Goal: Task Accomplishment & Management: Manage account settings

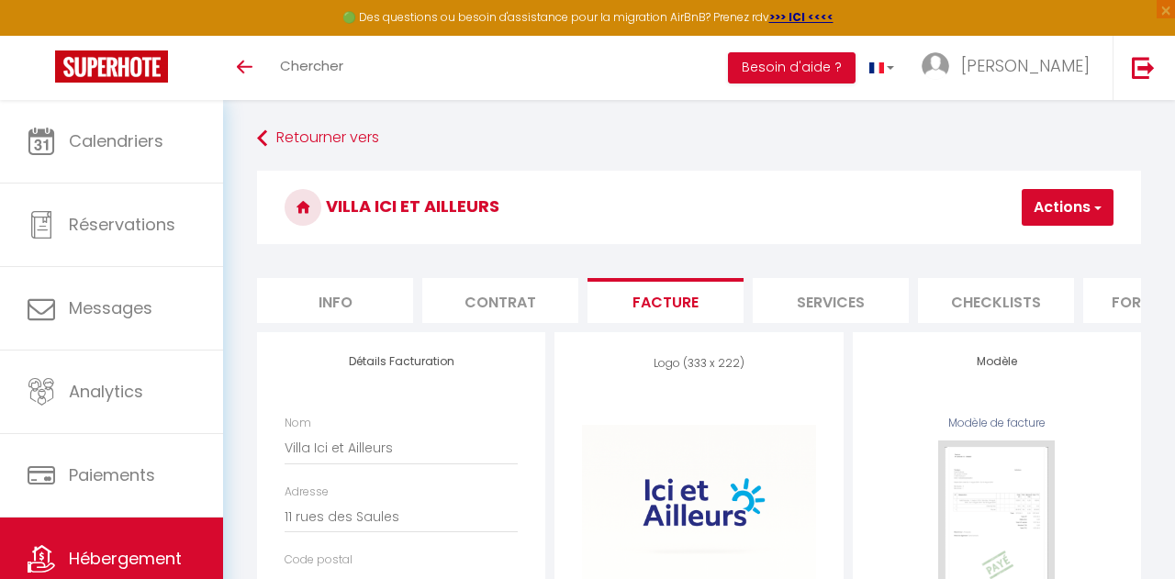
select select "75"
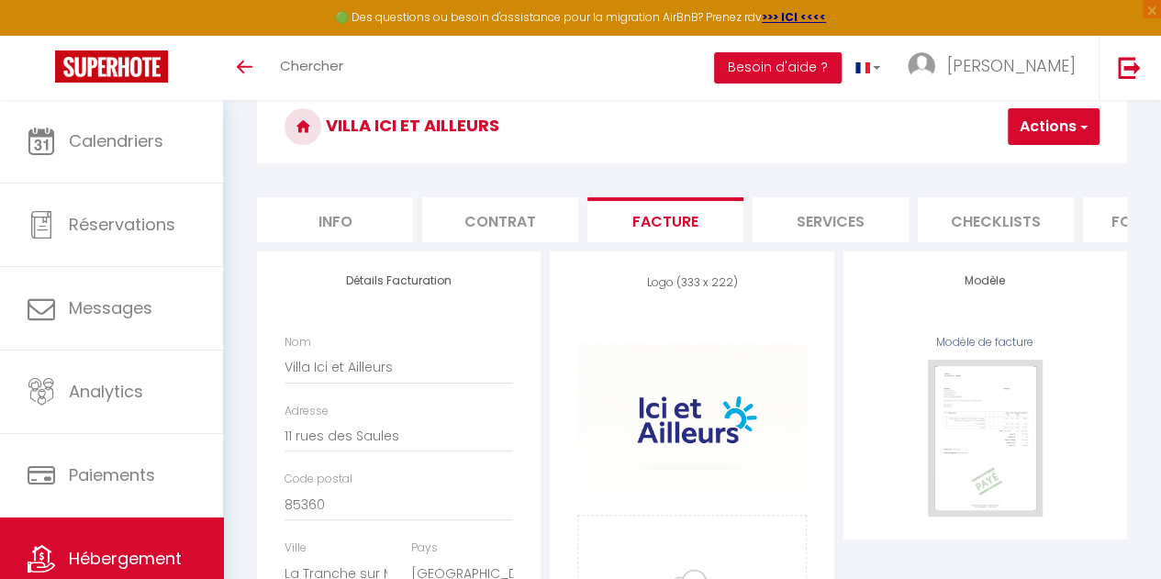
scroll to position [27, 0]
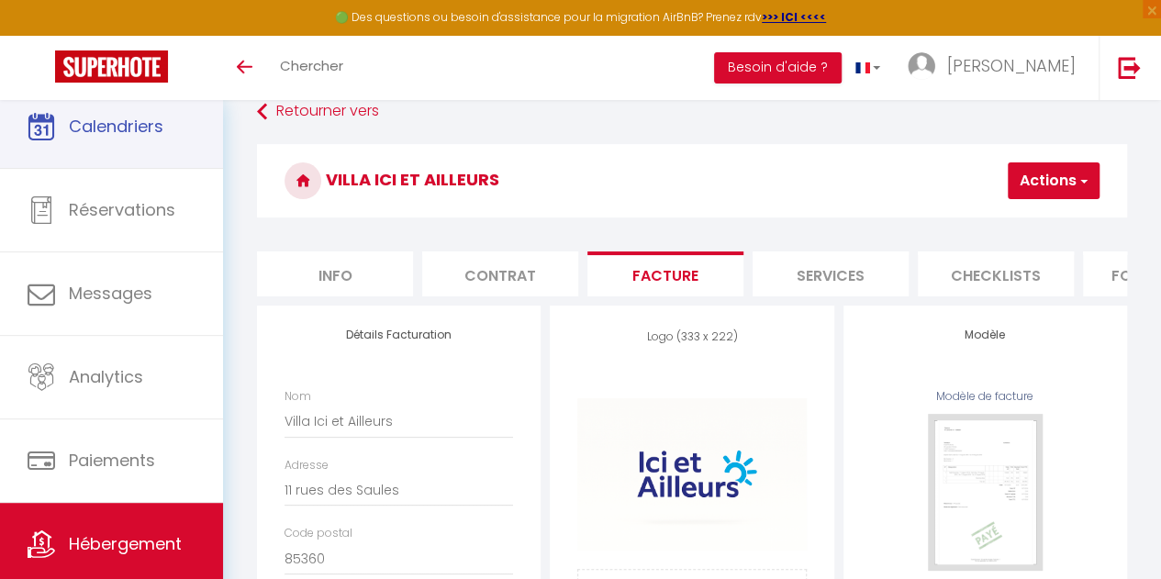
click at [147, 141] on link "Calendriers" at bounding box center [111, 126] width 223 height 83
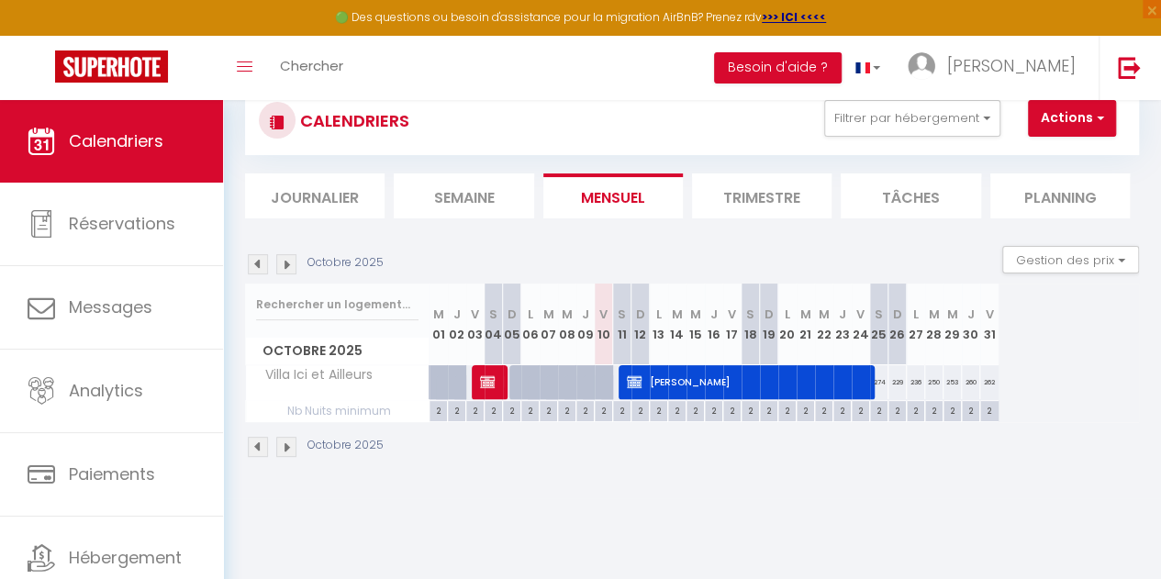
scroll to position [100, 0]
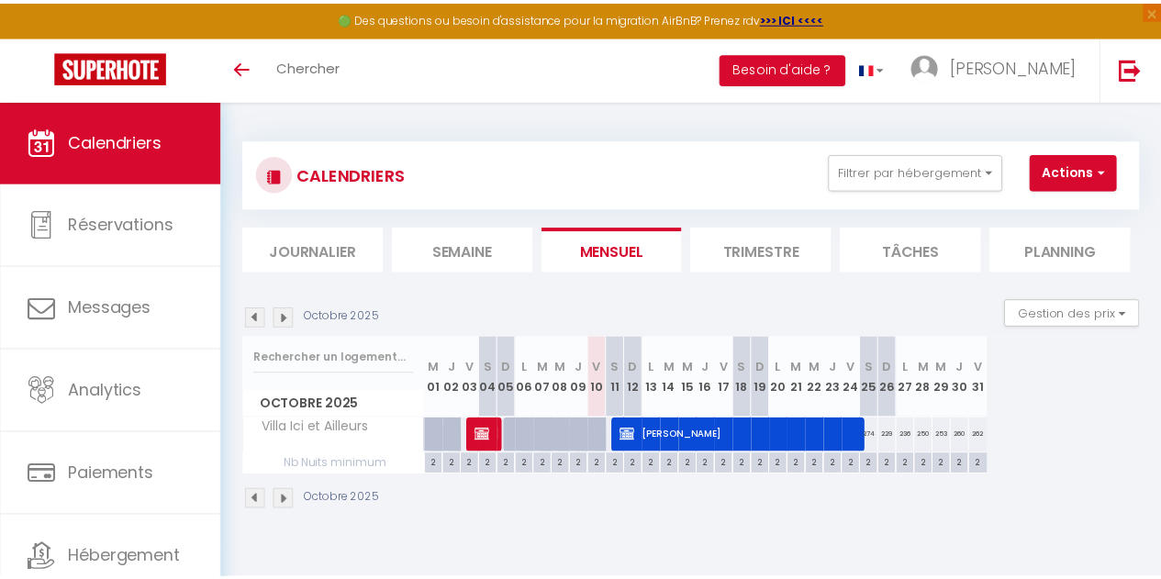
scroll to position [100, 0]
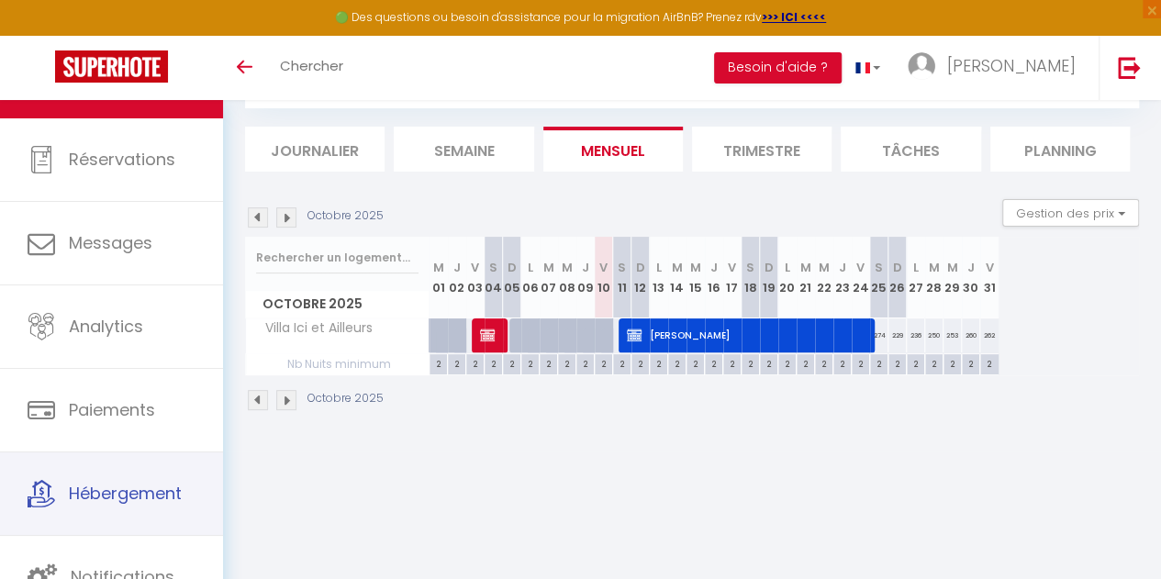
click at [135, 505] on link "Hébergement" at bounding box center [111, 494] width 223 height 83
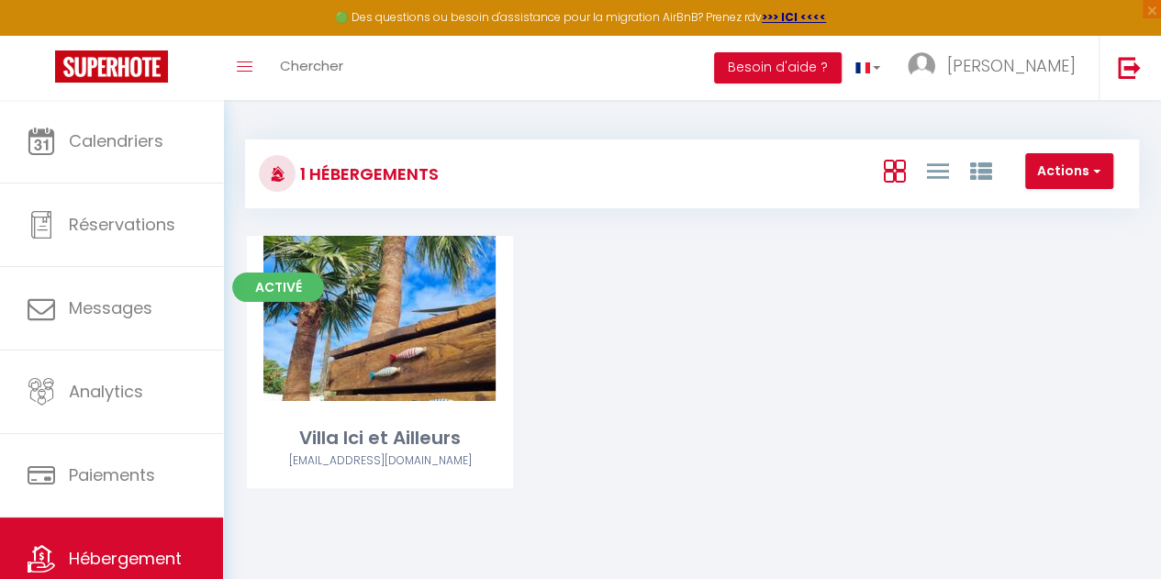
click at [386, 308] on link "Editer" at bounding box center [380, 318] width 110 height 37
select select "3"
select select "2"
select select "1"
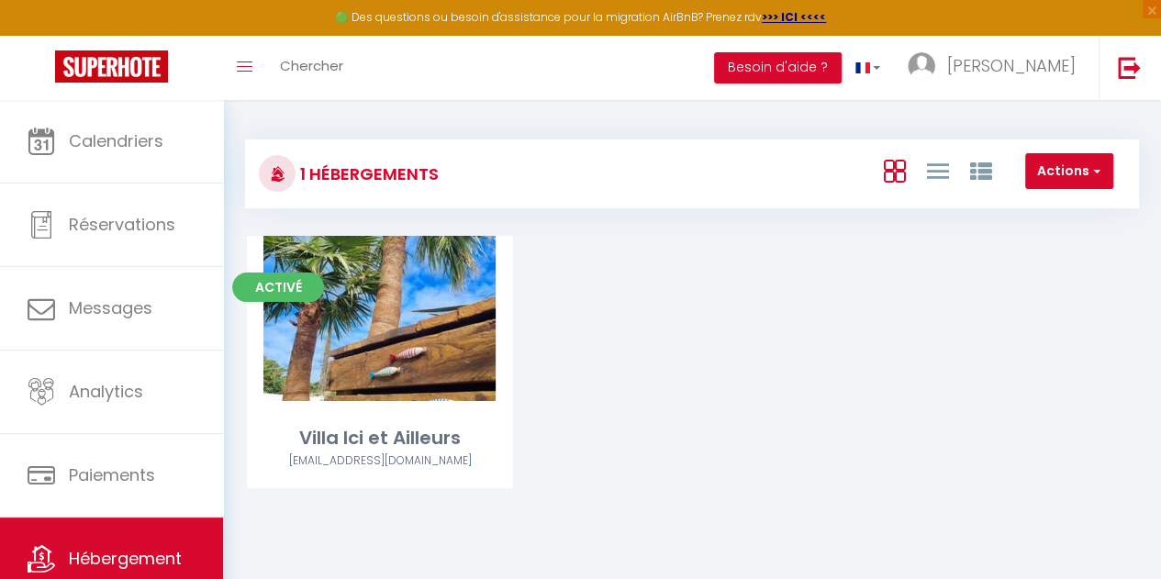
select select "28"
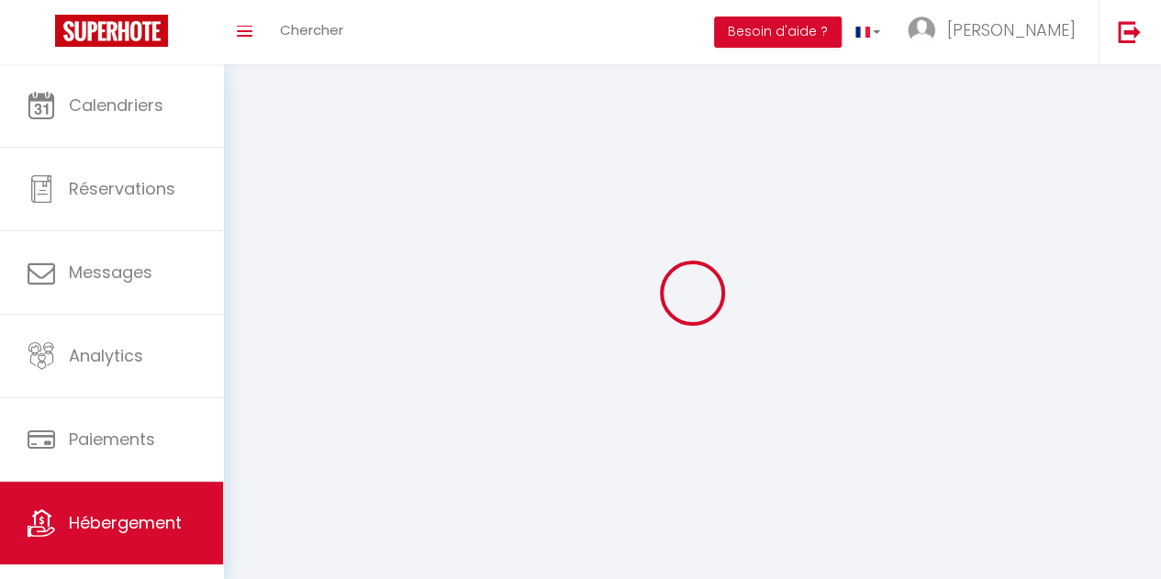
click at [386, 308] on div at bounding box center [692, 293] width 894 height 414
select select
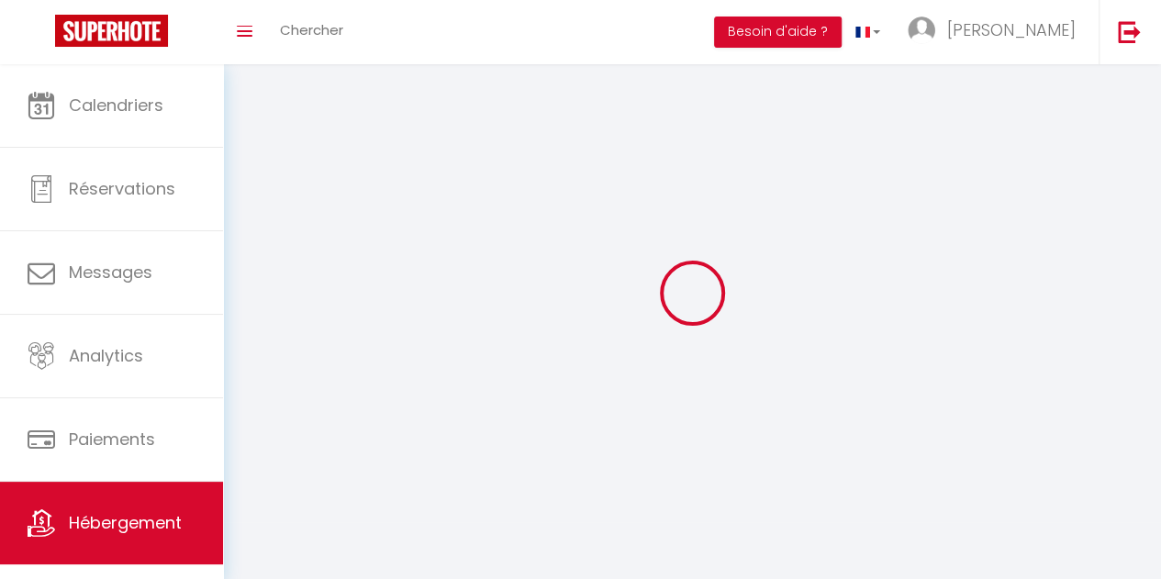
select select
checkbox input "false"
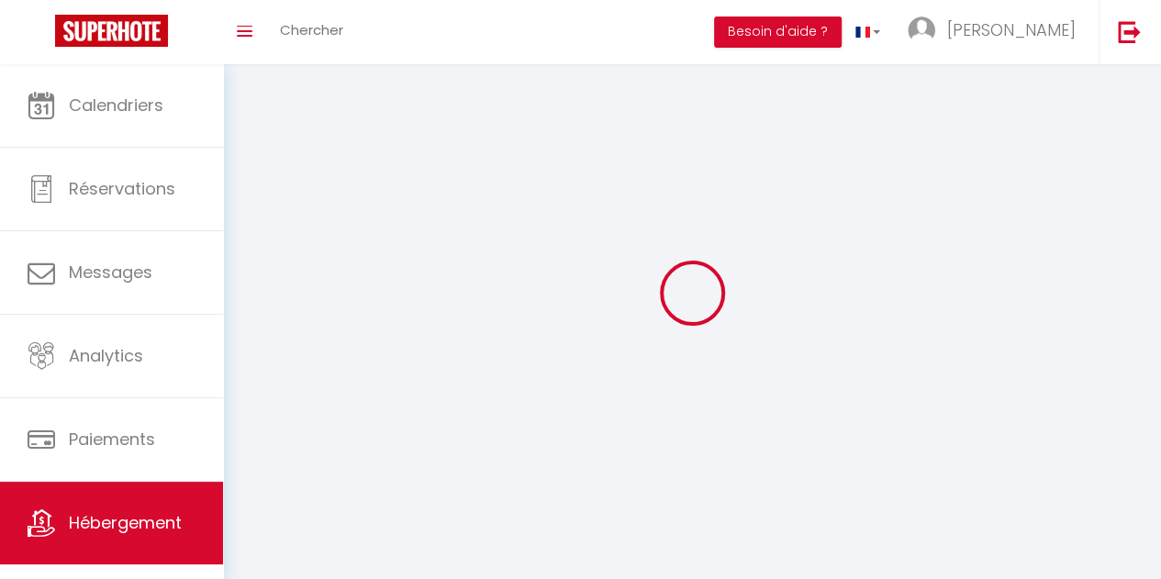
checkbox input "false"
select select
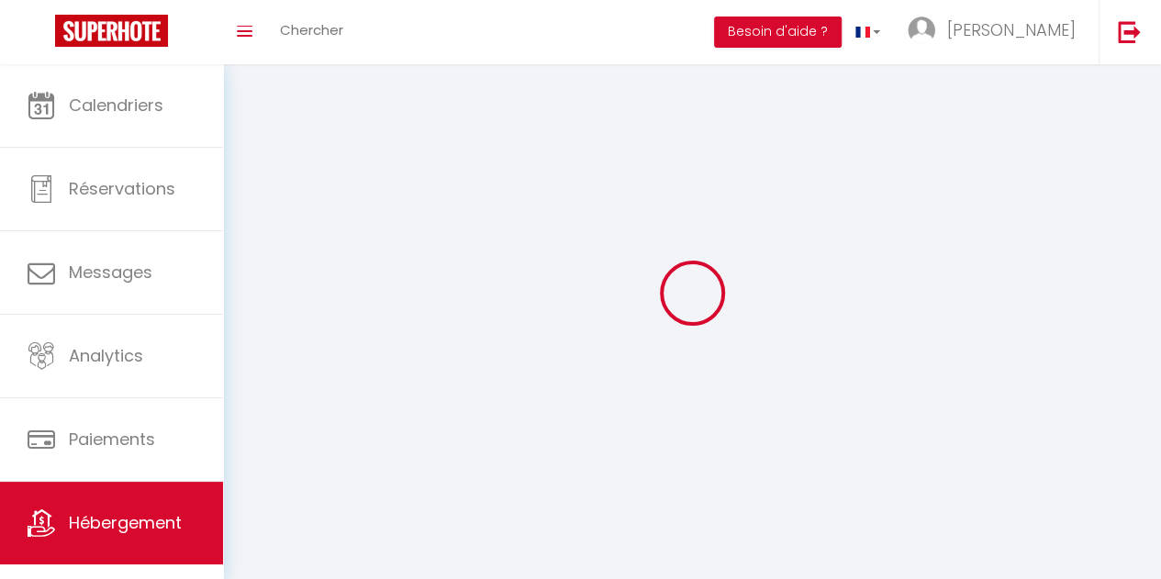
select select
checkbox input "false"
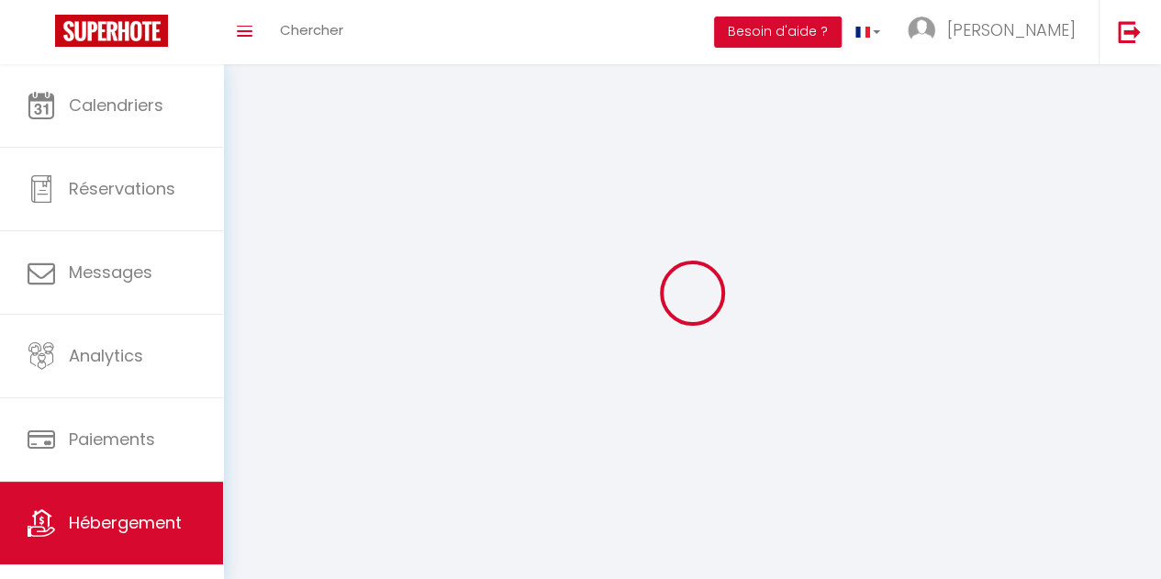
checkbox input "false"
select select
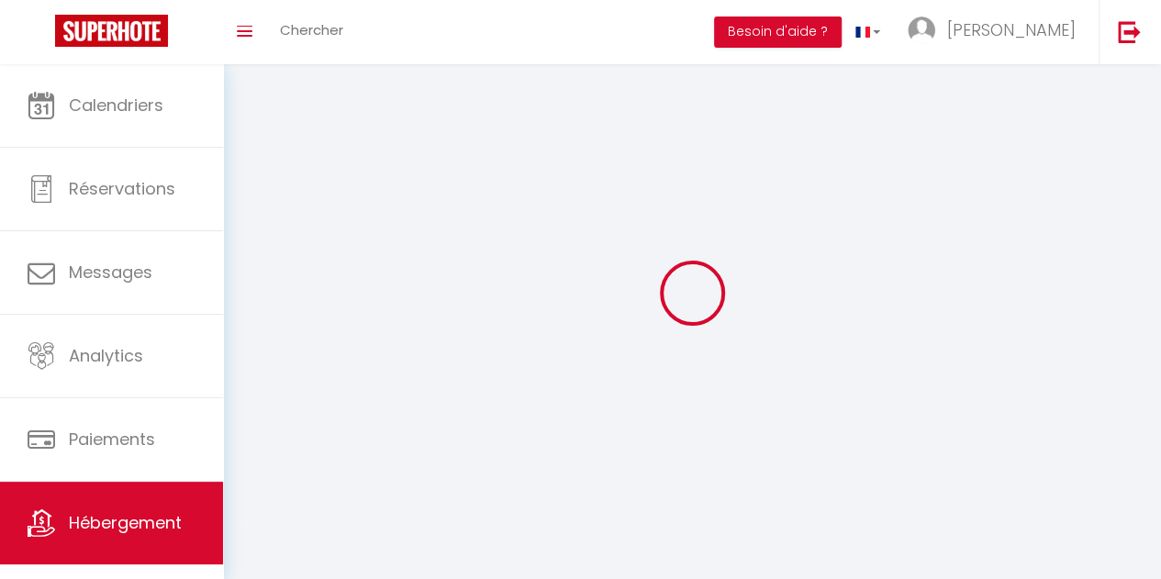
select select
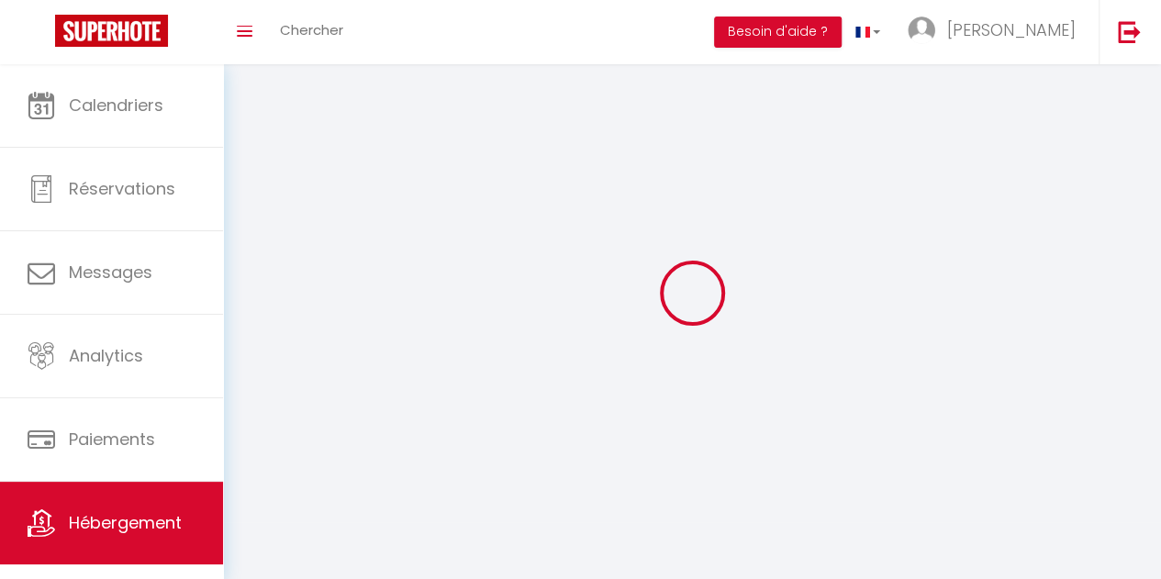
select select
checkbox input "false"
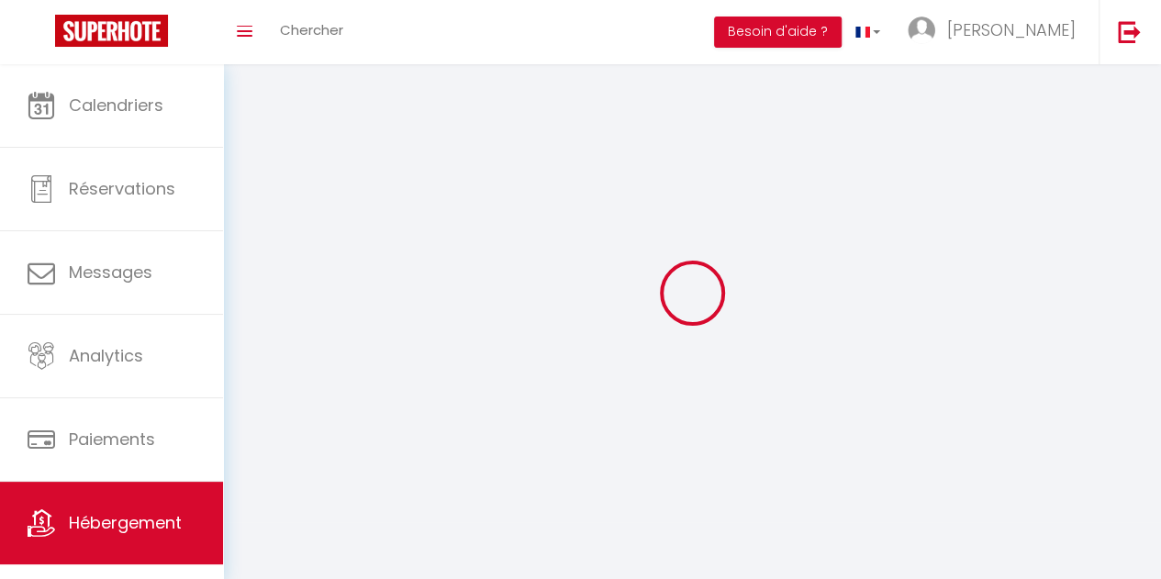
select select
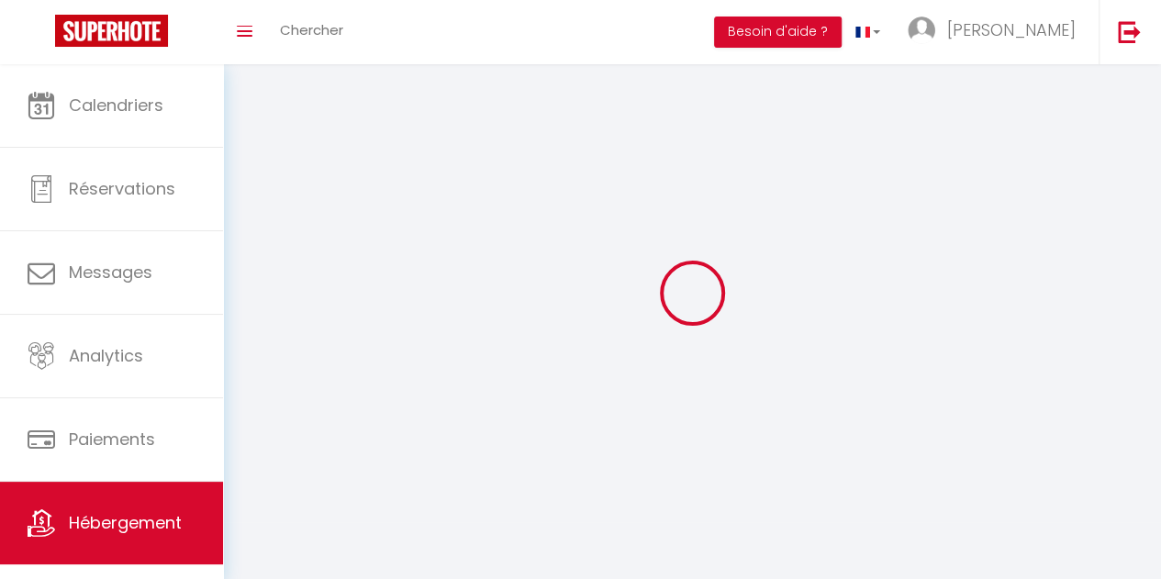
select select
checkbox input "false"
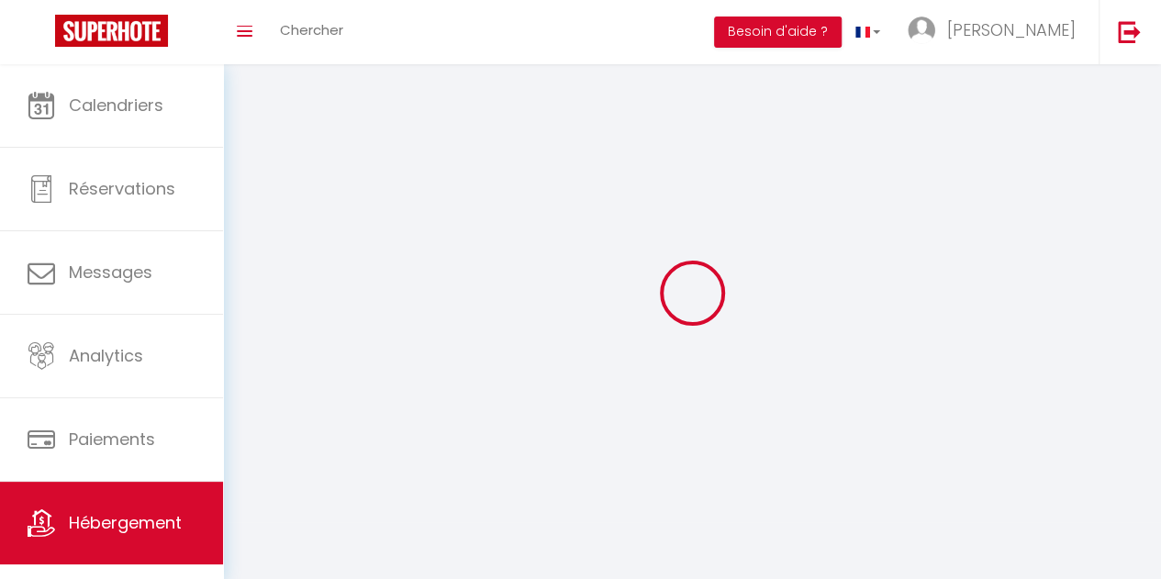
checkbox input "false"
select select
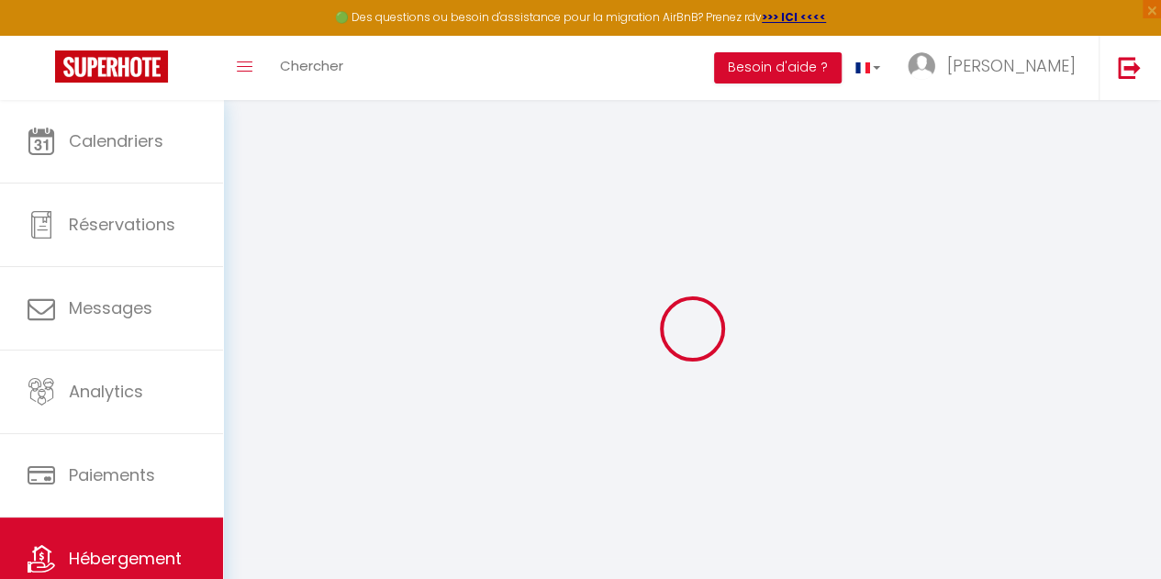
select select
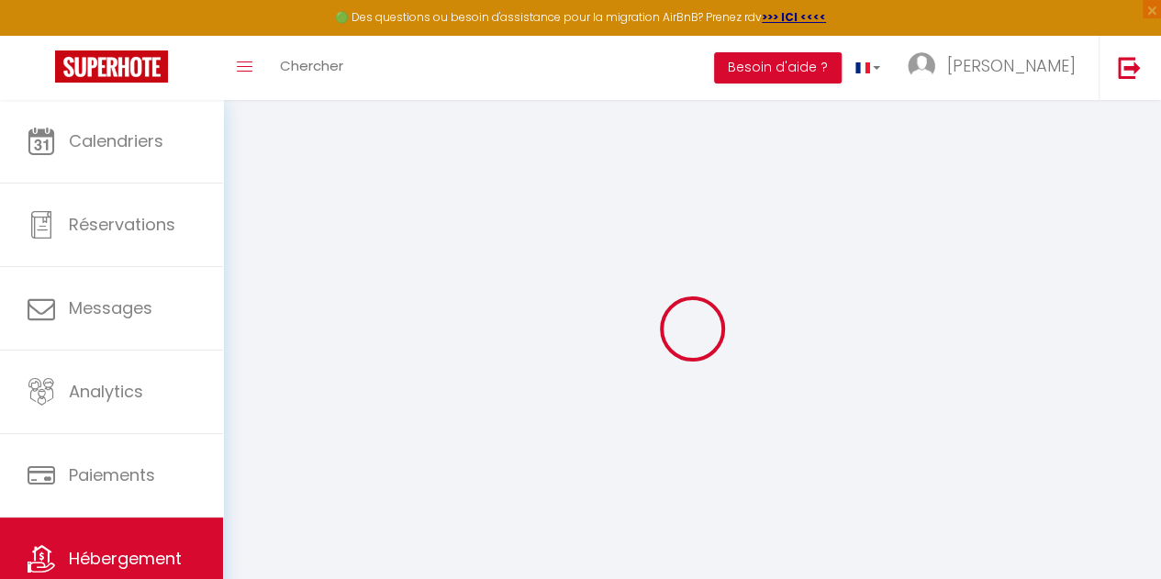
select select
checkbox input "false"
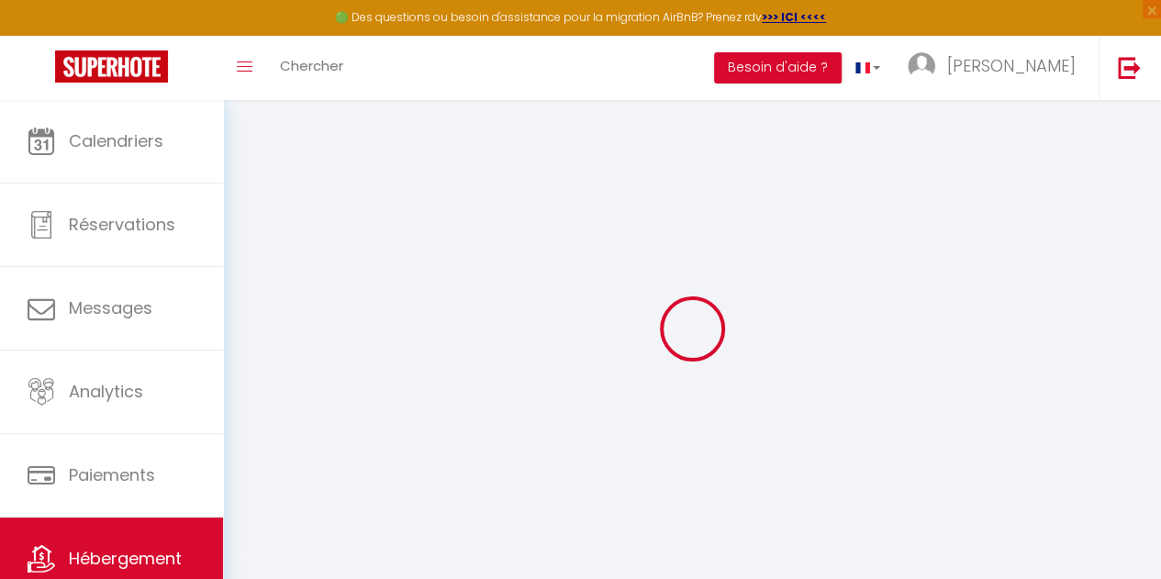
select select
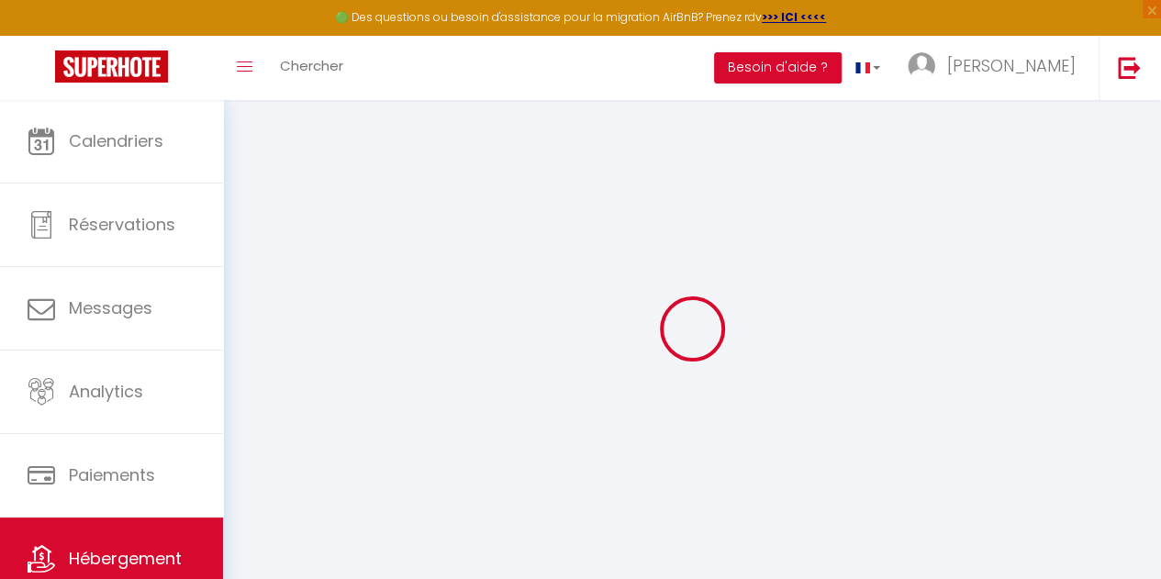
select select
checkbox input "false"
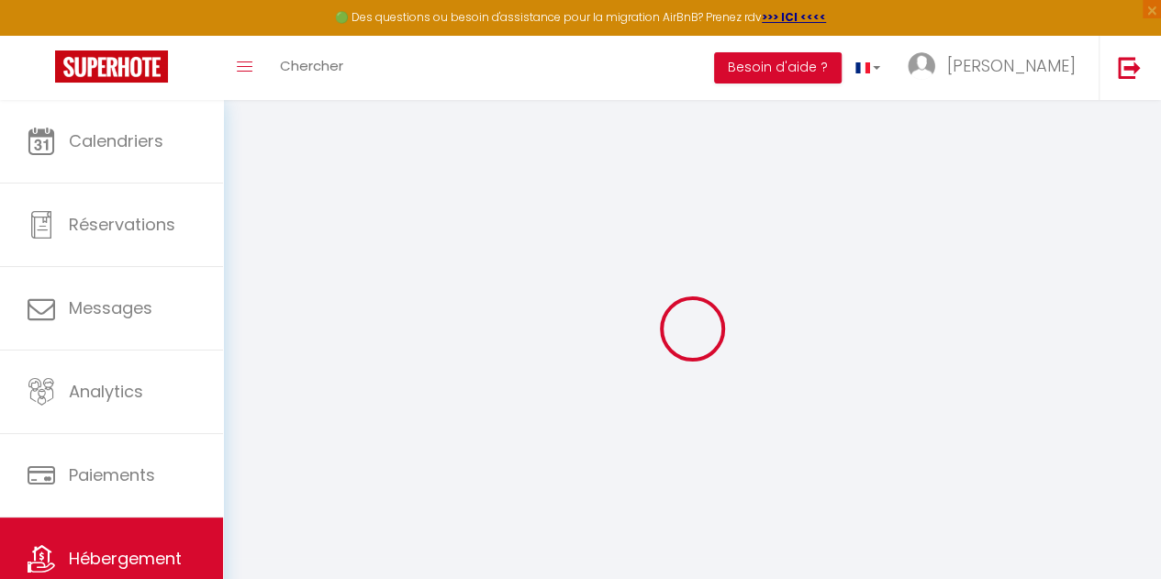
checkbox input "false"
select select
type input "Villa Ici et Ailleurs"
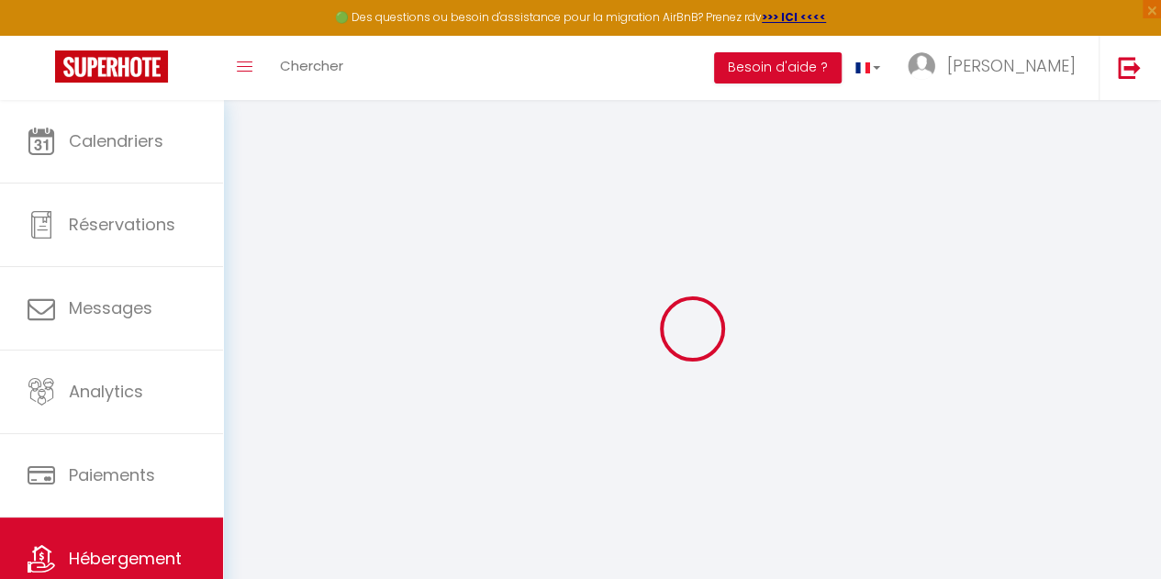
type input "[PERSON_NAME] & [PERSON_NAME]"
type input "Gauthier"
type input "4 la Grande Métairie"
type input "44140"
type input "Remouillé"
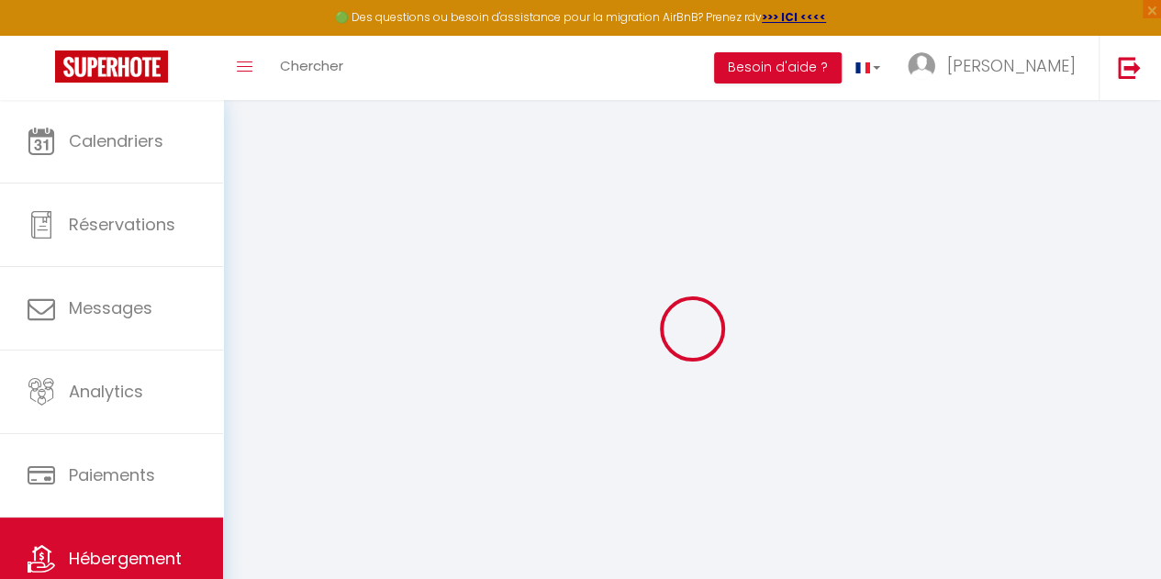
select select "secondary_units"
select select "12"
select select "5"
select select "4"
type input "235"
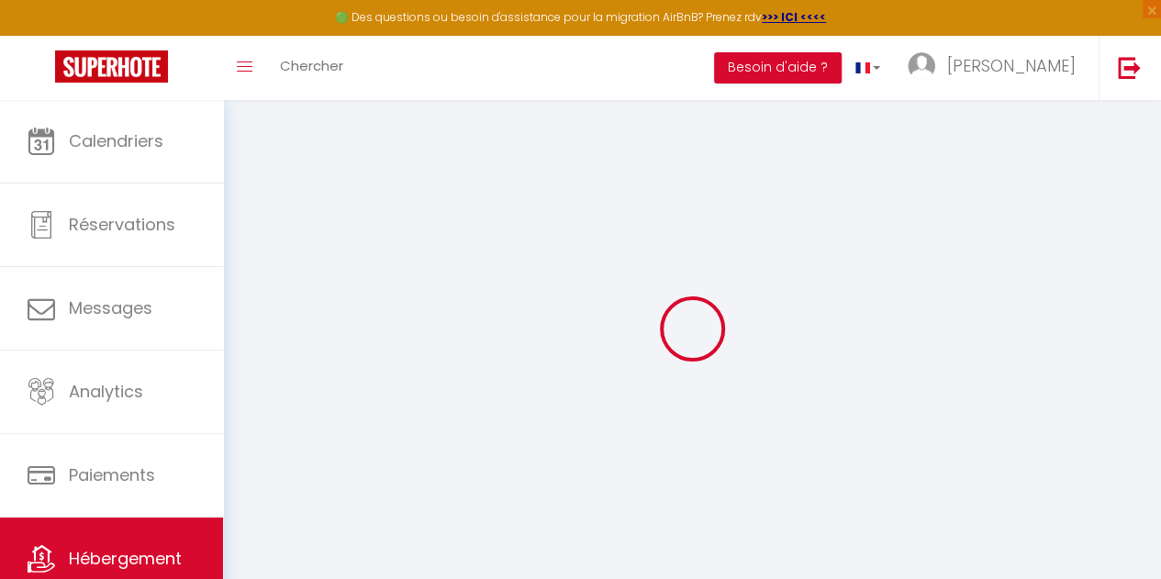
type input "150"
type input "1500"
select select
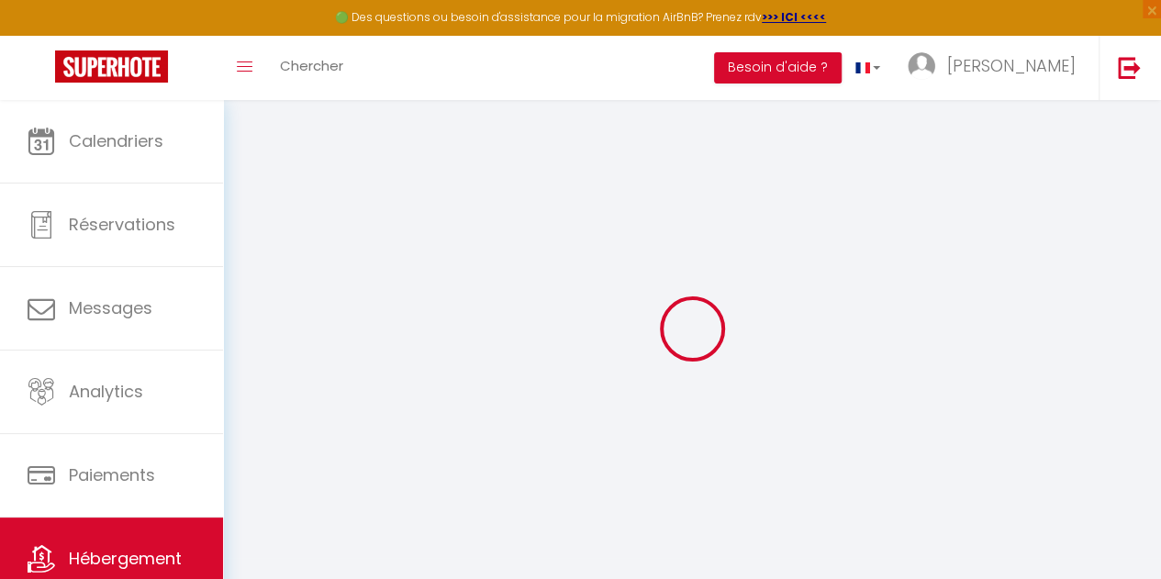
select select
type input "[STREET_ADDRESS]"
type input "85360"
type input "La Tranche-[GEOGRAPHIC_DATA]"
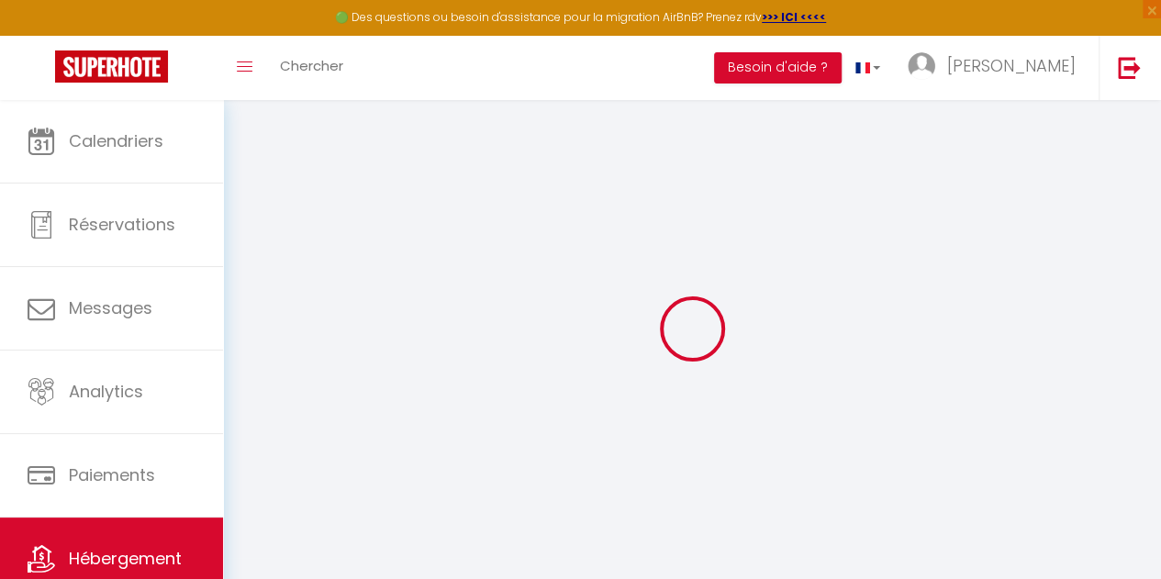
type input "[EMAIL_ADDRESS][DOMAIN_NAME]"
select select
checkbox input "false"
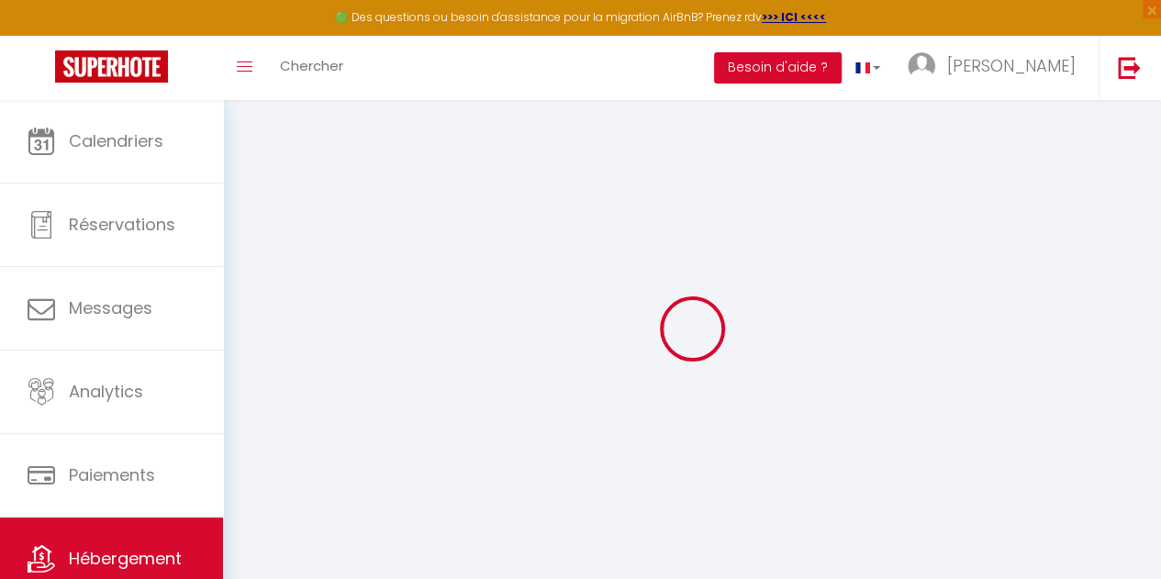
checkbox input "false"
type input "0"
type input "70"
type input "0"
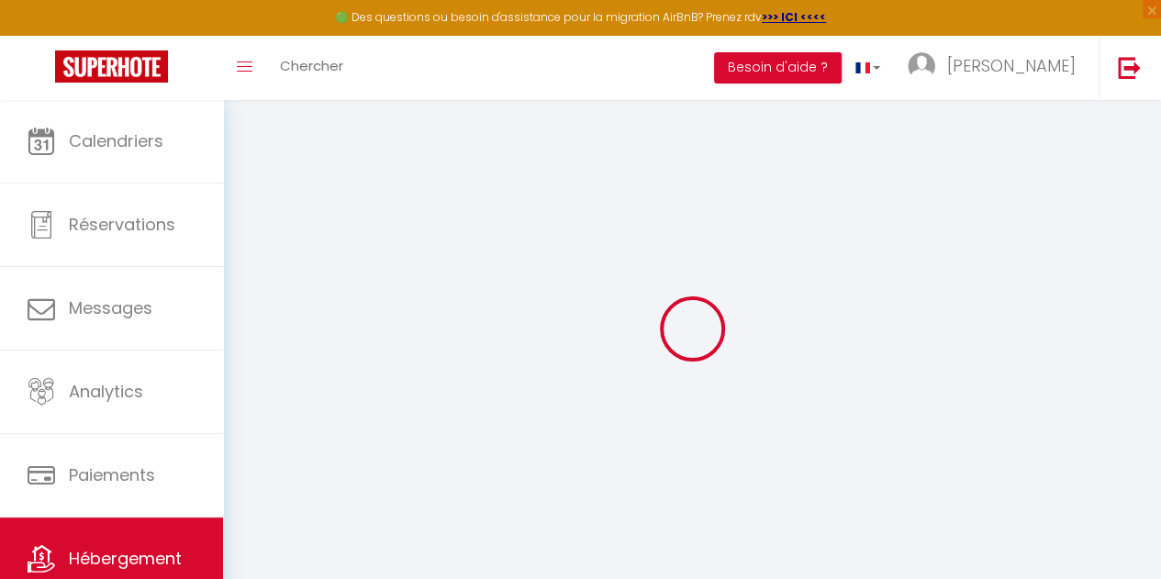
type input "0"
select select
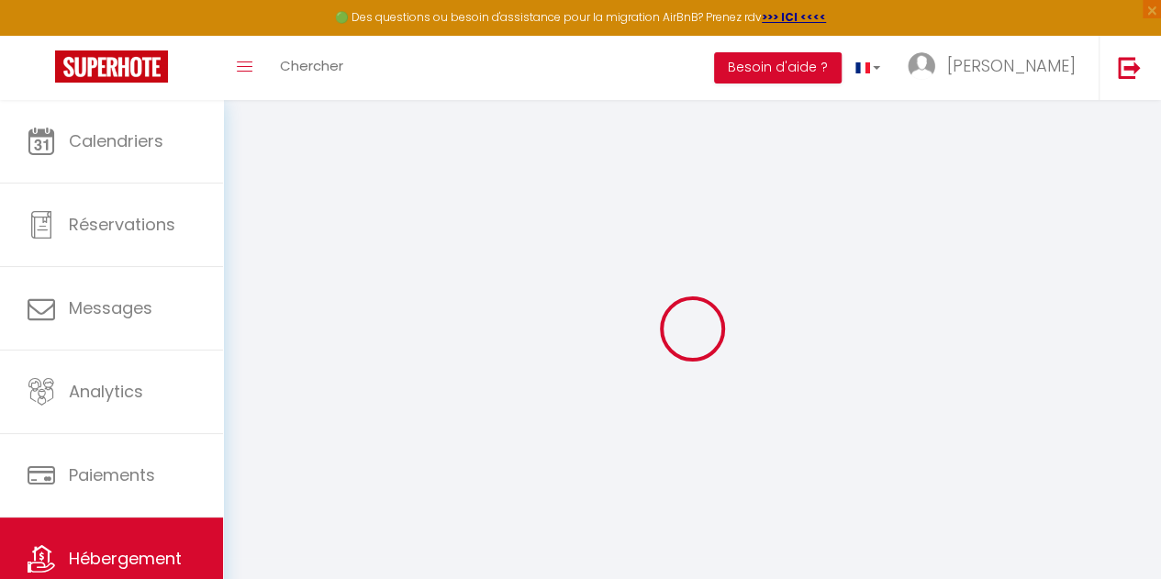
select select
checkbox input "false"
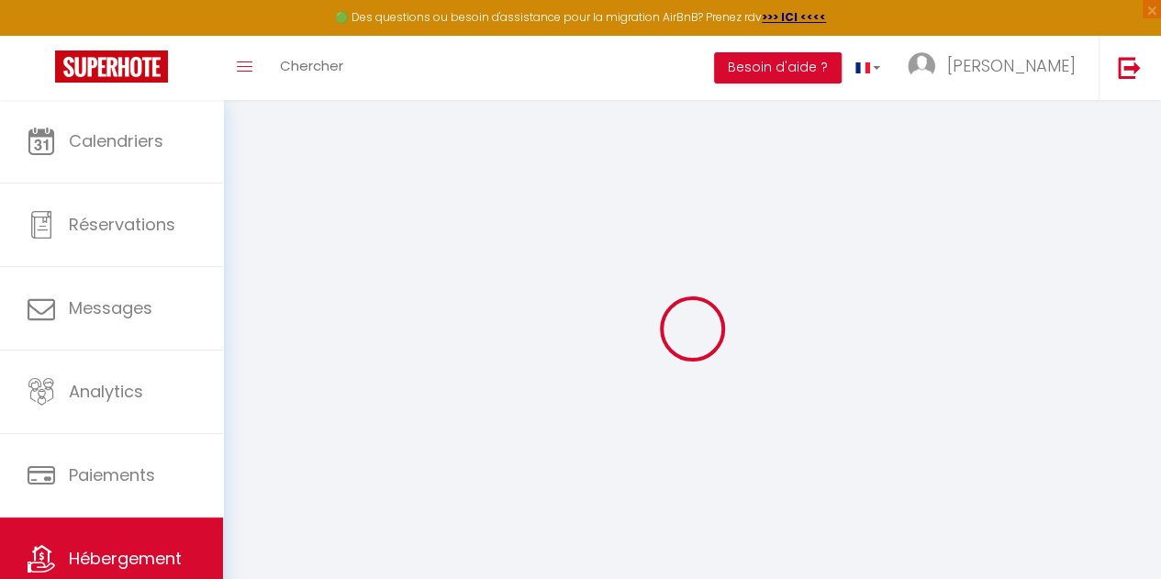
checkbox input "false"
select select
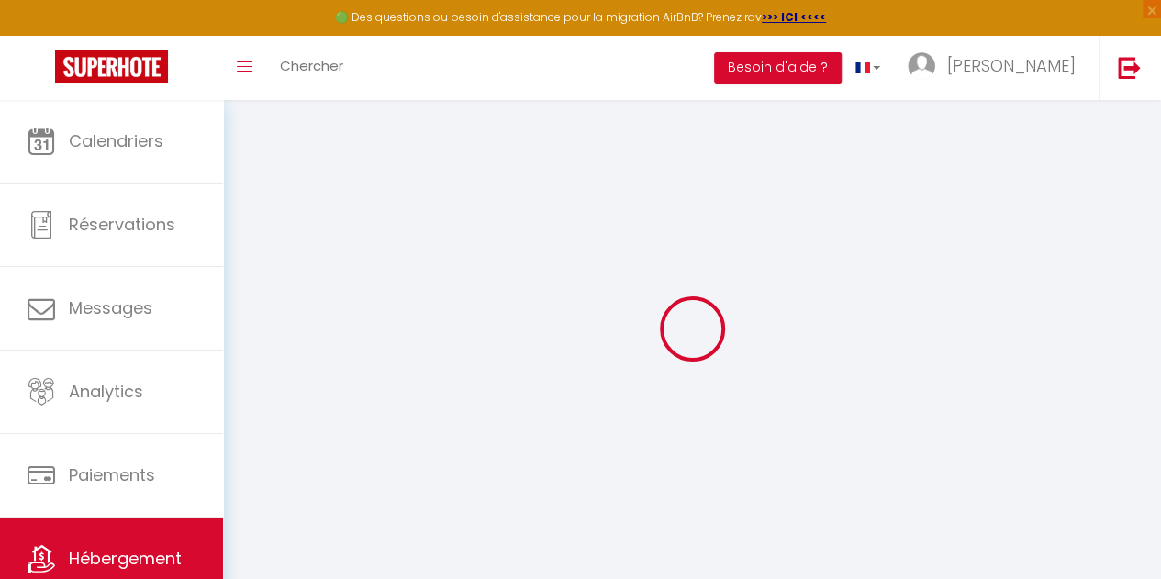
select select
checkbox input "false"
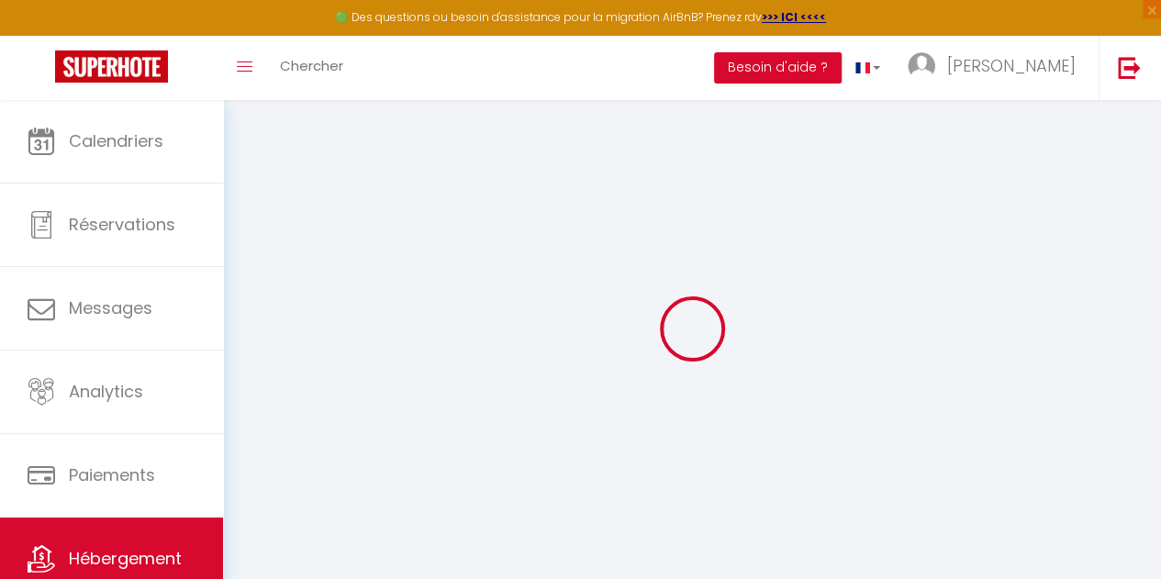
checkbox input "false"
select select
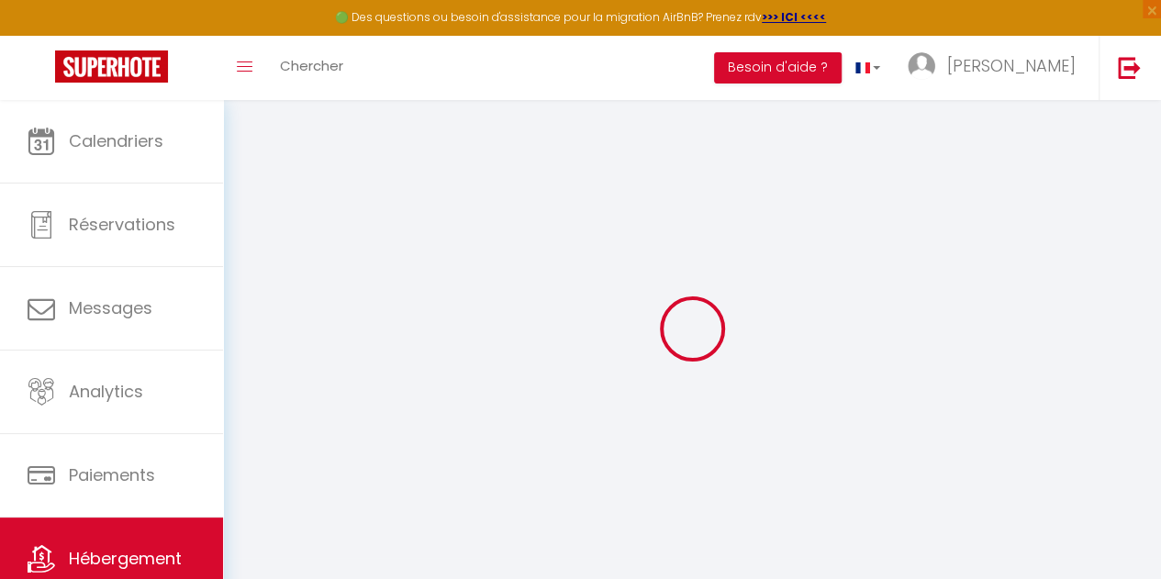
select select
checkbox input "false"
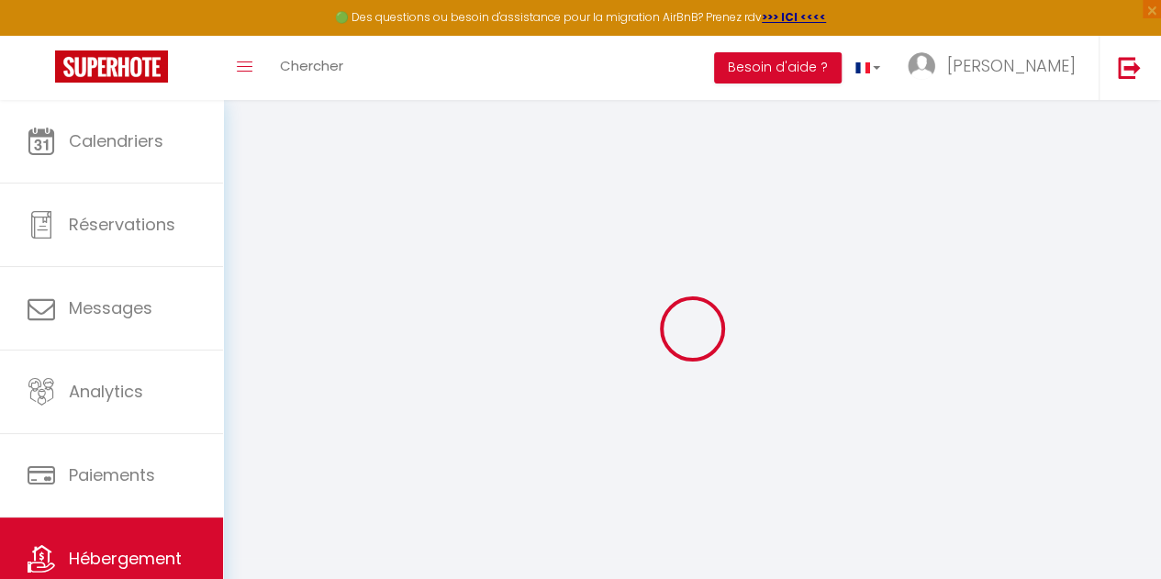
checkbox input "false"
select select "53236"
select select "53255"
select select
checkbox input "false"
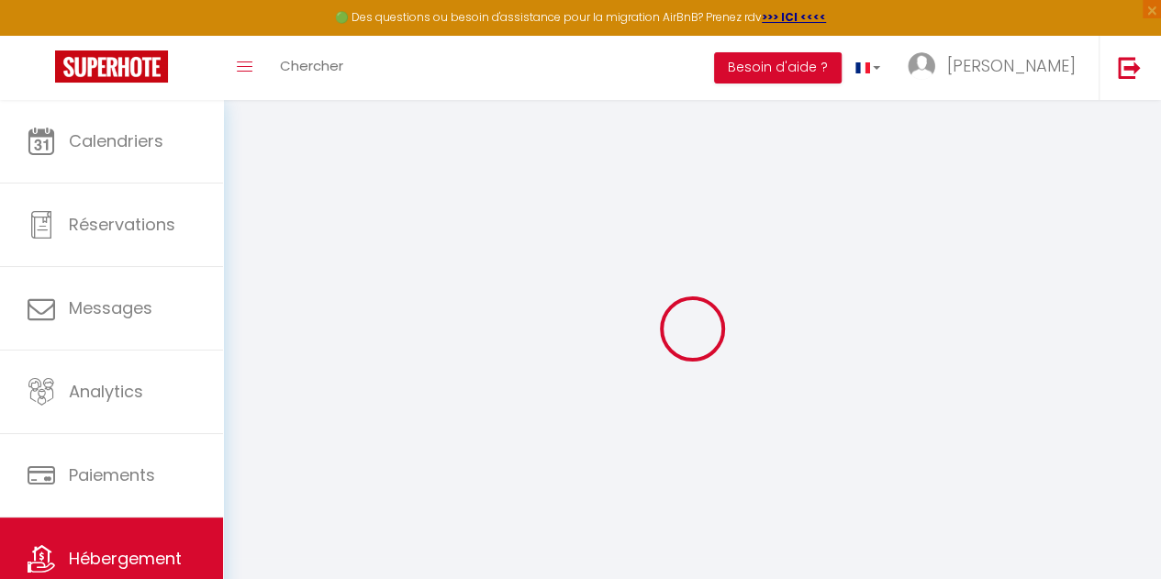
checkbox input "false"
select select
checkbox input "false"
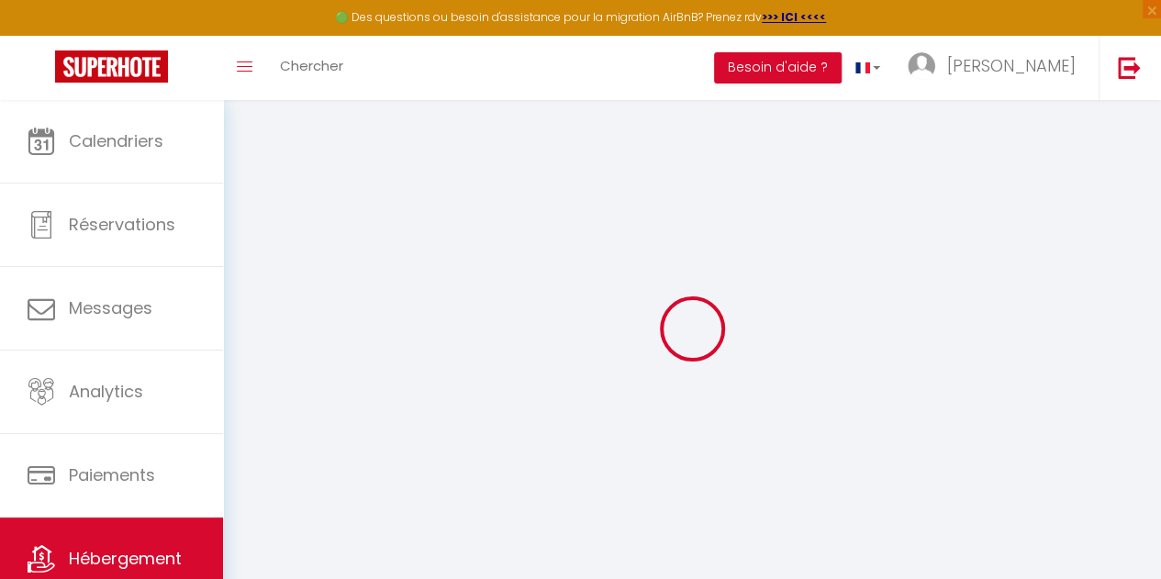
checkbox input "false"
select select "16:00"
select select "22:00"
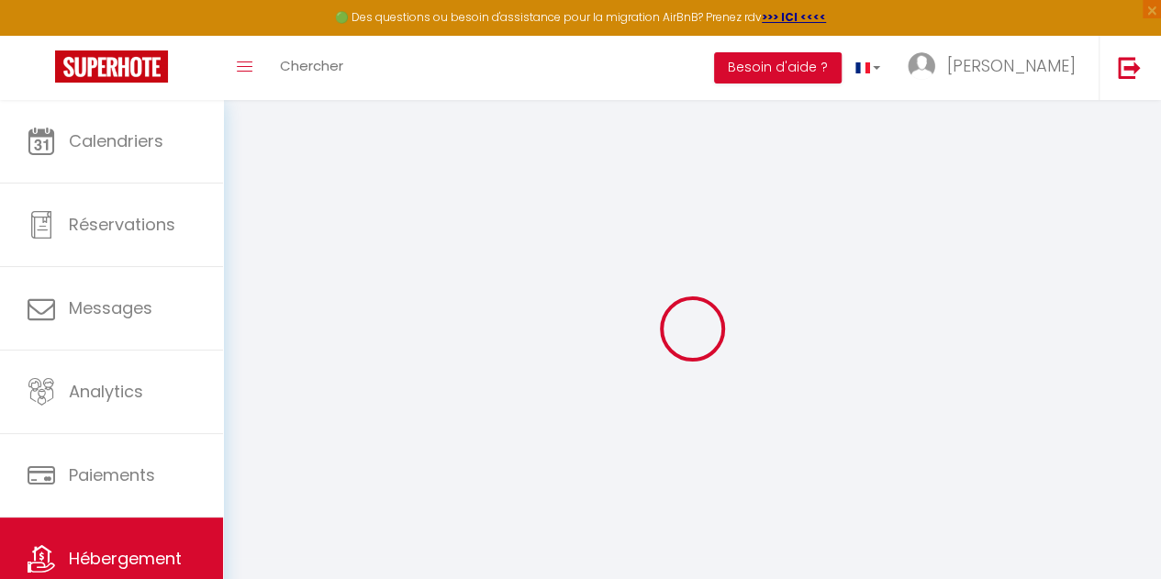
select select "10:00"
select select "30"
select select "120"
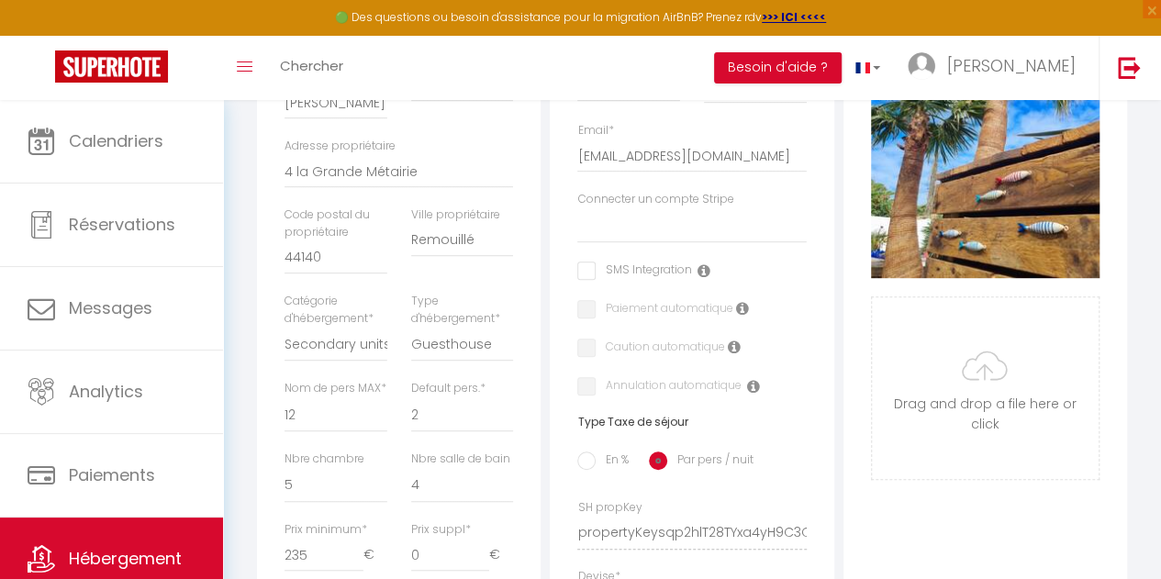
scroll to position [511, 0]
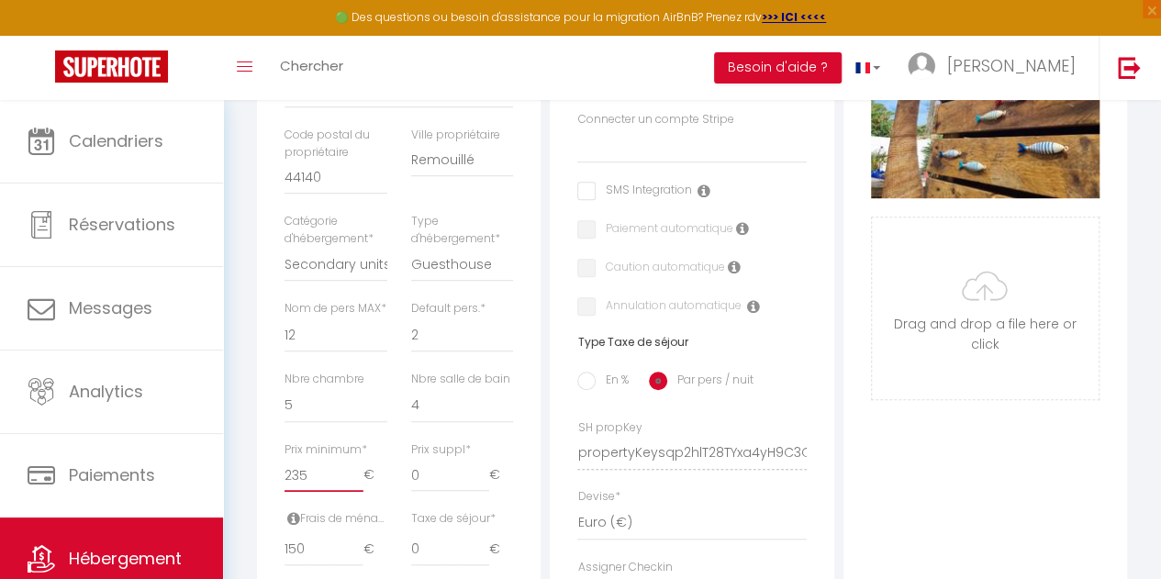
click at [326, 492] on input "235" at bounding box center [324, 475] width 78 height 33
type input "23"
select select
checkbox input "false"
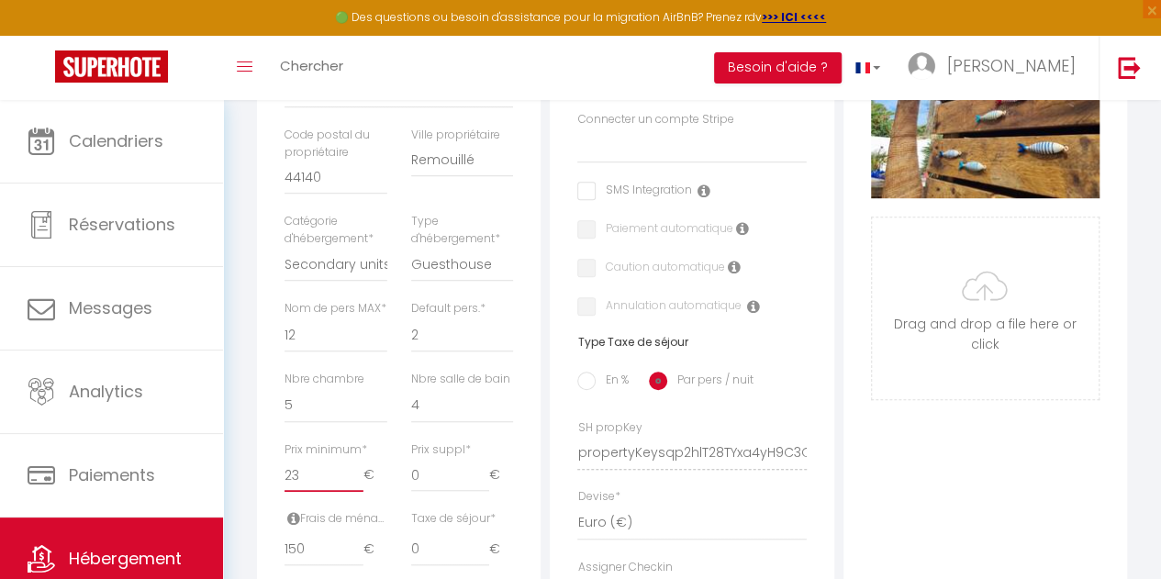
checkbox input "false"
type input "2"
select select
checkbox input "false"
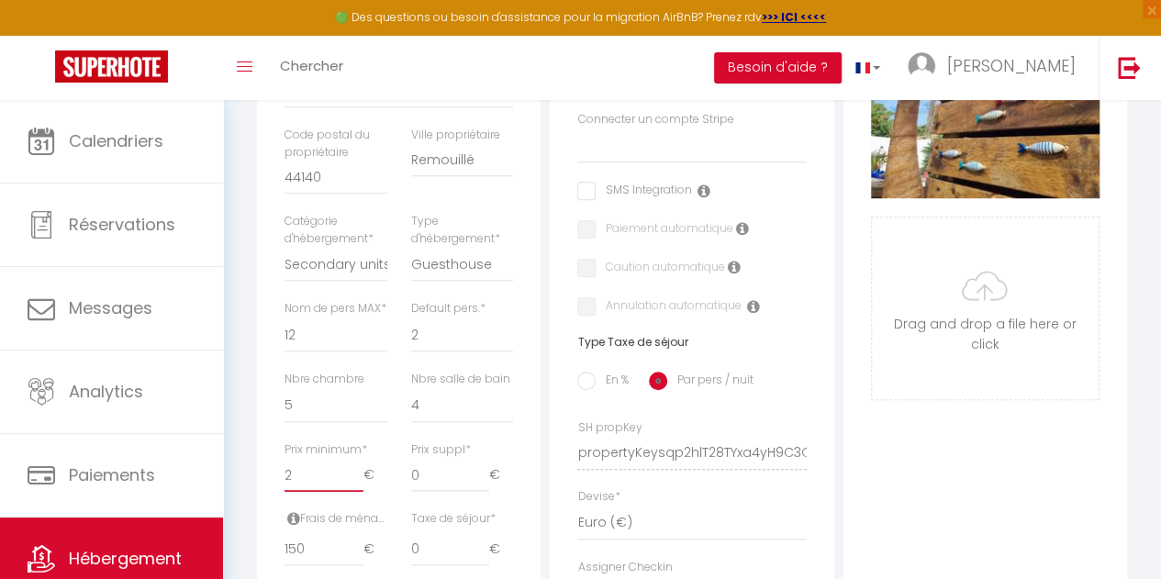
checkbox input "false"
type input "22"
select select
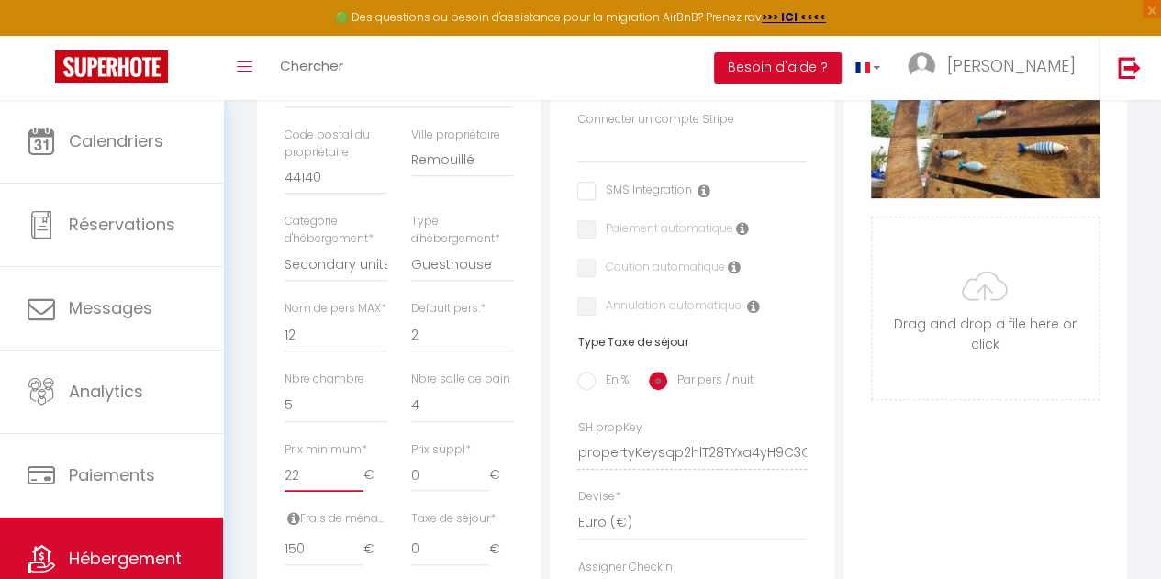
checkbox input "false"
type input "222"
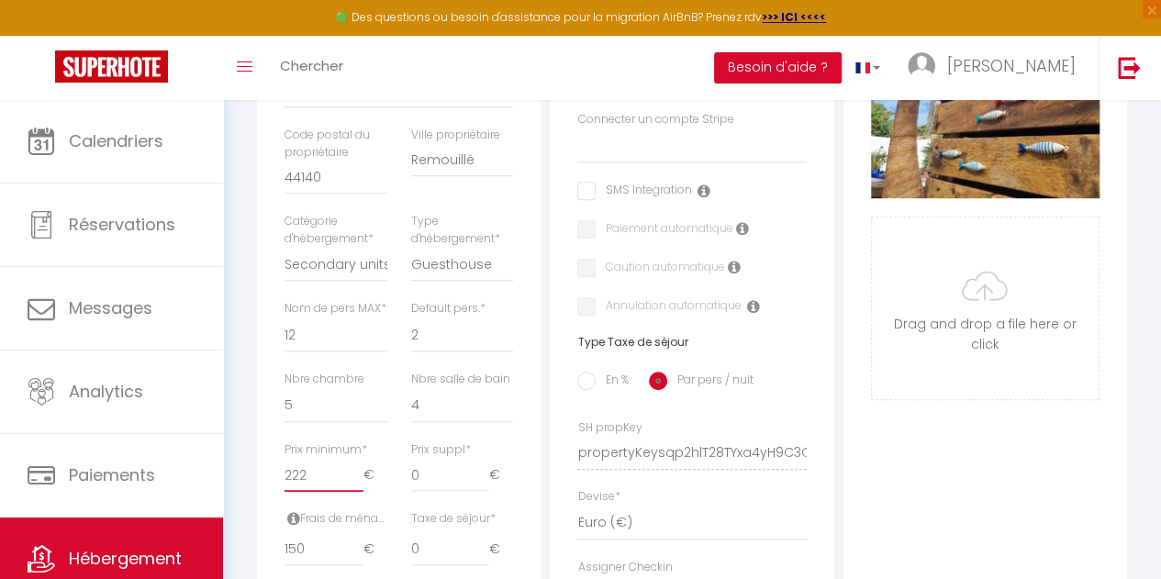
select select
checkbox input "false"
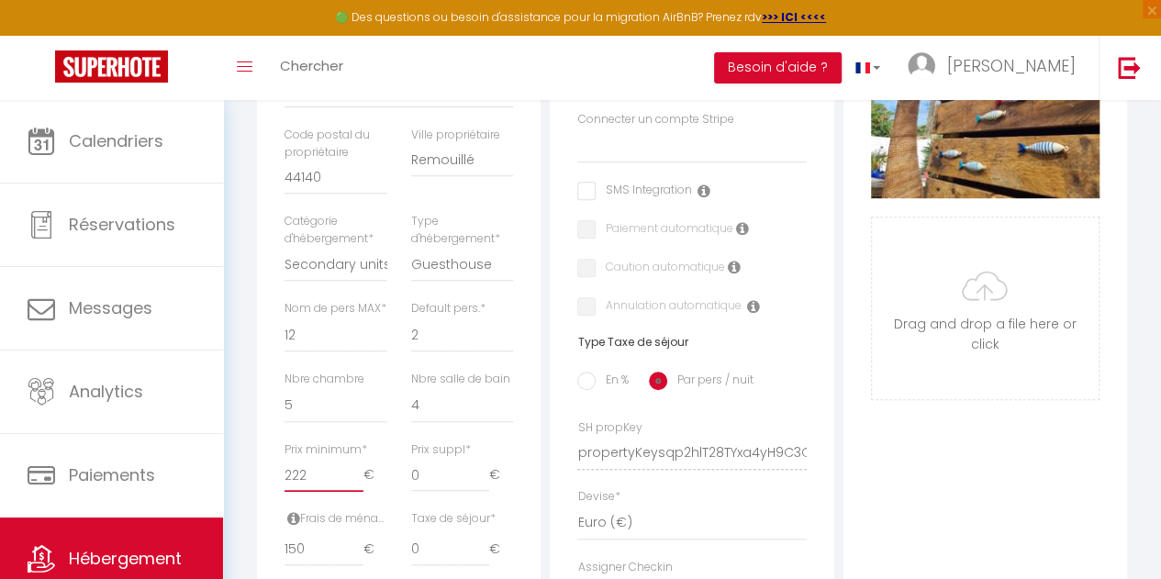
type input "2225"
select select
checkbox input "false"
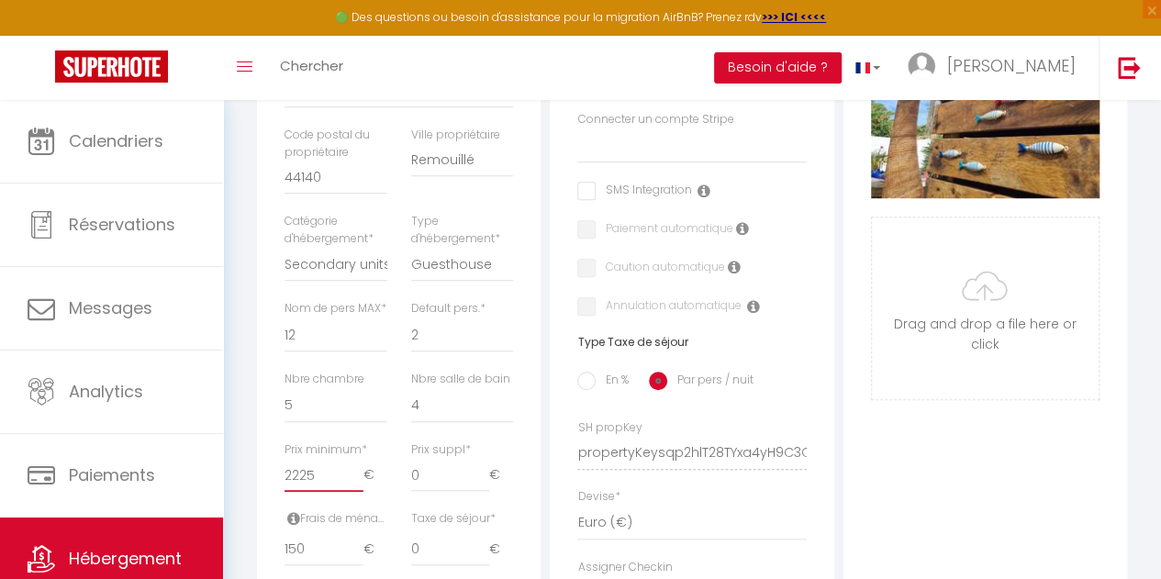
checkbox input "false"
type input "222"
select select
checkbox input "false"
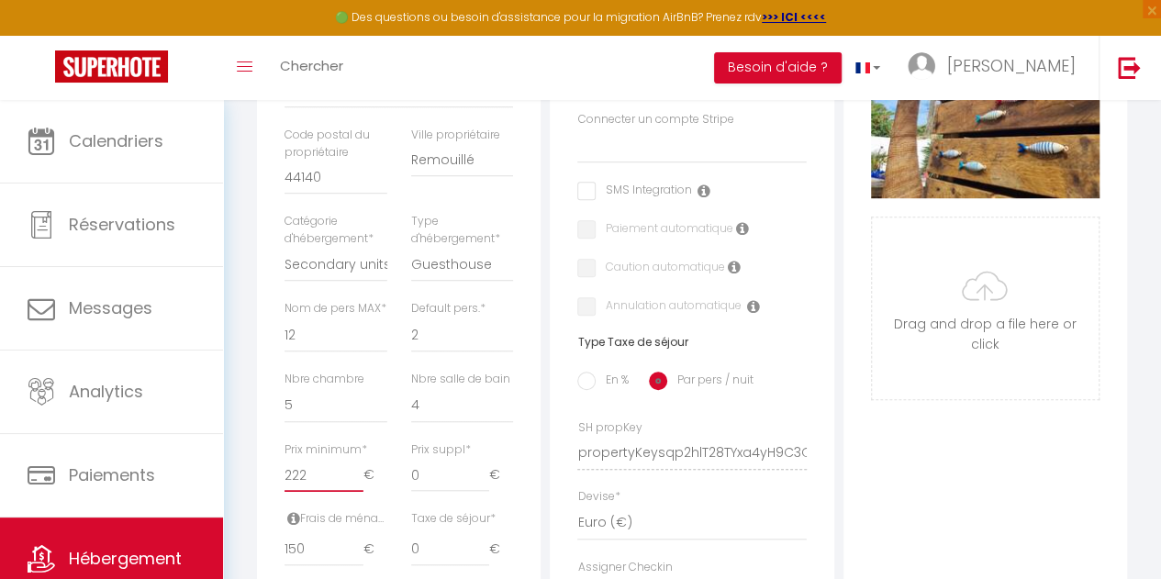
checkbox input "false"
type input "22"
select select
checkbox input "false"
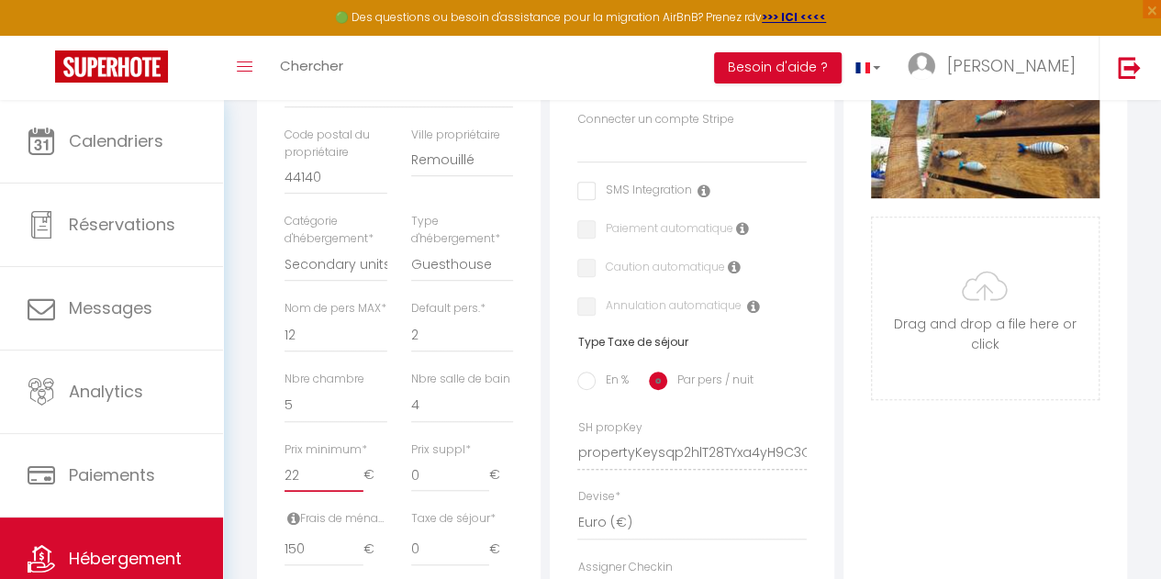
checkbox input "false"
type input "2"
select select
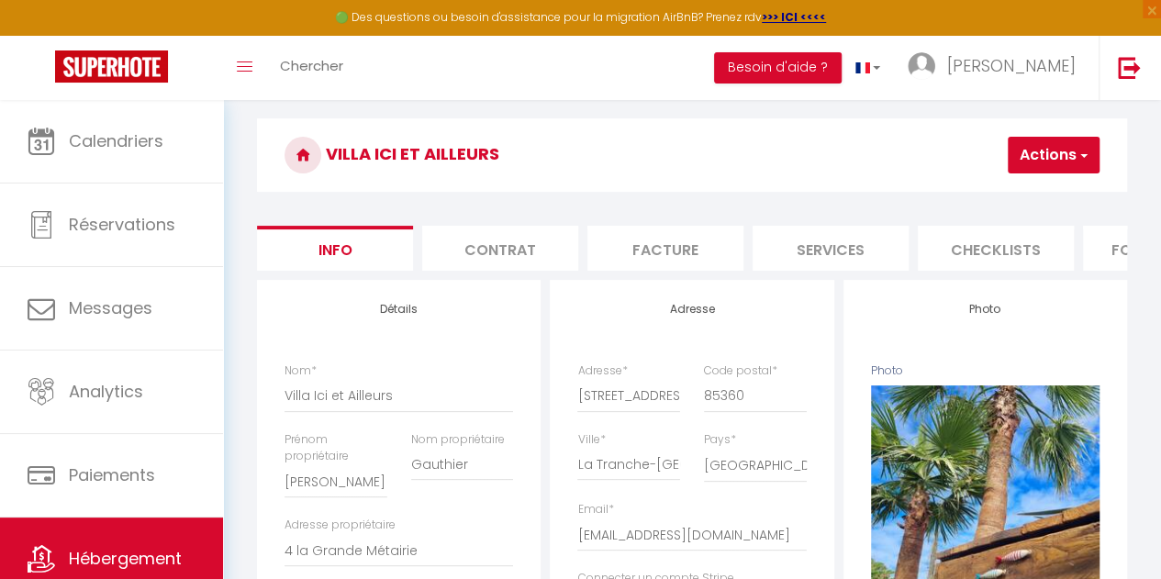
scroll to position [46, 0]
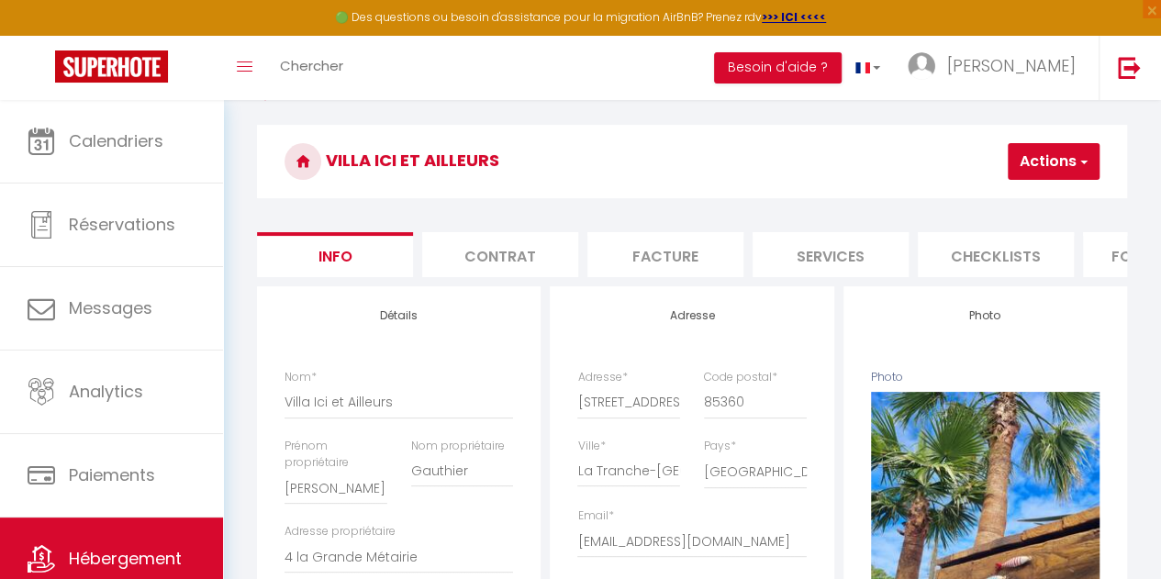
click at [1058, 174] on button "Actions" at bounding box center [1054, 161] width 92 height 37
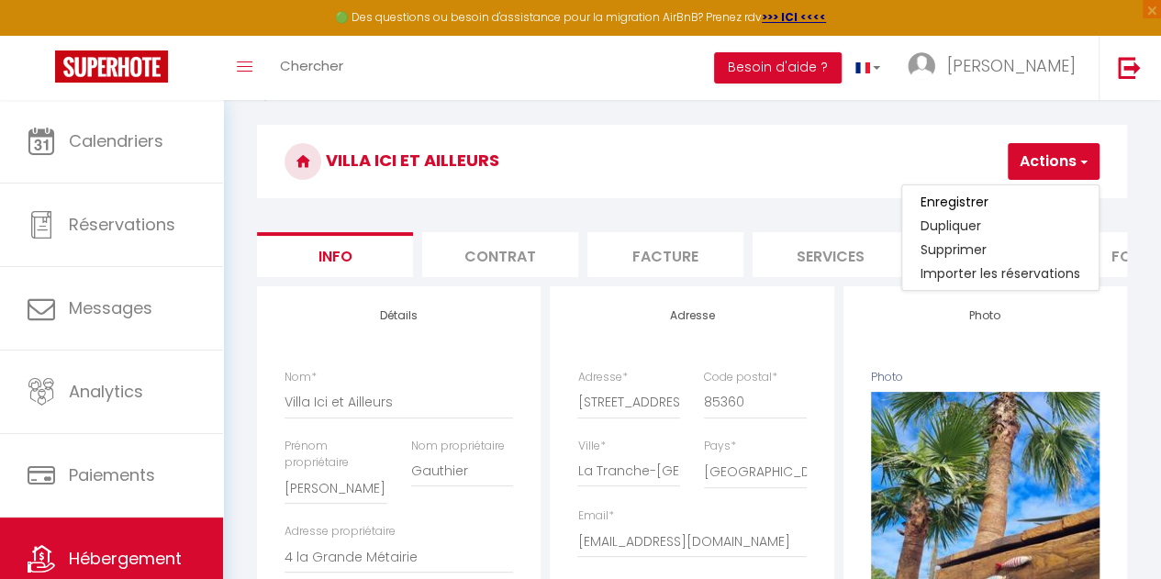
click at [968, 201] on input "Enregistrer" at bounding box center [955, 202] width 68 height 18
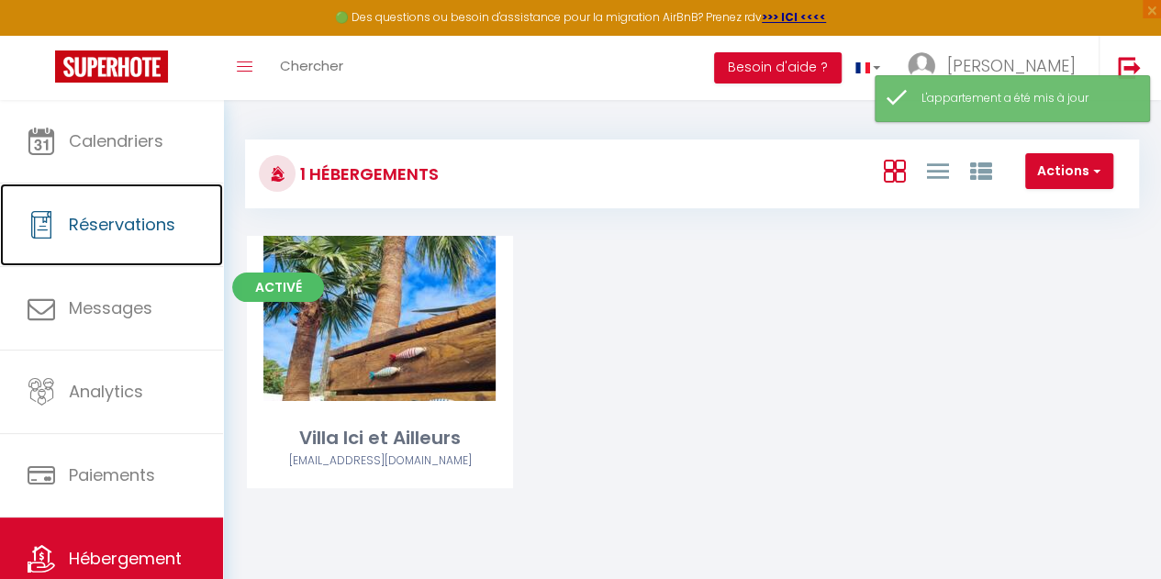
click at [93, 238] on link "Réservations" at bounding box center [111, 225] width 223 height 83
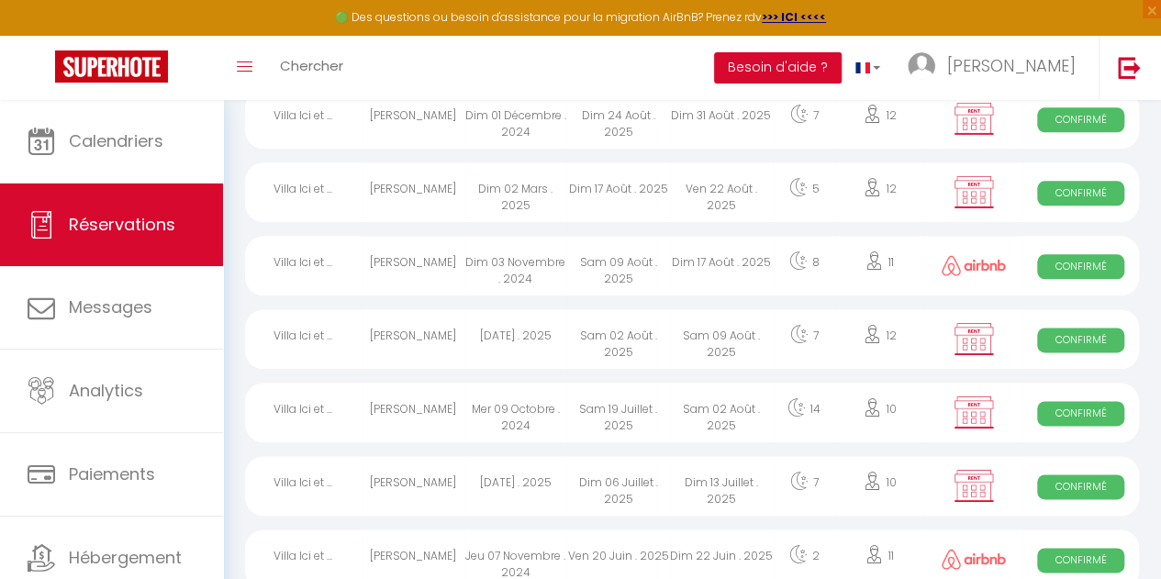
scroll to position [1083, 0]
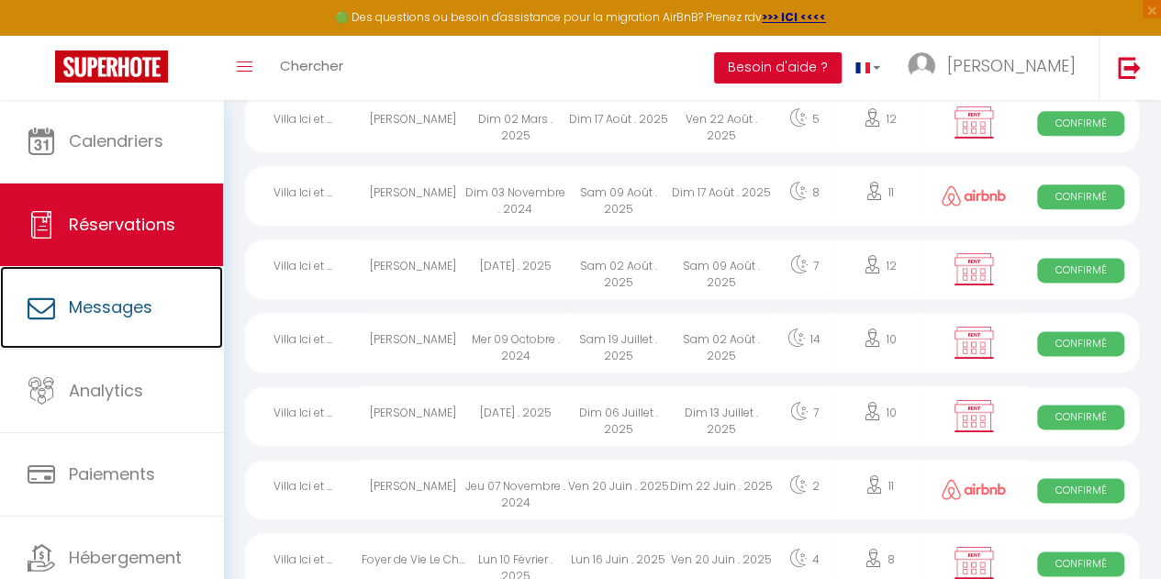
click at [129, 285] on link "Messages" at bounding box center [111, 307] width 223 height 83
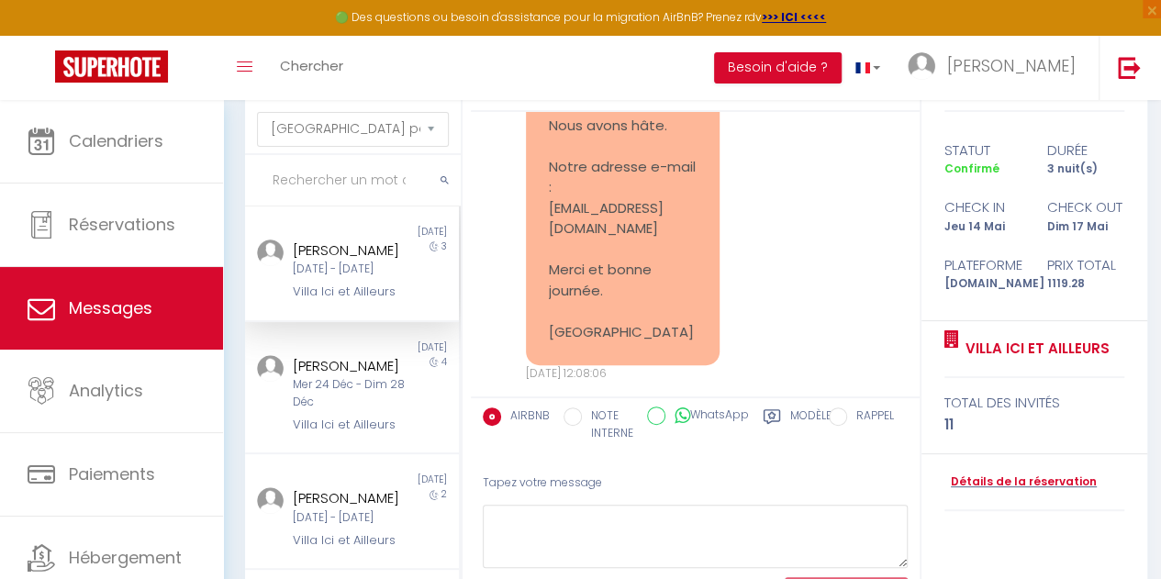
scroll to position [105, 0]
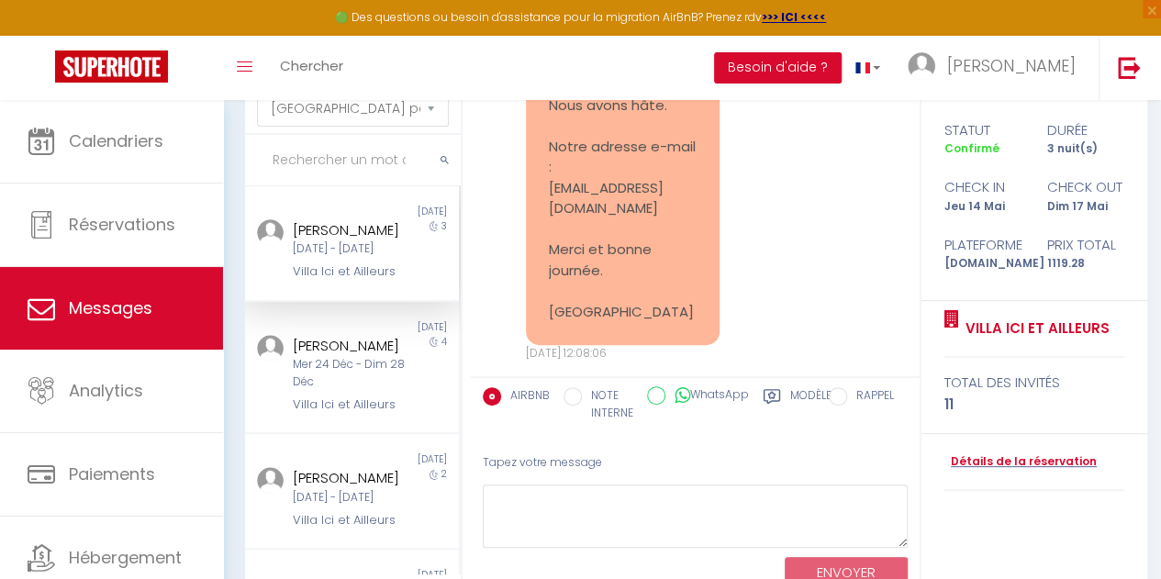
click at [800, 397] on label "Modèles" at bounding box center [814, 406] width 49 height 38
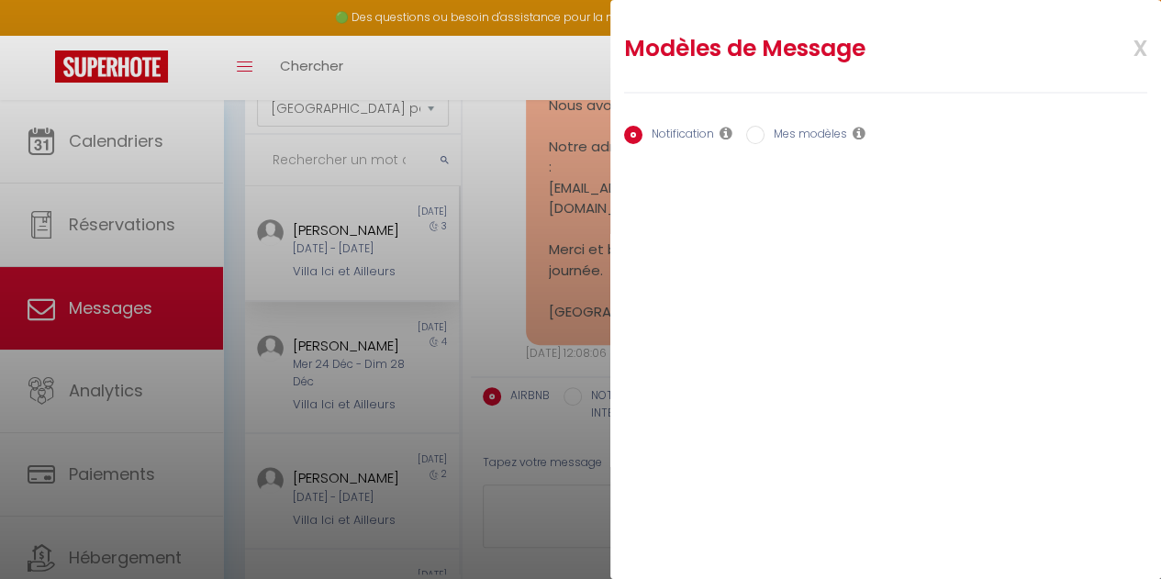
click at [811, 137] on label "Mes modèles" at bounding box center [806, 136] width 83 height 20
click at [765, 137] on input "Mes modèles" at bounding box center [755, 135] width 18 height 18
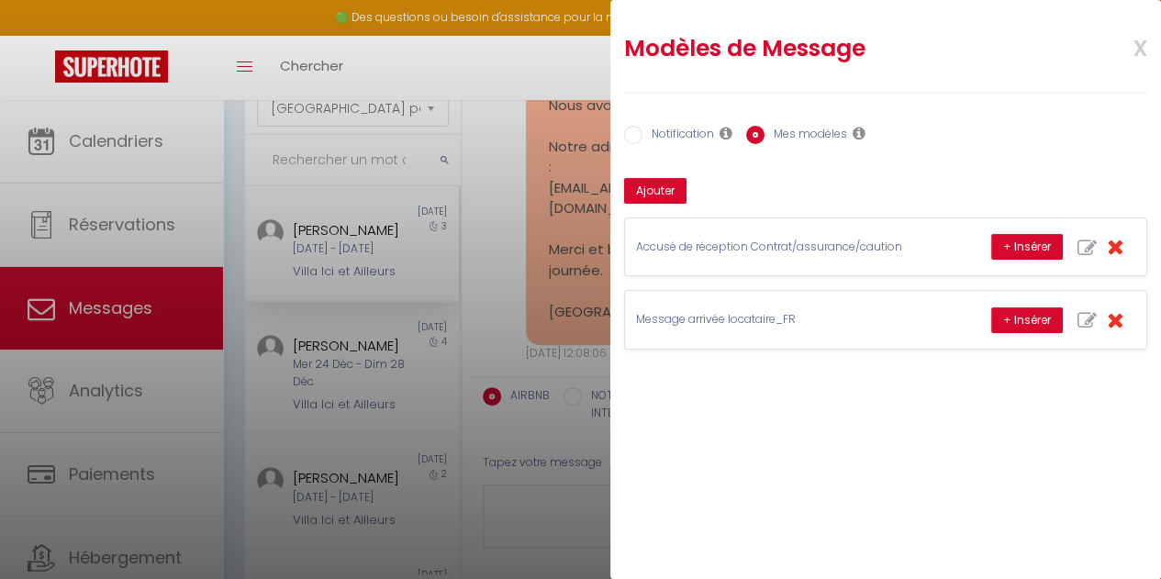
click at [1091, 244] on icon "button" at bounding box center [1087, 248] width 19 height 19
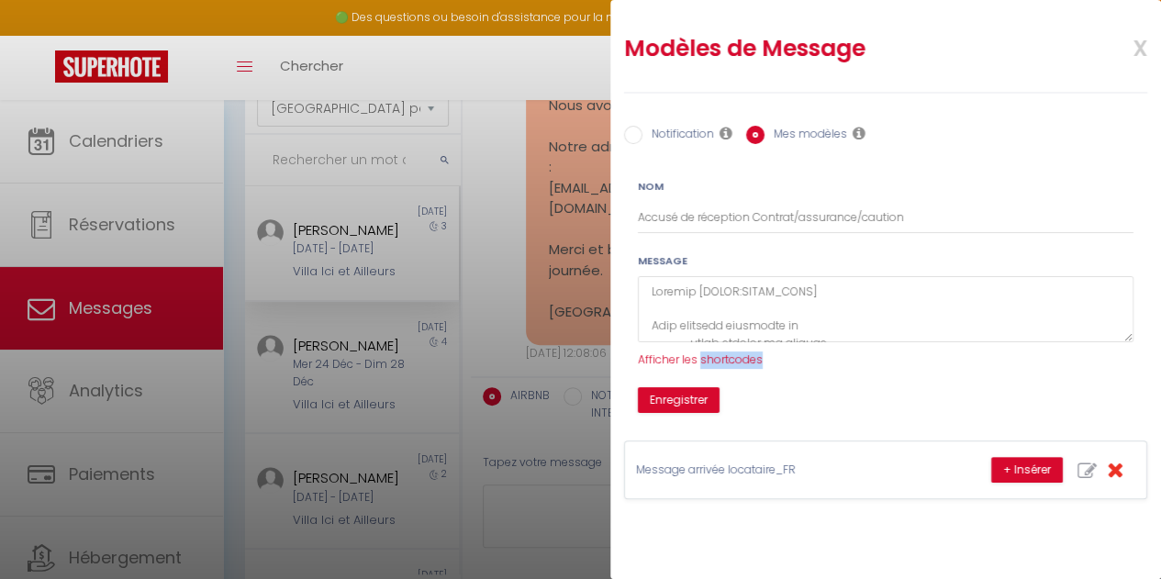
drag, startPoint x: 768, startPoint y: 357, endPoint x: 700, endPoint y: 363, distance: 68.2
click at [700, 363] on div "Message Afficher les shortcodes" at bounding box center [886, 310] width 496 height 117
copy span "shortcodes"
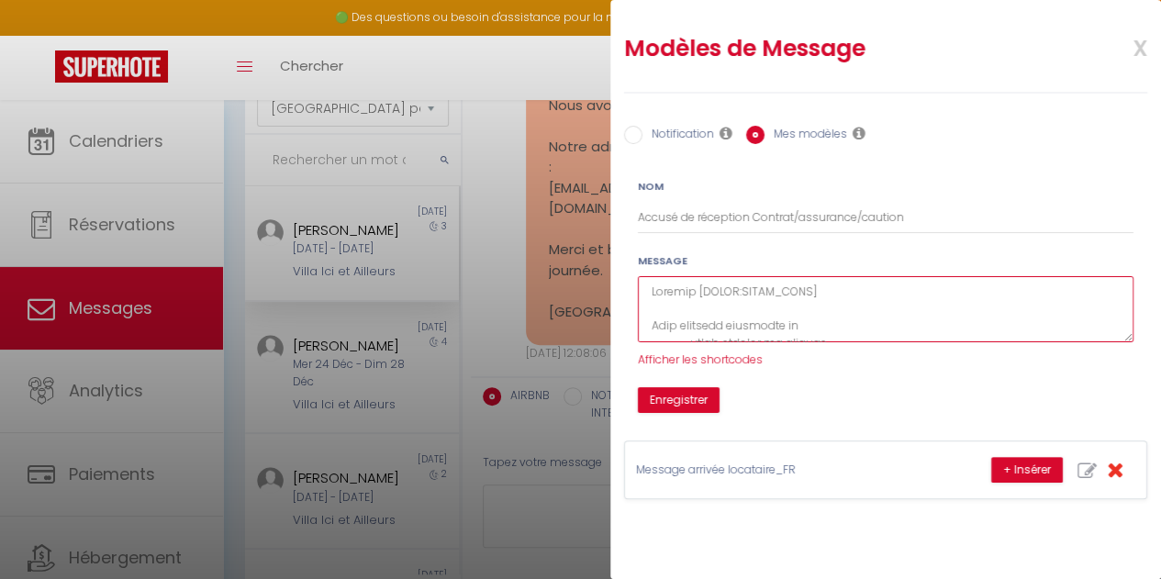
scroll to position [536, 0]
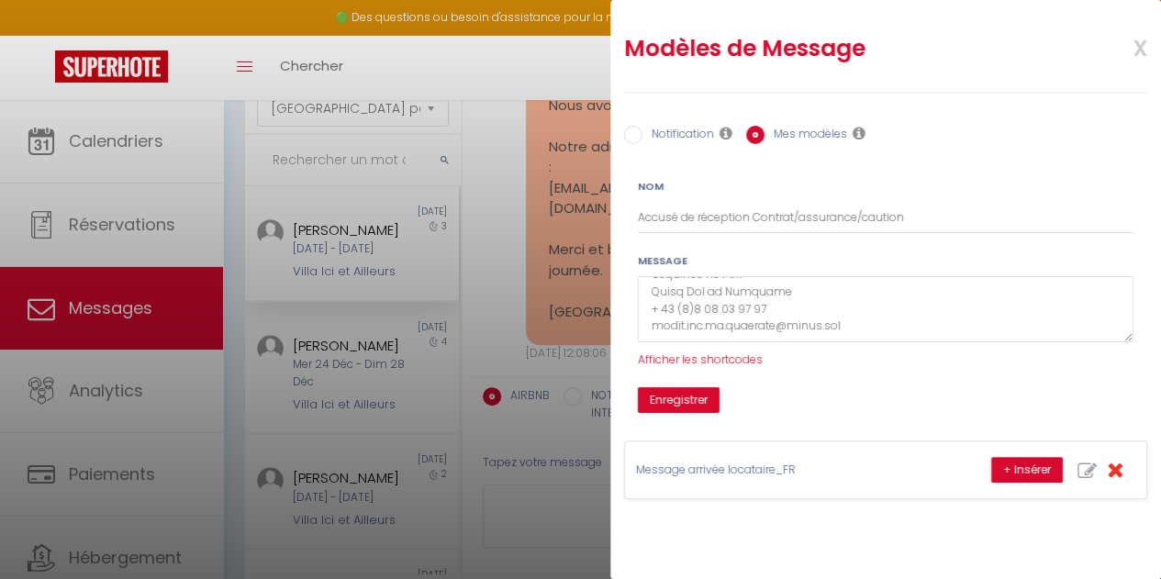
click at [1139, 49] on span "x" at bounding box center [1119, 46] width 58 height 43
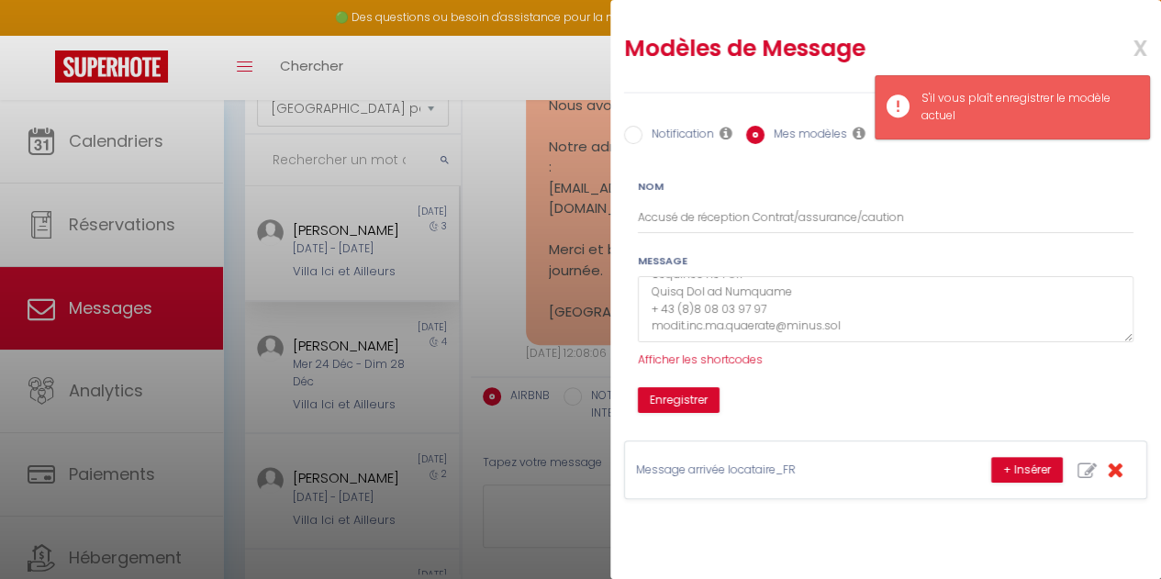
click at [1139, 51] on span "x" at bounding box center [1119, 46] width 58 height 43
click at [678, 420] on div "Notification Mes modèles Nom Accusé de réception Contrat/assurance/caution Mess…" at bounding box center [885, 296] width 523 height 408
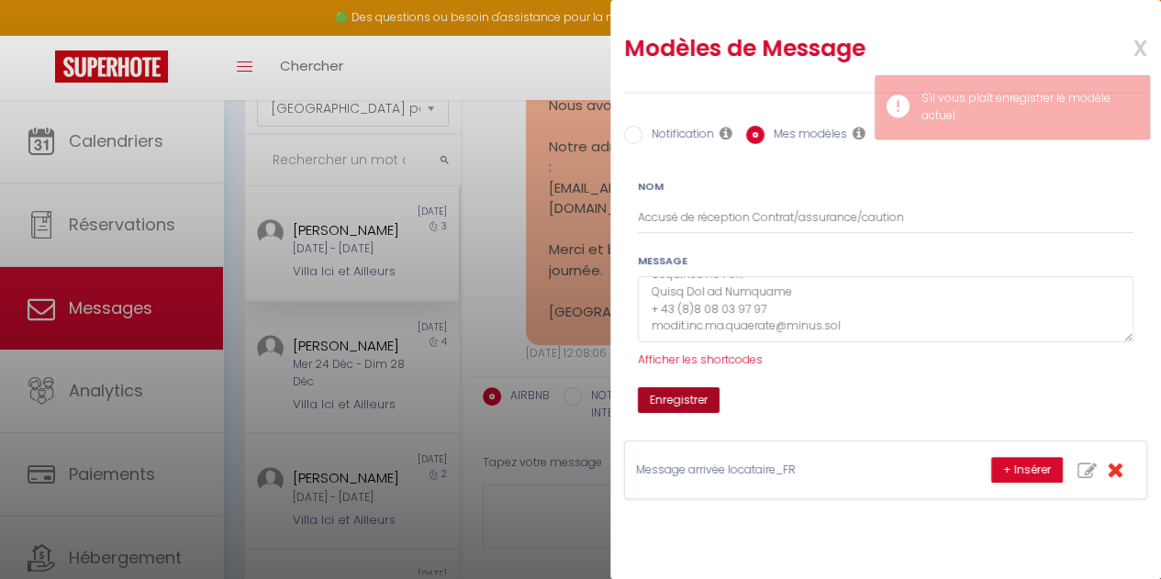
click at [680, 397] on button "Enregistrer" at bounding box center [679, 400] width 82 height 26
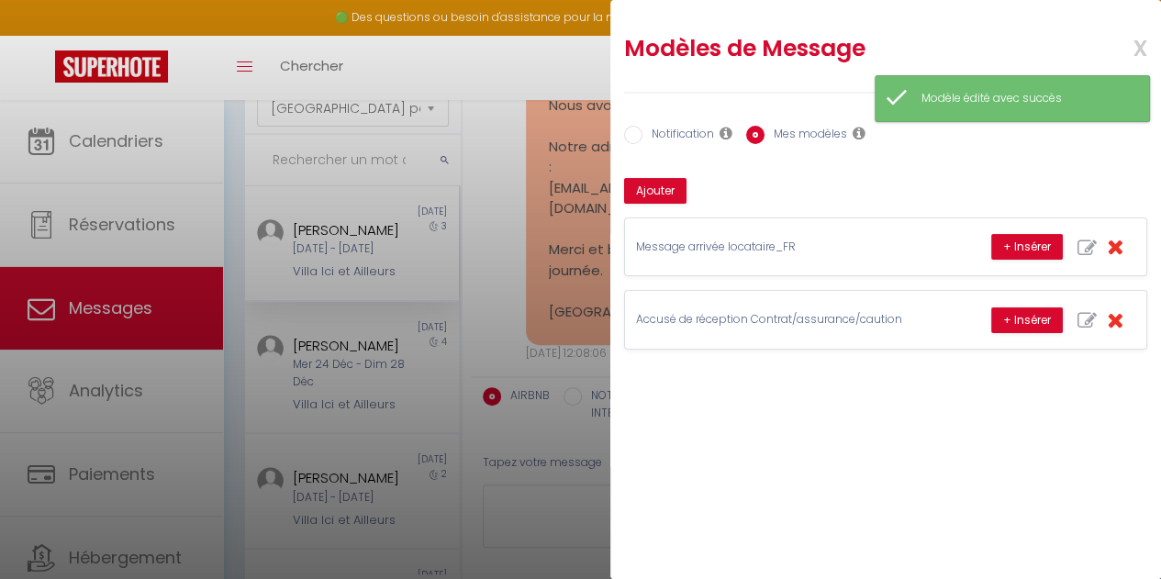
click at [1136, 45] on span "x" at bounding box center [1119, 46] width 58 height 43
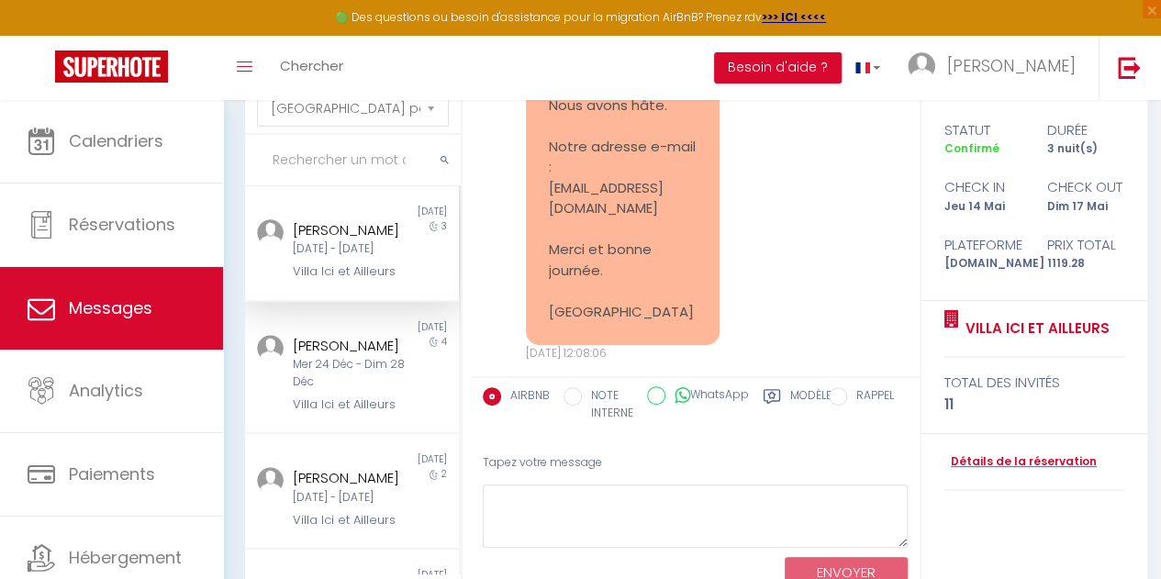
scroll to position [63, 0]
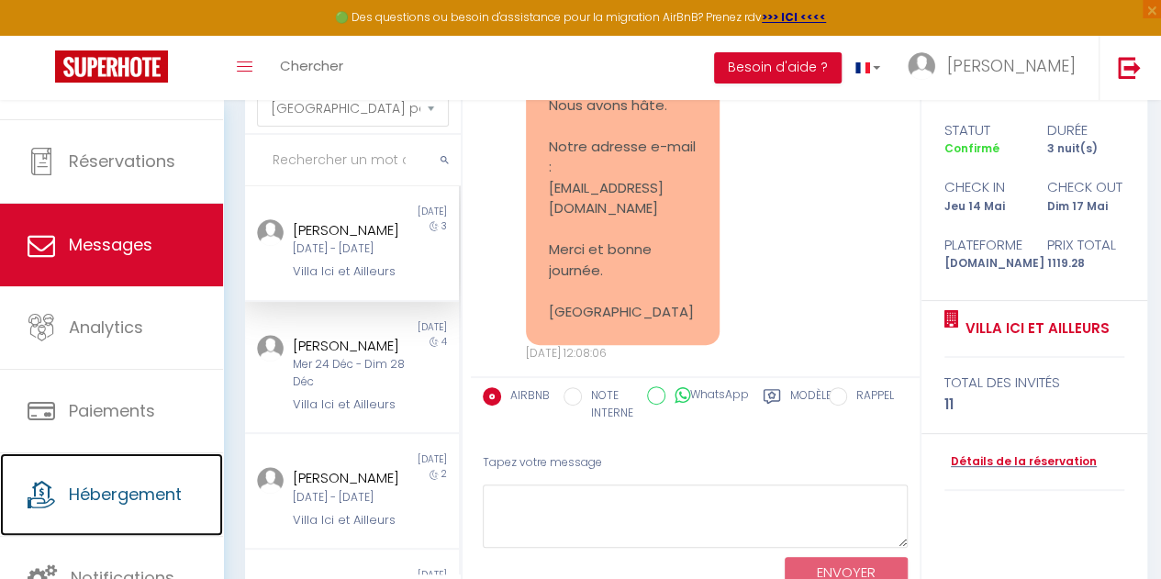
click at [137, 478] on link "Hébergement" at bounding box center [111, 494] width 223 height 83
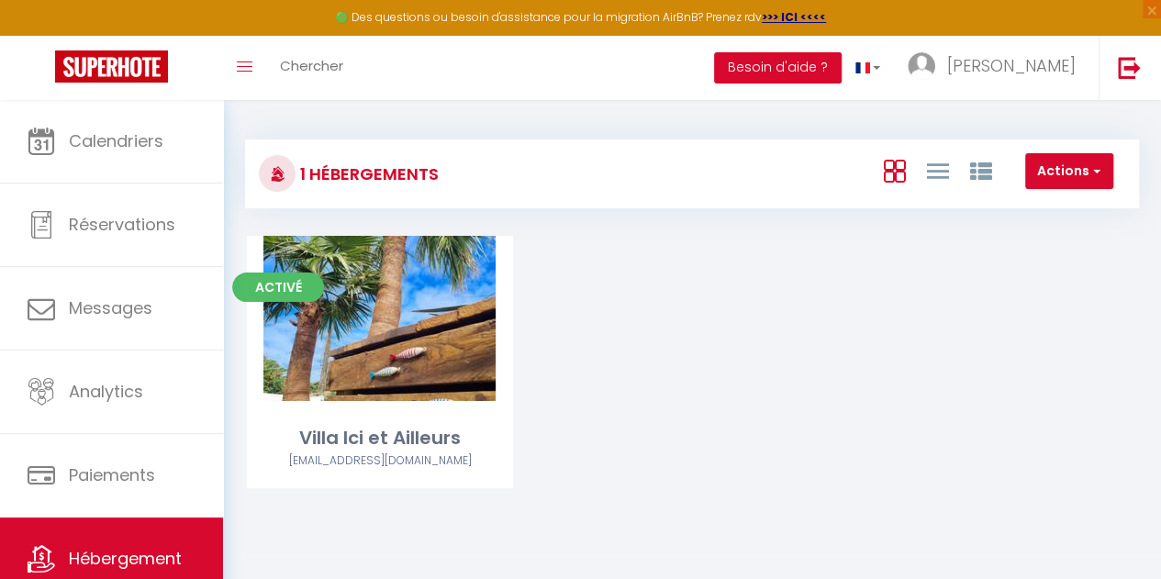
click at [421, 335] on link "Editer" at bounding box center [380, 318] width 110 height 37
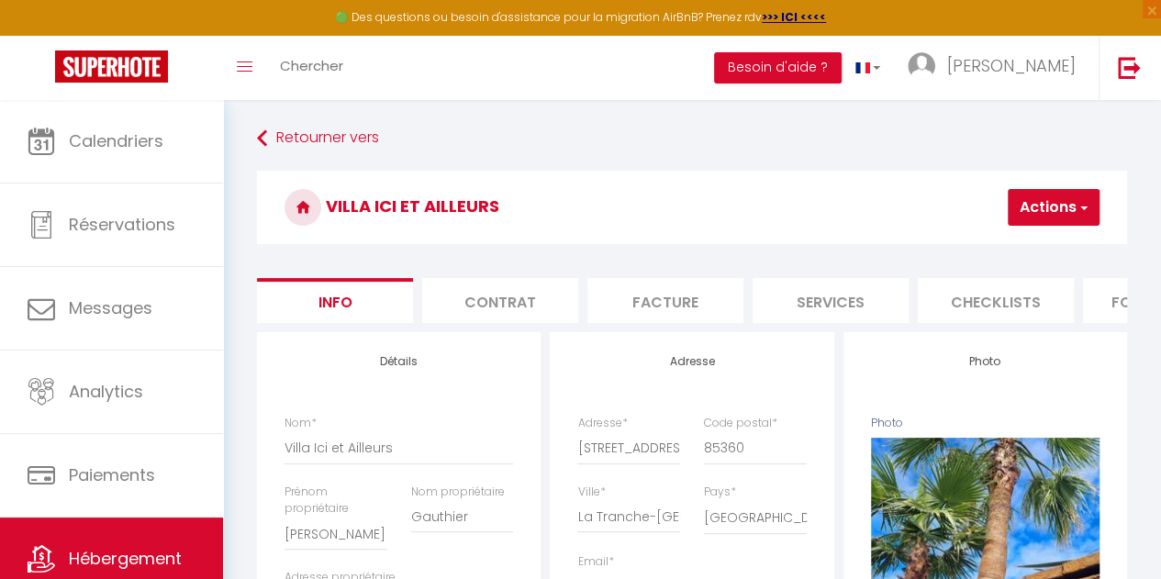
click at [810, 307] on li "Services" at bounding box center [831, 300] width 156 height 45
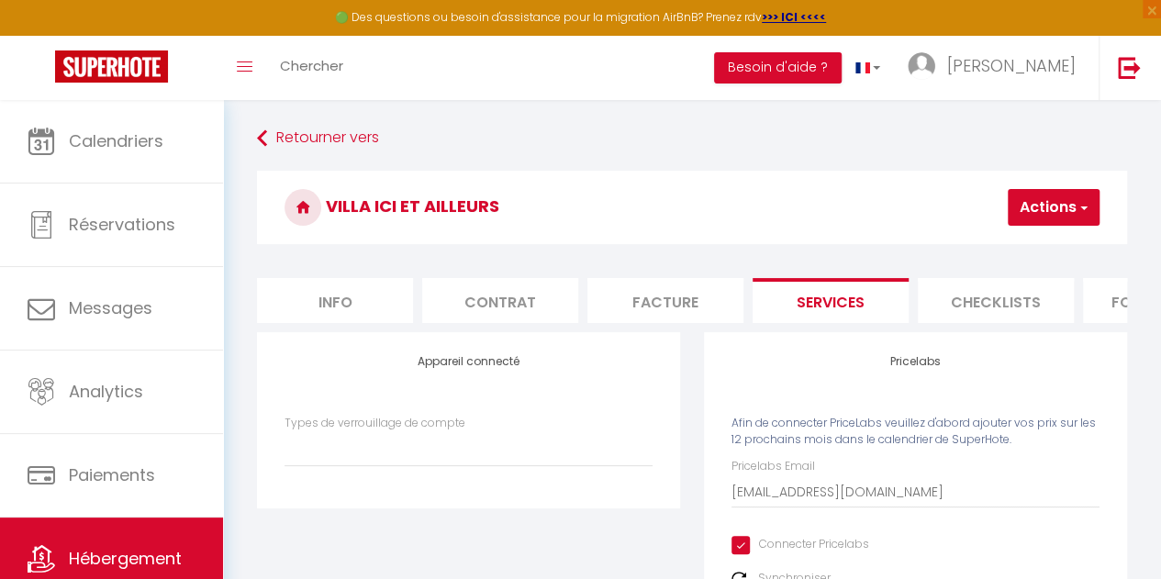
click at [500, 310] on li "Contrat" at bounding box center [500, 300] width 156 height 45
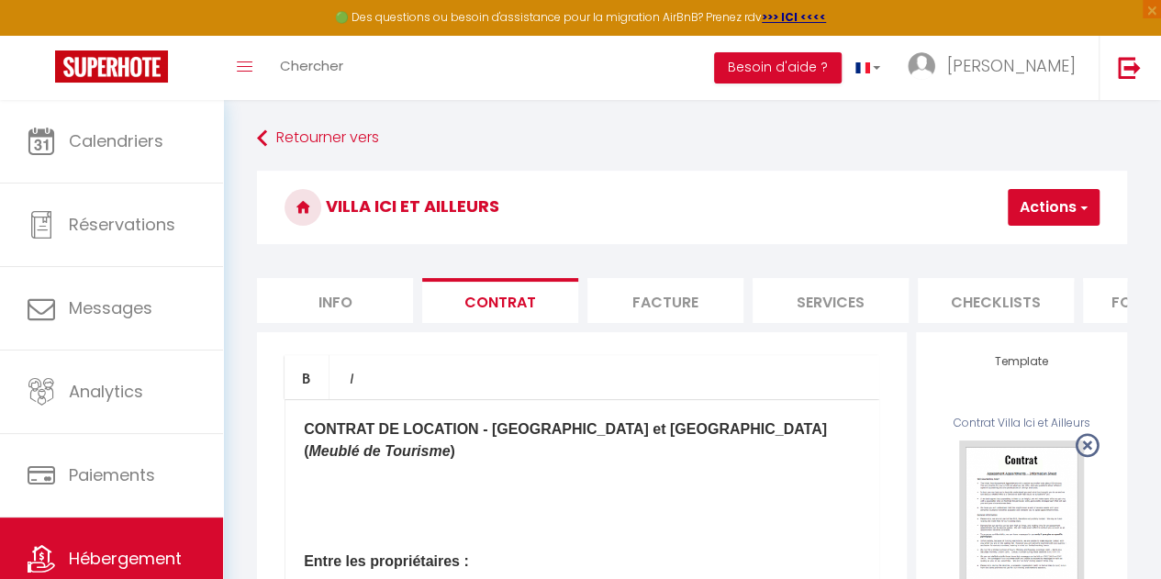
click at [1059, 214] on button "Actions" at bounding box center [1054, 207] width 92 height 37
click at [1031, 488] on img at bounding box center [1021, 526] width 125 height 171
click at [1017, 506] on img at bounding box center [1021, 526] width 125 height 171
click at [0, 0] on div "Editer" at bounding box center [0, 0] width 0 height 0
click at [0, 0] on div "USE" at bounding box center [0, 0] width 0 height 0
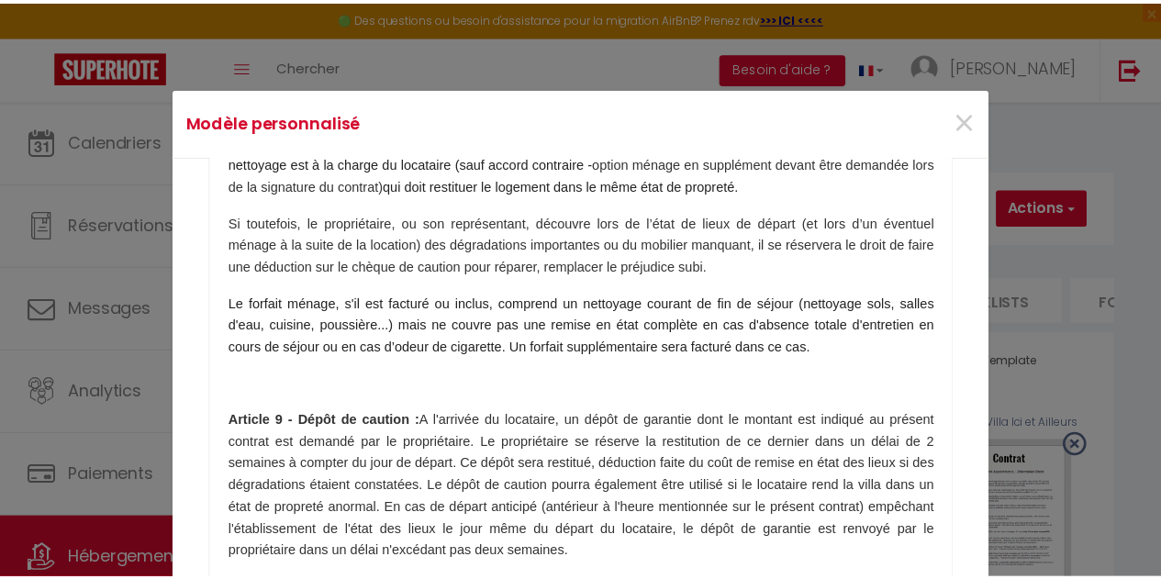
scroll to position [451, 0]
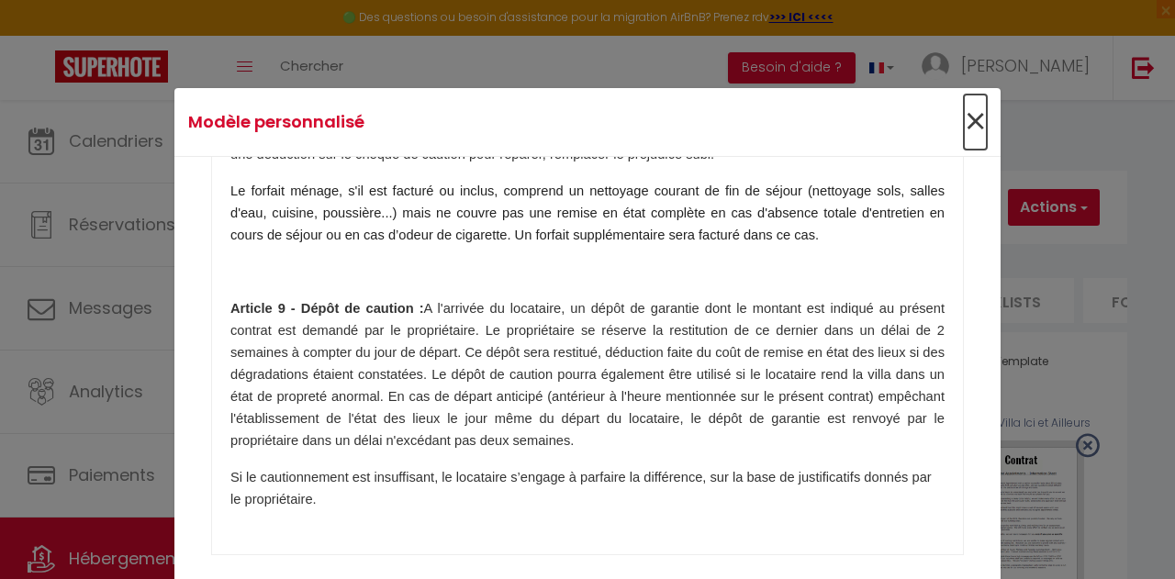
click at [968, 113] on span "×" at bounding box center [975, 122] width 23 height 55
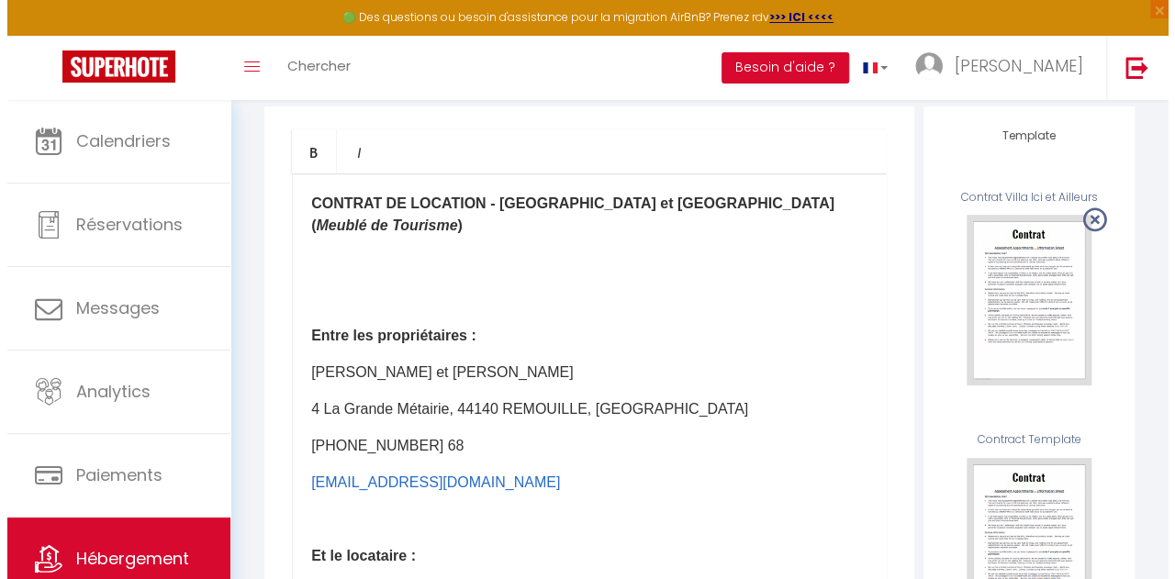
scroll to position [220, 0]
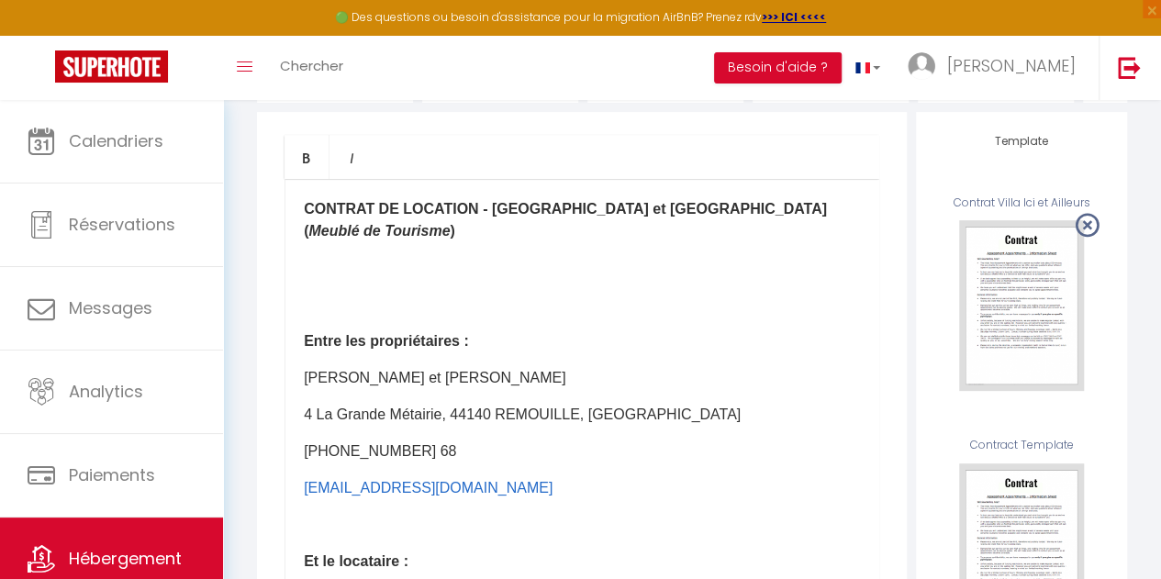
click at [0, 0] on div "Editer" at bounding box center [0, 0] width 0 height 0
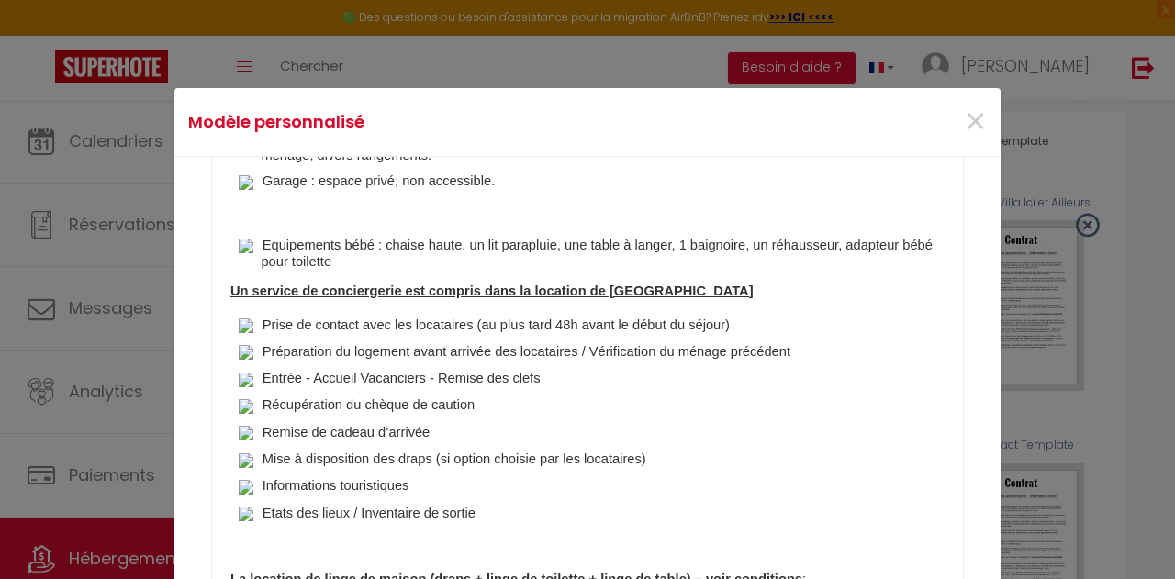
scroll to position [0, 0]
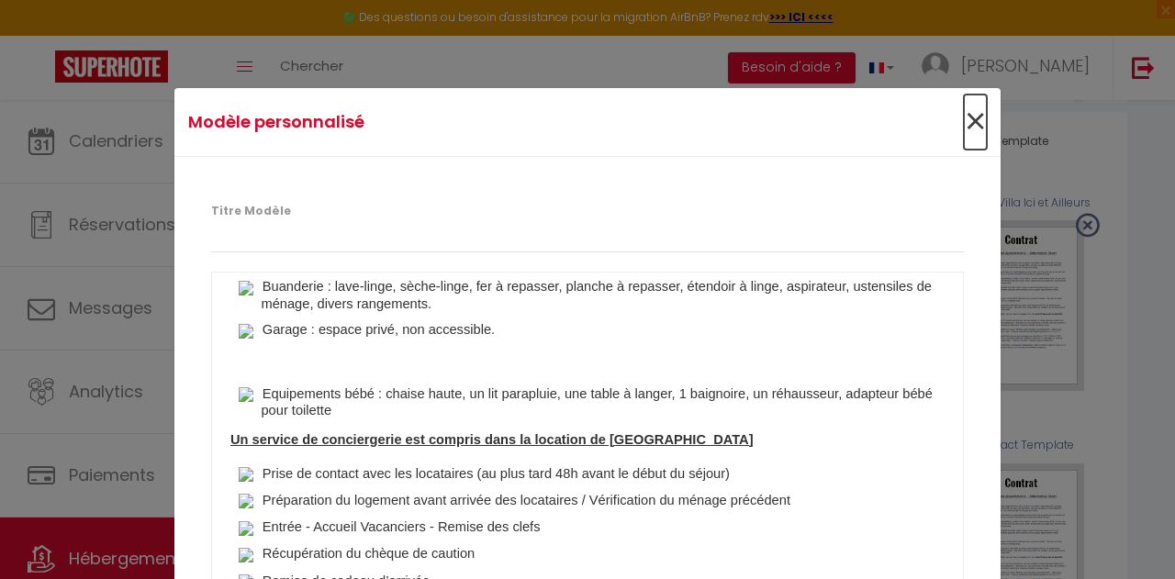
click at [970, 118] on span "×" at bounding box center [975, 122] width 23 height 55
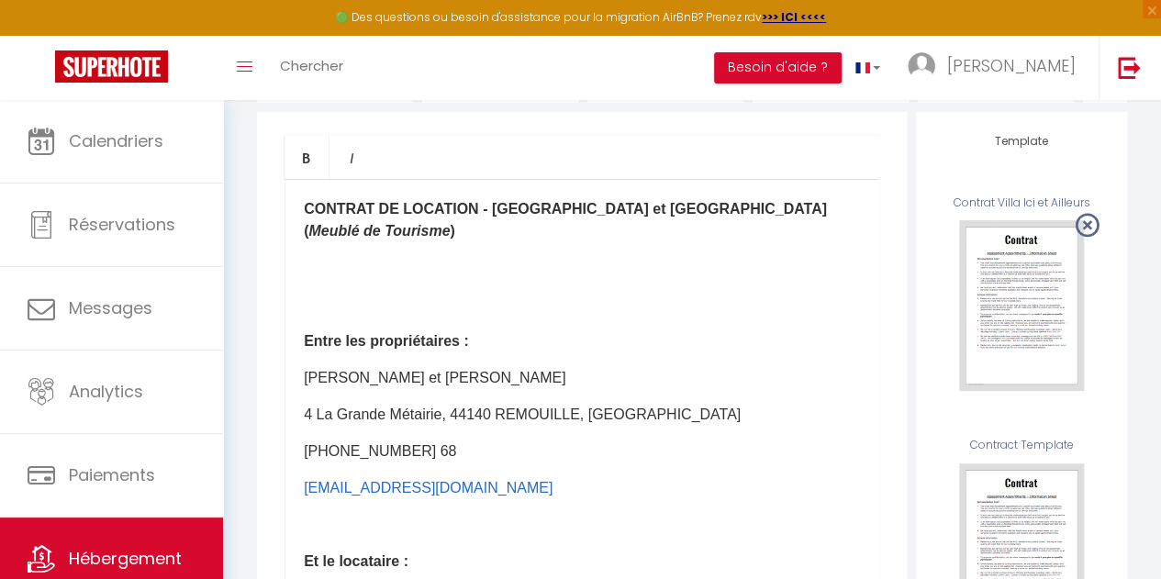
click at [1049, 510] on img at bounding box center [1021, 549] width 125 height 171
click at [0, 0] on div "USE" at bounding box center [0, 0] width 0 height 0
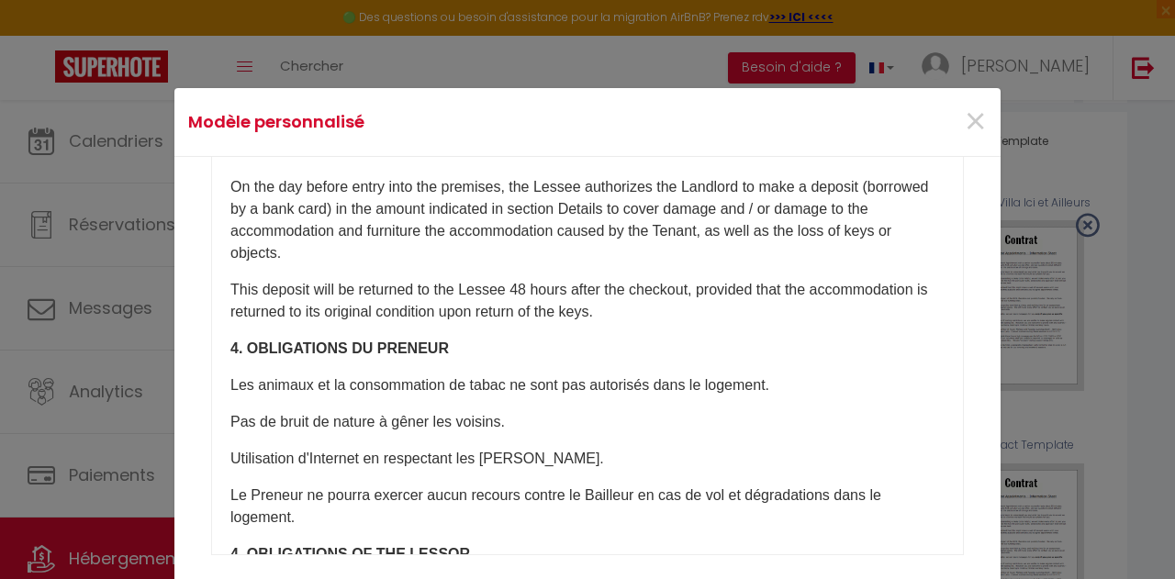
scroll to position [772, 0]
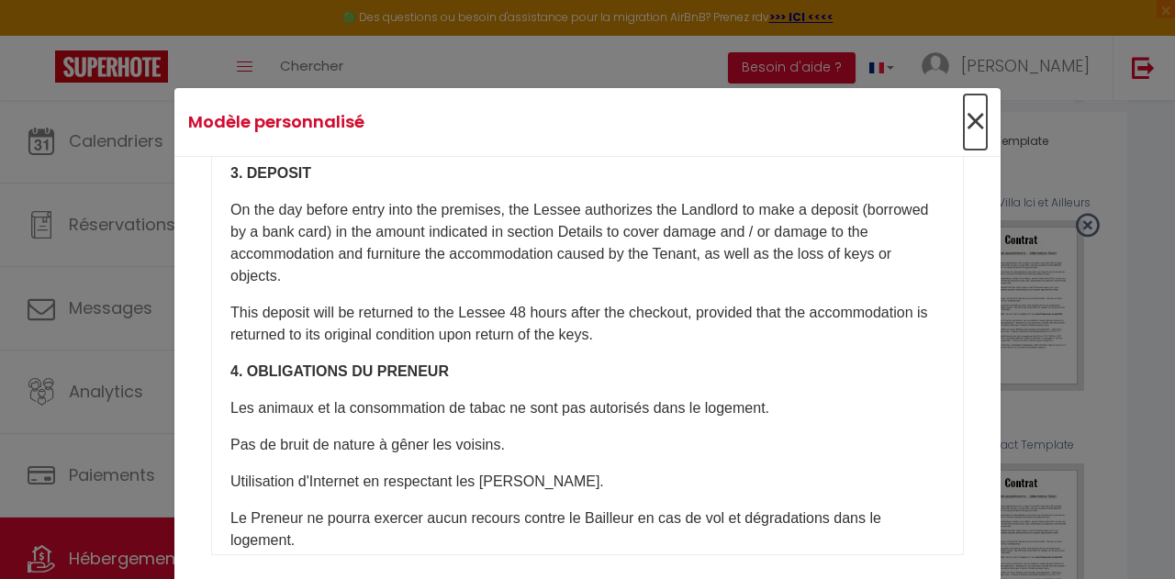
click at [972, 129] on span "×" at bounding box center [975, 122] width 23 height 55
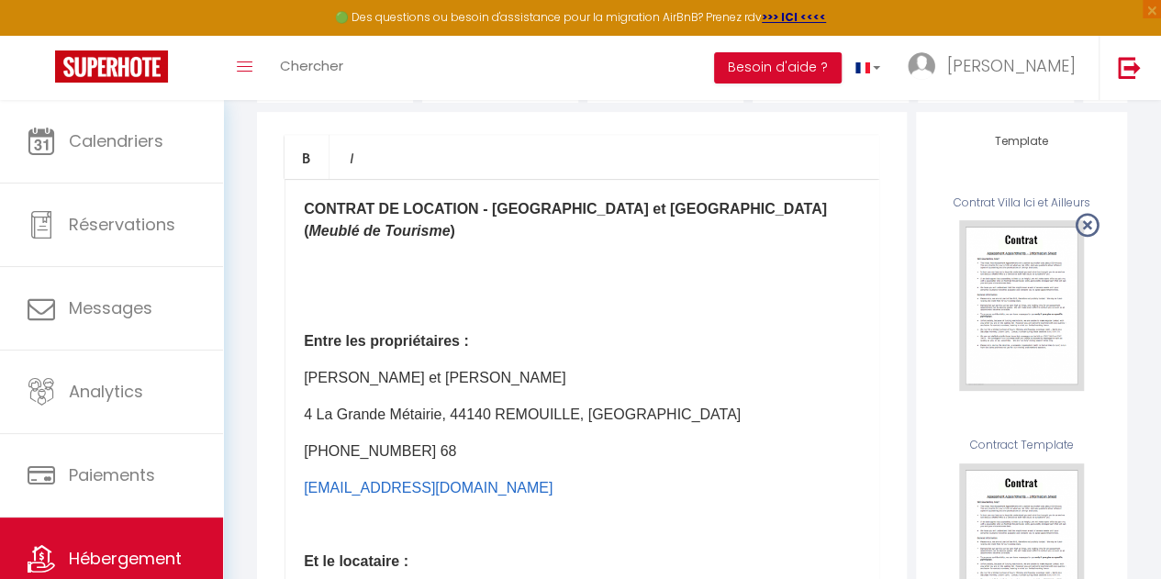
click at [0, 0] on div "USE" at bounding box center [0, 0] width 0 height 0
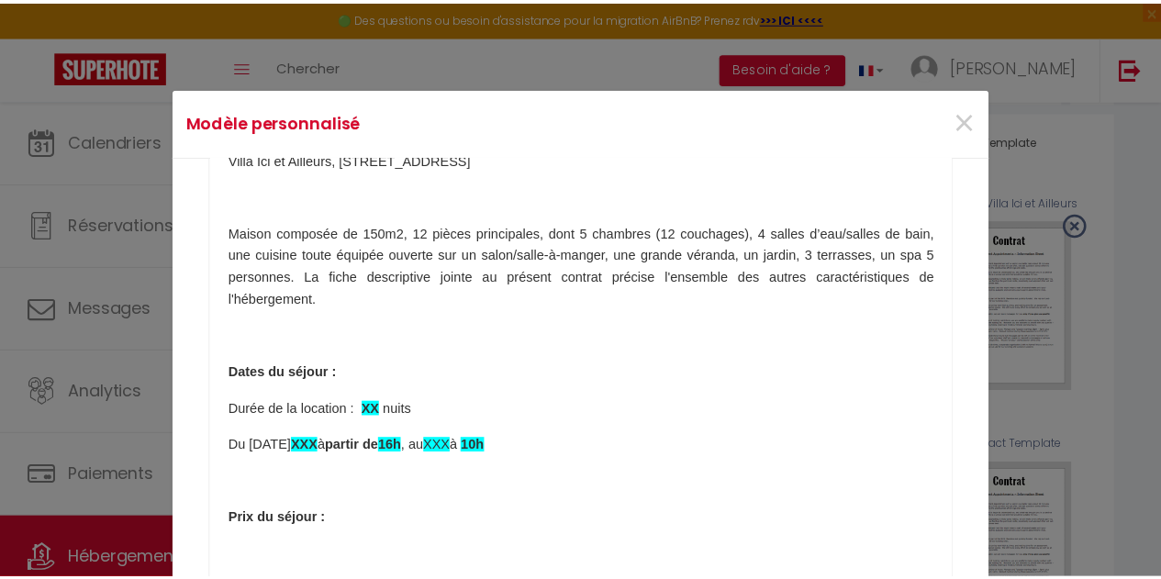
scroll to position [0, 0]
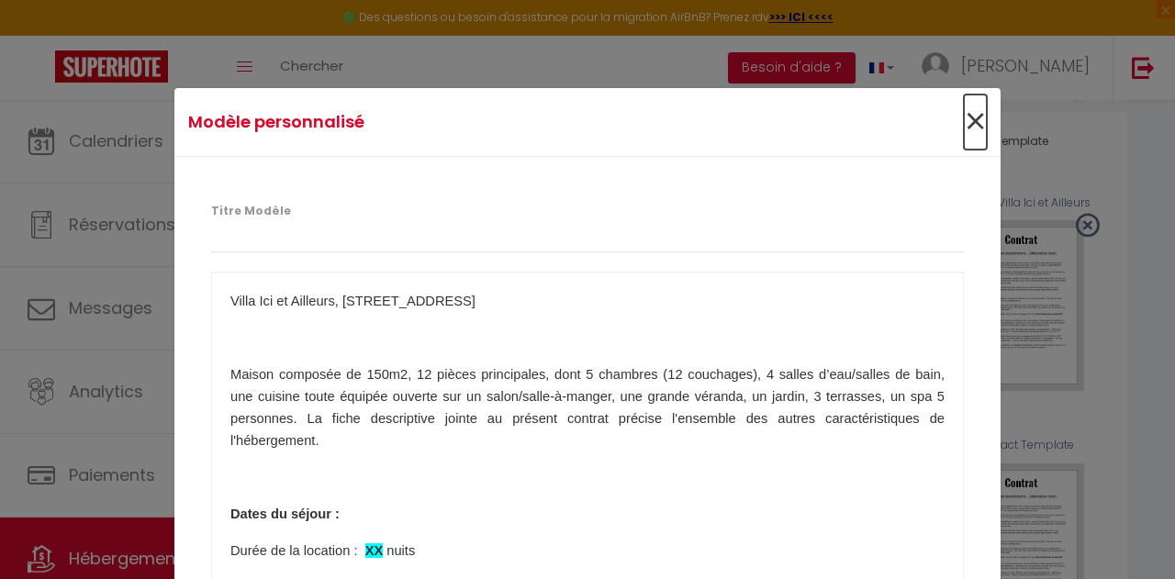
click at [968, 122] on span "×" at bounding box center [975, 122] width 23 height 55
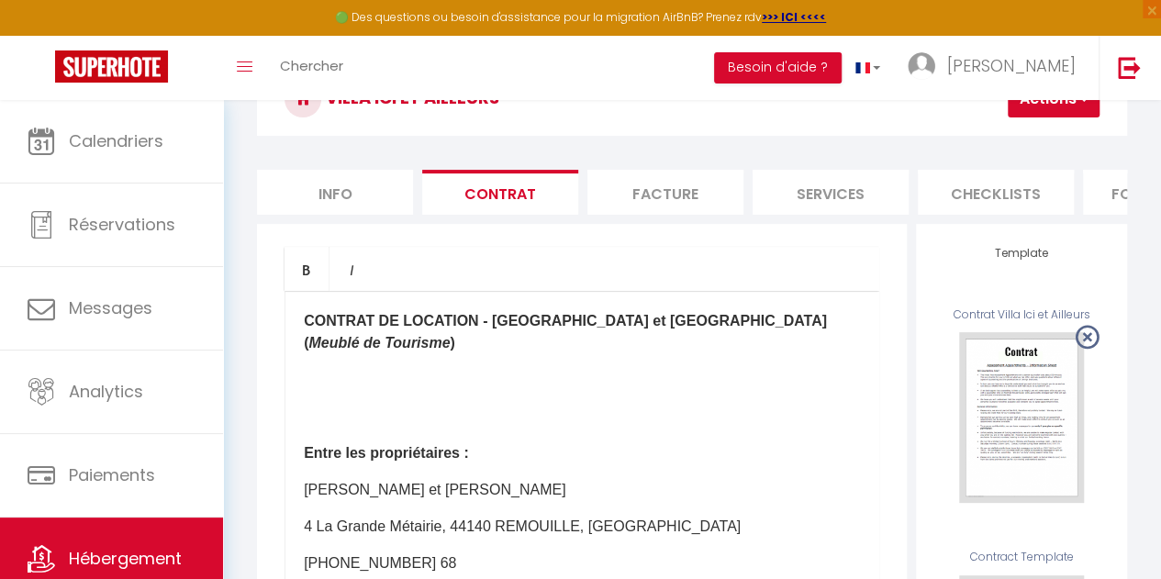
scroll to position [148, 0]
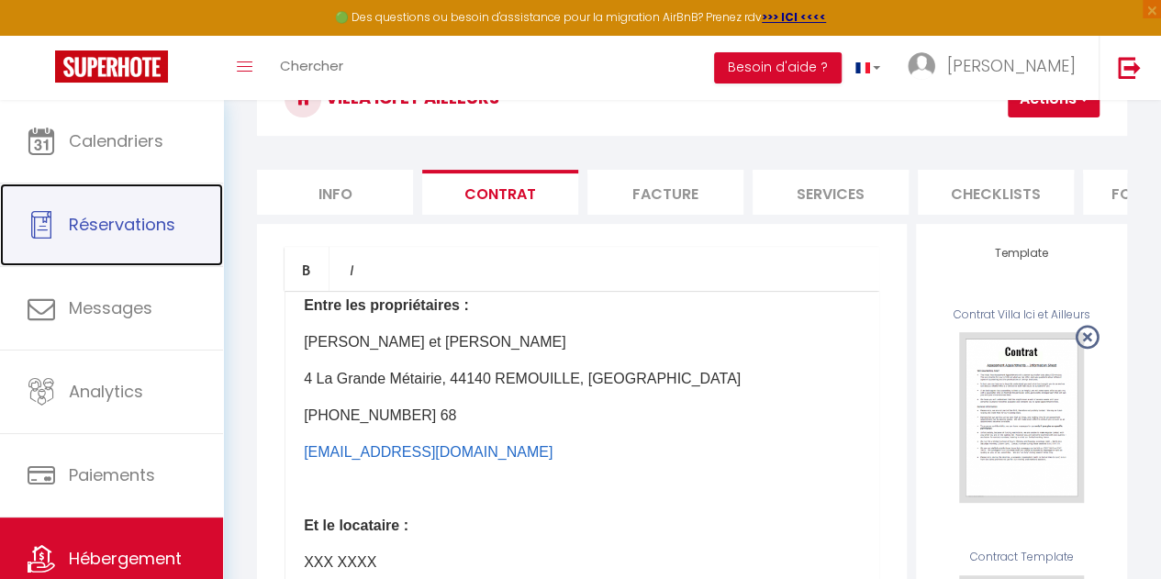
click at [145, 227] on span "Réservations" at bounding box center [122, 224] width 106 height 23
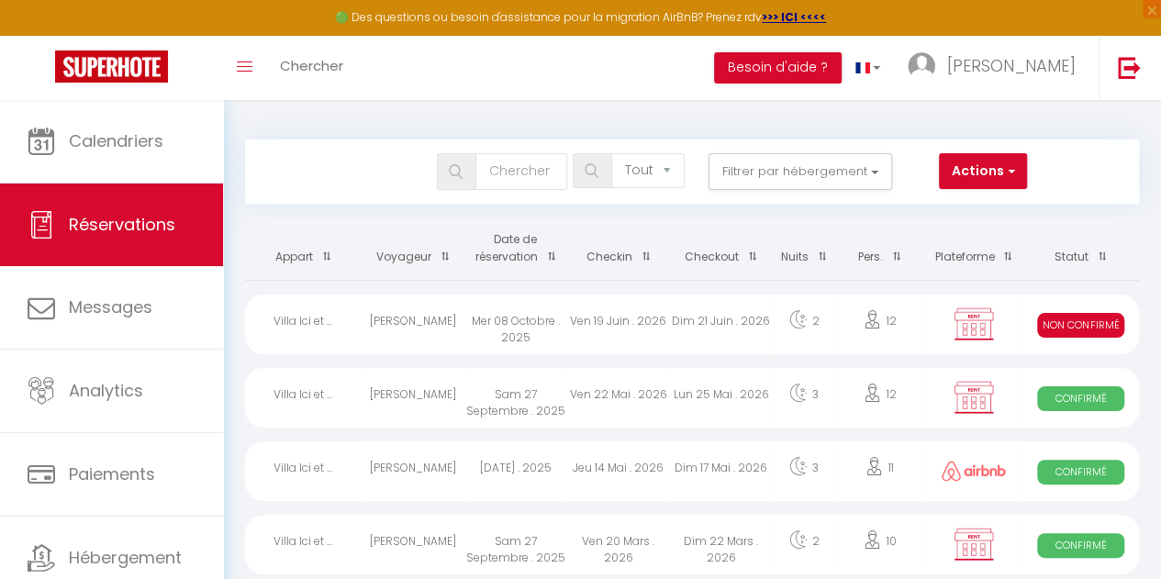
click at [729, 336] on div "Dim 21 Juin . 2026" at bounding box center [721, 325] width 103 height 60
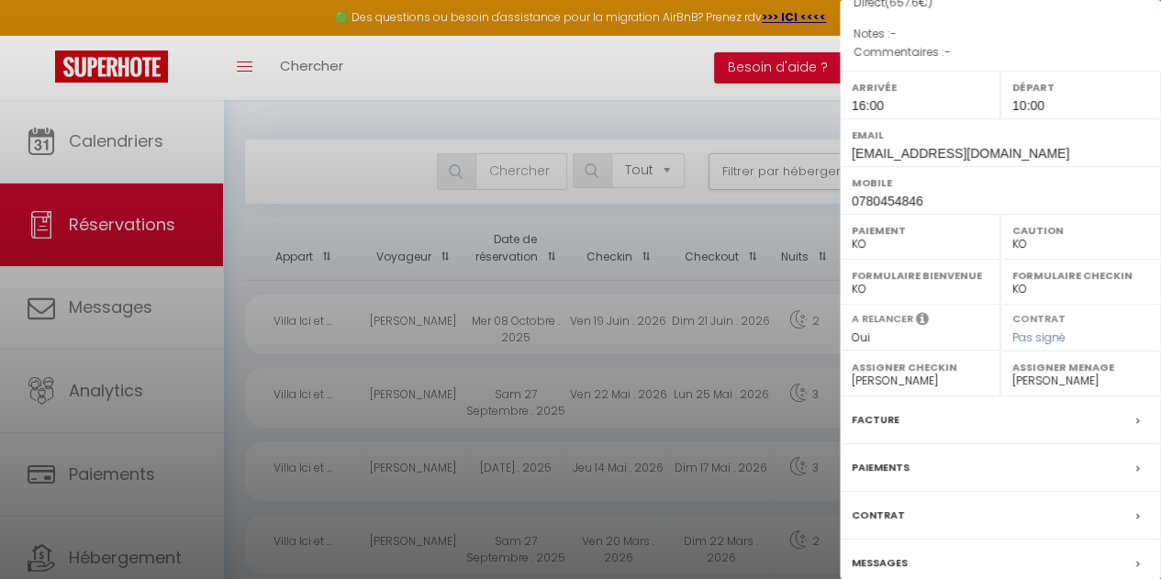
scroll to position [272, 0]
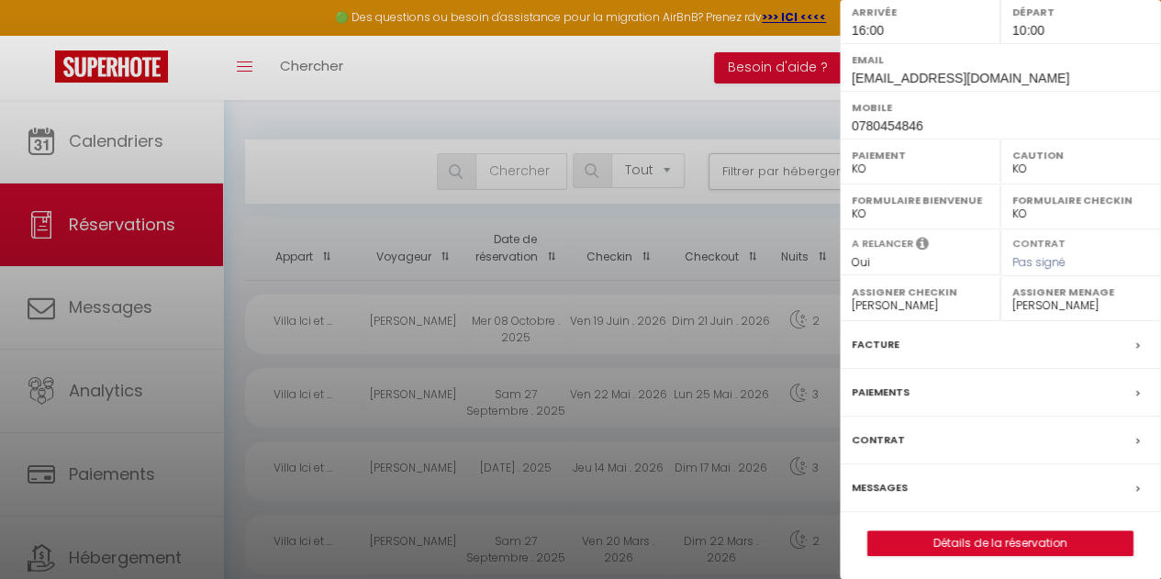
click at [1136, 439] on span at bounding box center [1142, 440] width 13 height 19
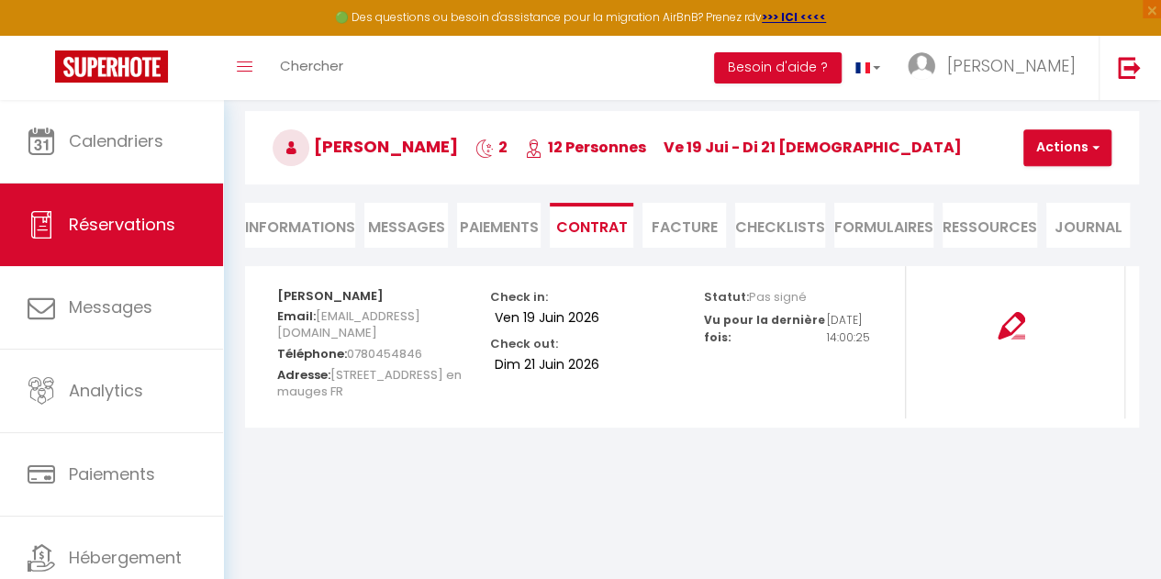
scroll to position [100, 0]
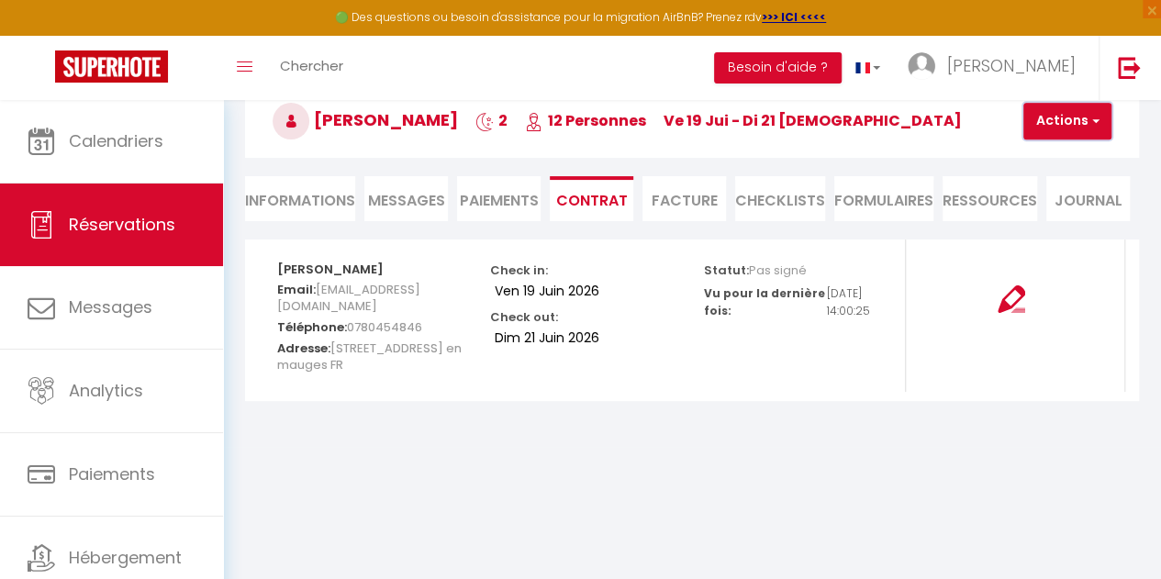
click at [1081, 122] on button "Actions" at bounding box center [1068, 121] width 88 height 37
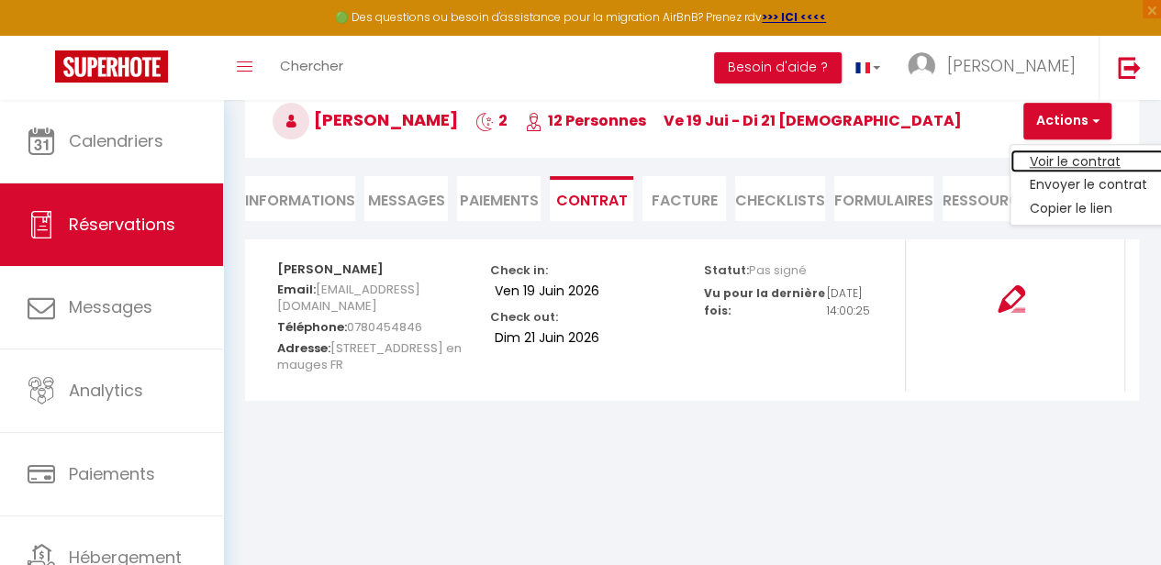
click at [1099, 164] on link "Voir le contrat" at bounding box center [1088, 162] width 154 height 24
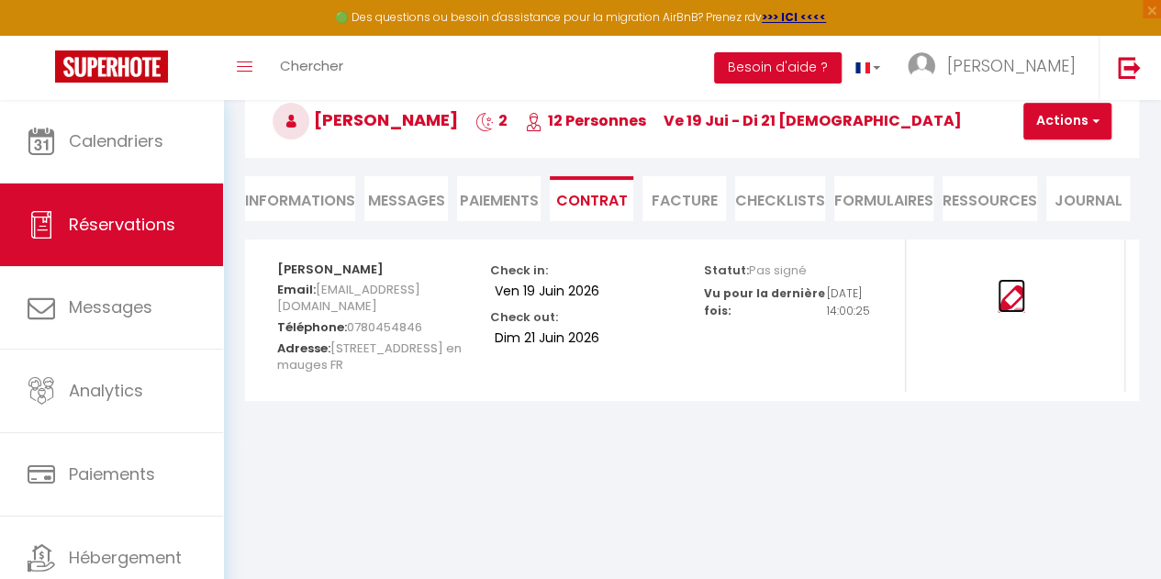
click at [1014, 303] on img at bounding box center [1012, 299] width 28 height 28
click at [311, 207] on li "Informations" at bounding box center [300, 198] width 110 height 45
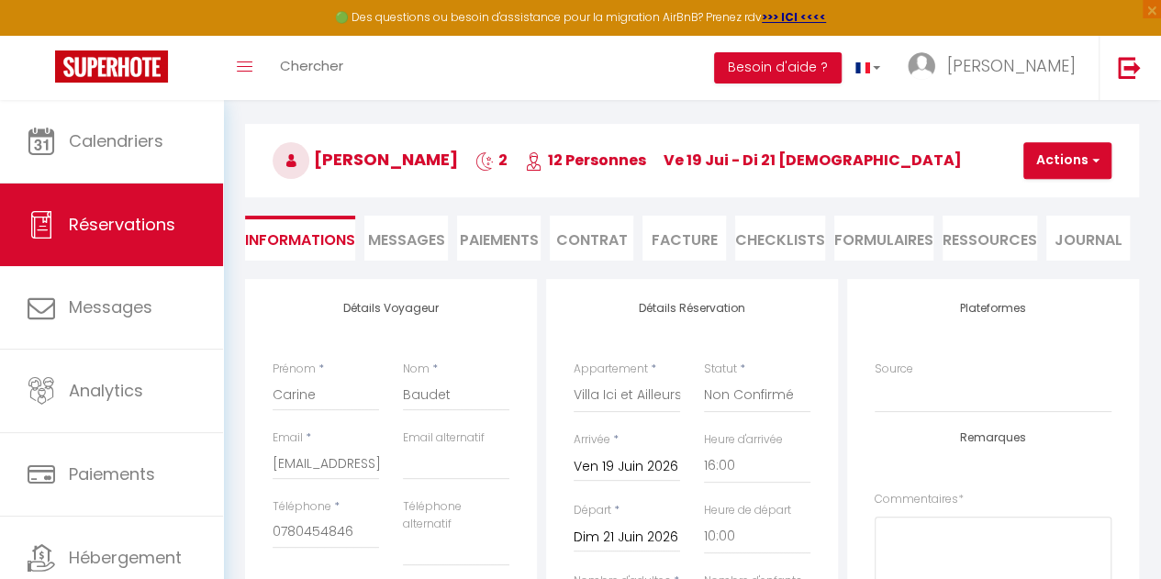
scroll to position [46, 0]
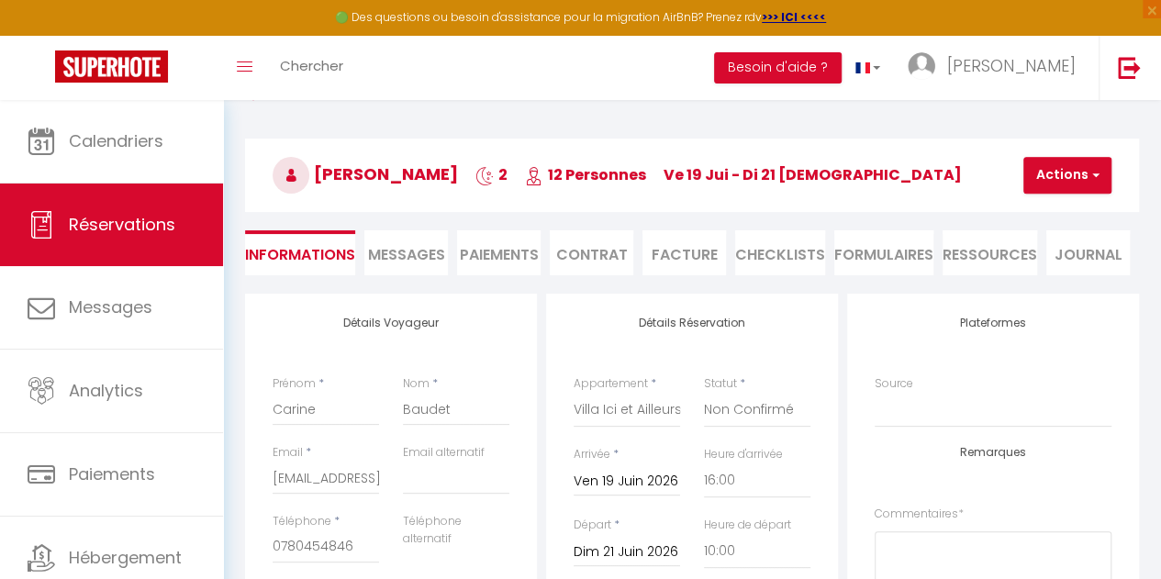
click at [581, 265] on li "Contrat" at bounding box center [592, 252] width 84 height 45
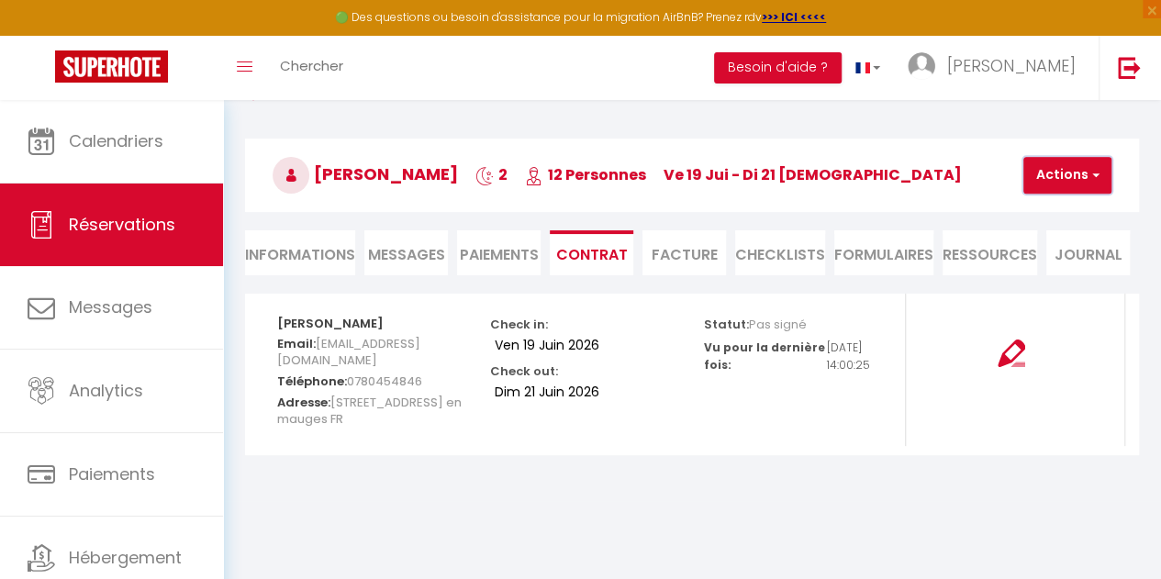
click at [1074, 179] on button "Actions" at bounding box center [1068, 175] width 88 height 37
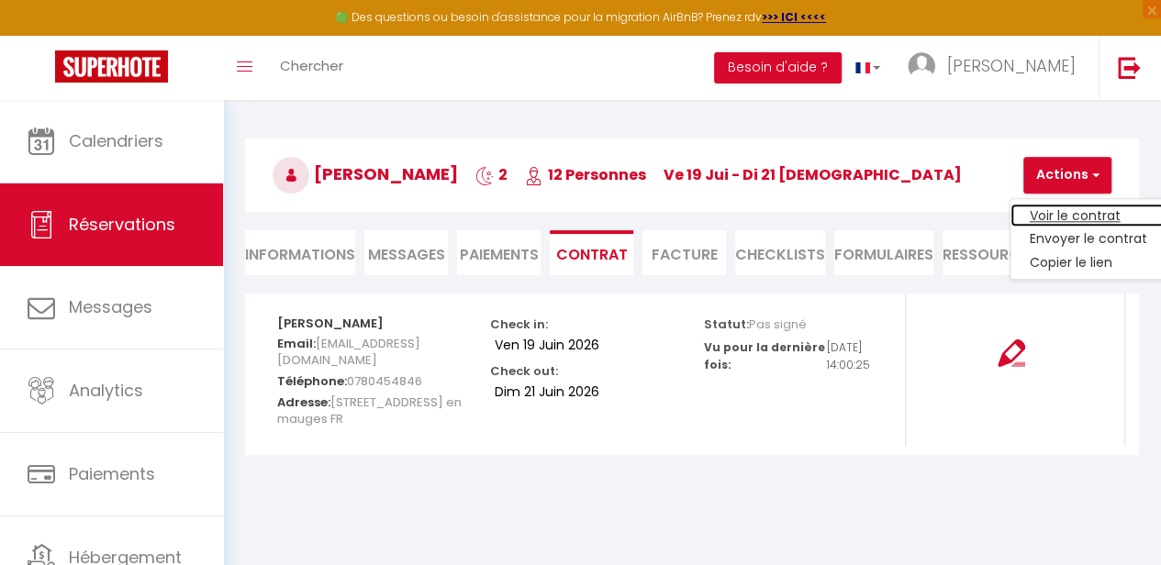
click at [1080, 216] on link "Voir le contrat" at bounding box center [1088, 216] width 154 height 24
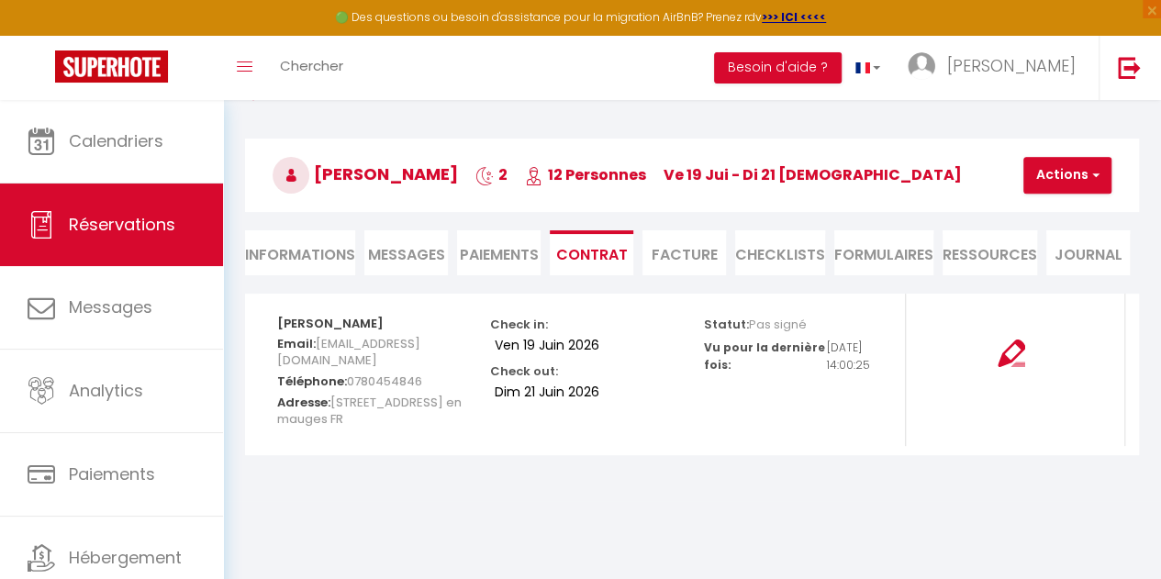
scroll to position [63, 0]
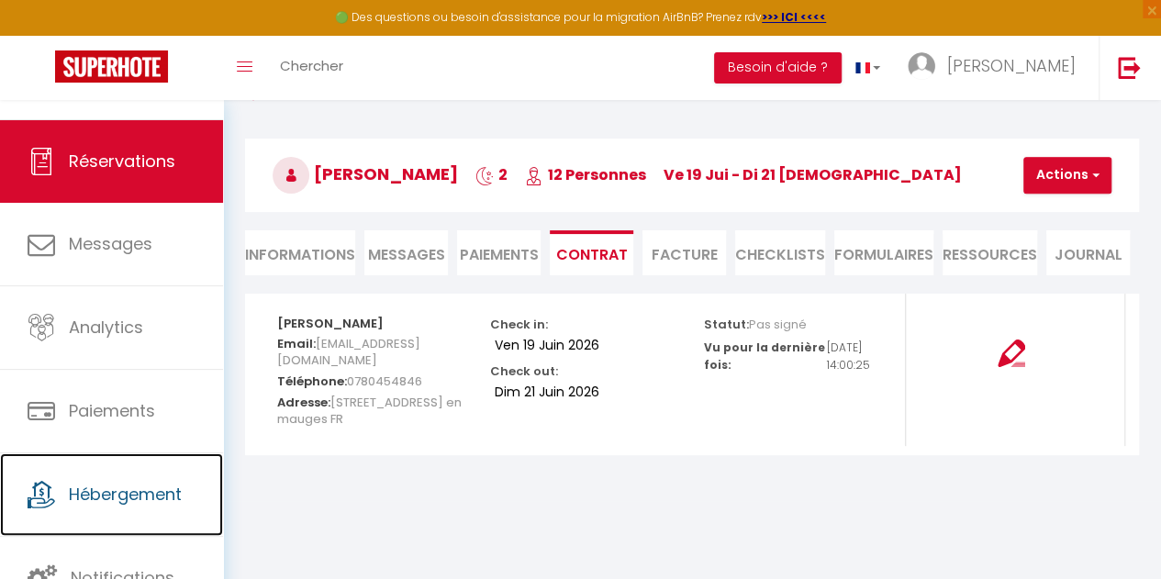
click at [118, 493] on span "Hébergement" at bounding box center [125, 494] width 113 height 23
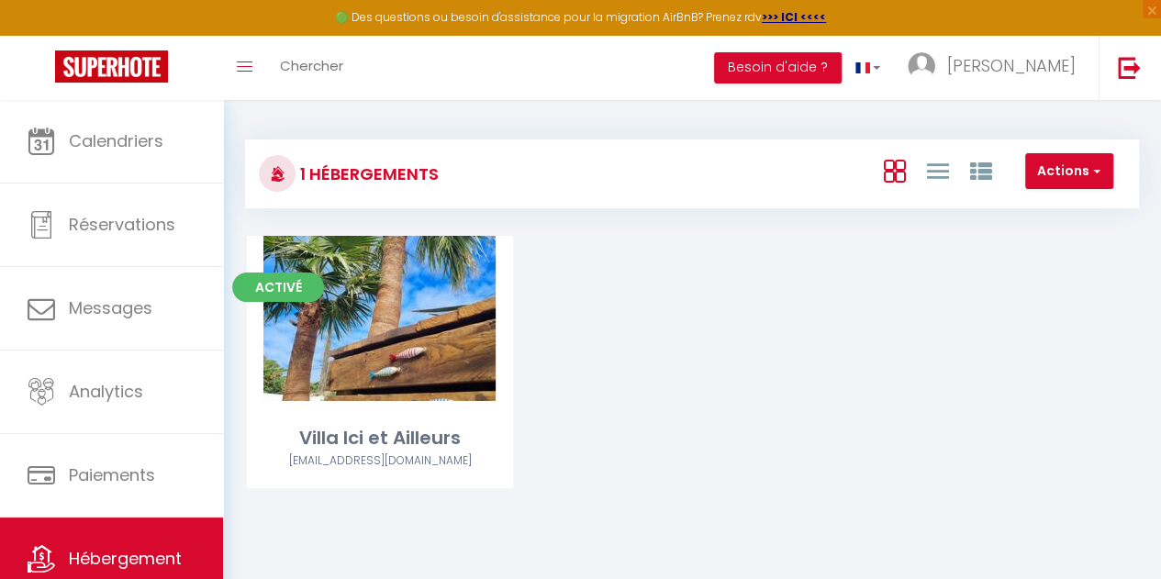
click at [394, 311] on link "Editer" at bounding box center [380, 318] width 110 height 37
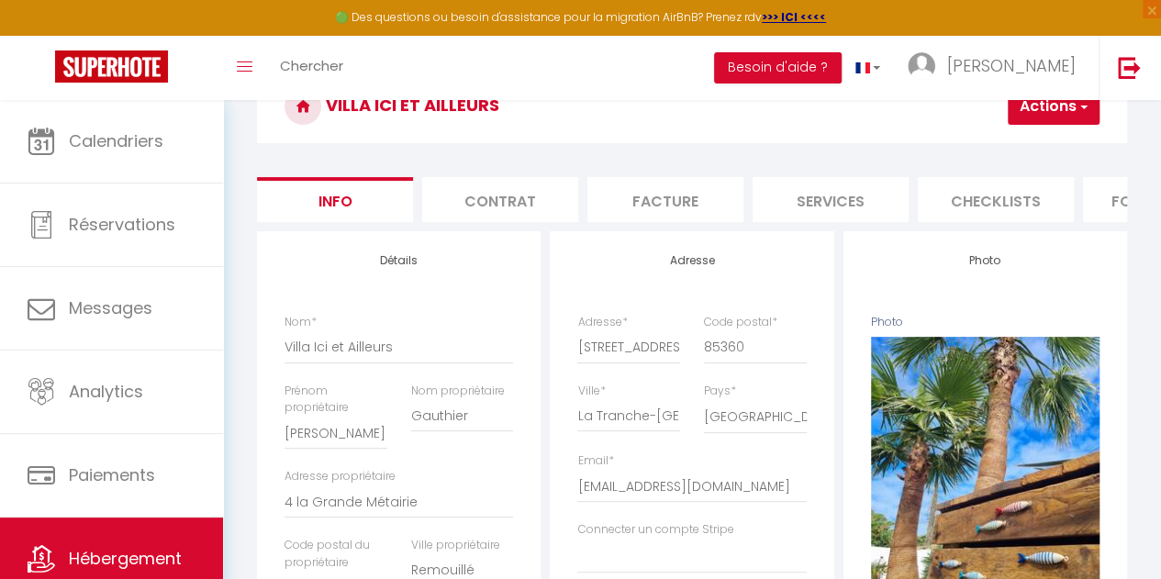
scroll to position [95, 0]
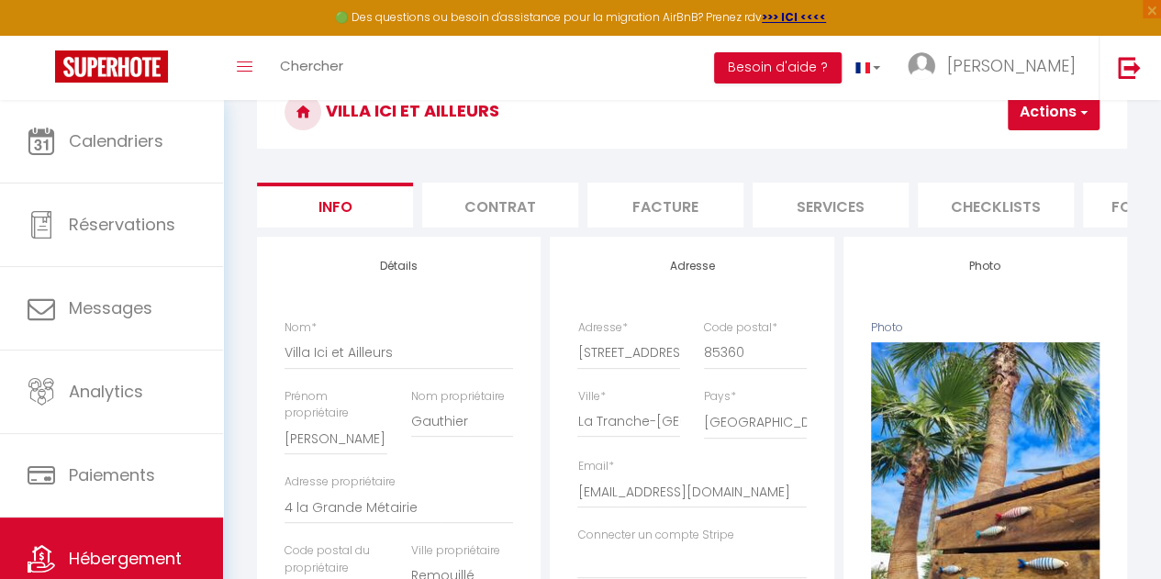
click at [521, 215] on li "Contrat" at bounding box center [500, 205] width 156 height 45
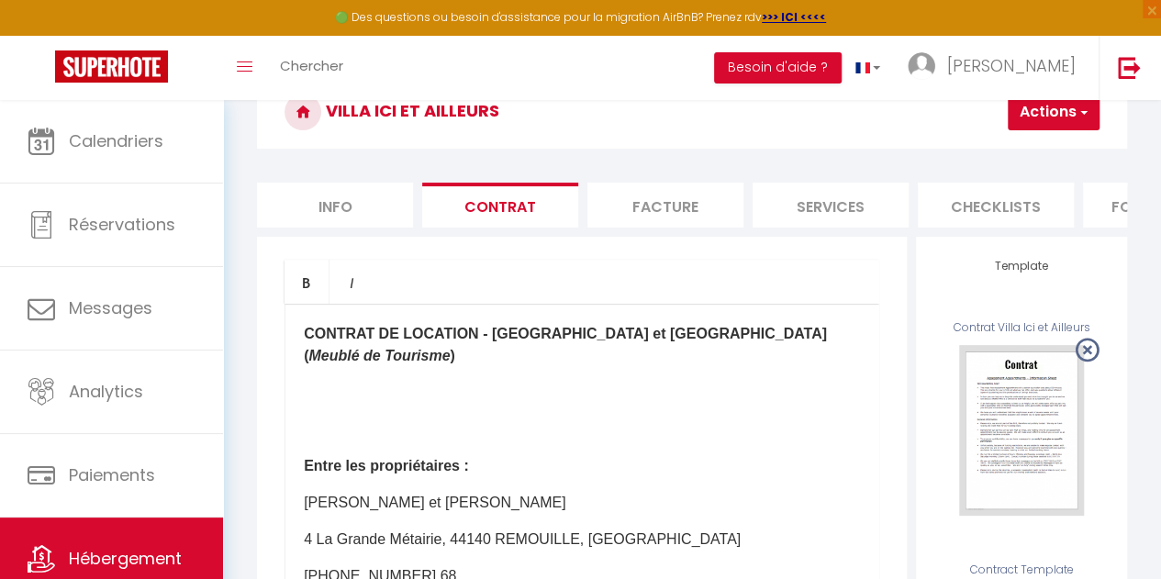
scroll to position [488, 0]
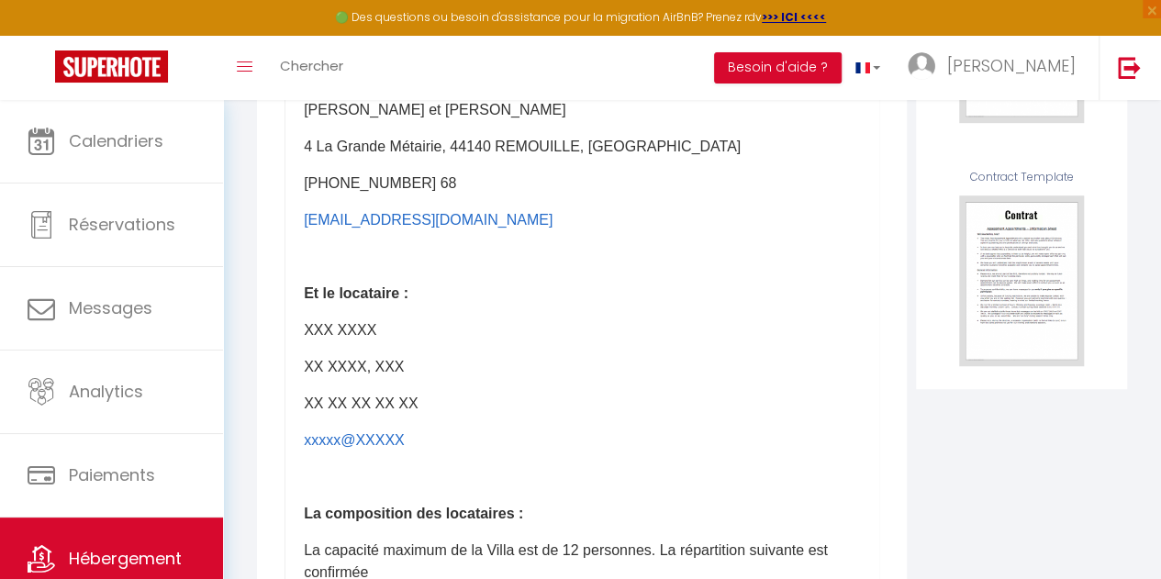
click at [0, 0] on div "USE" at bounding box center [0, 0] width 0 height 0
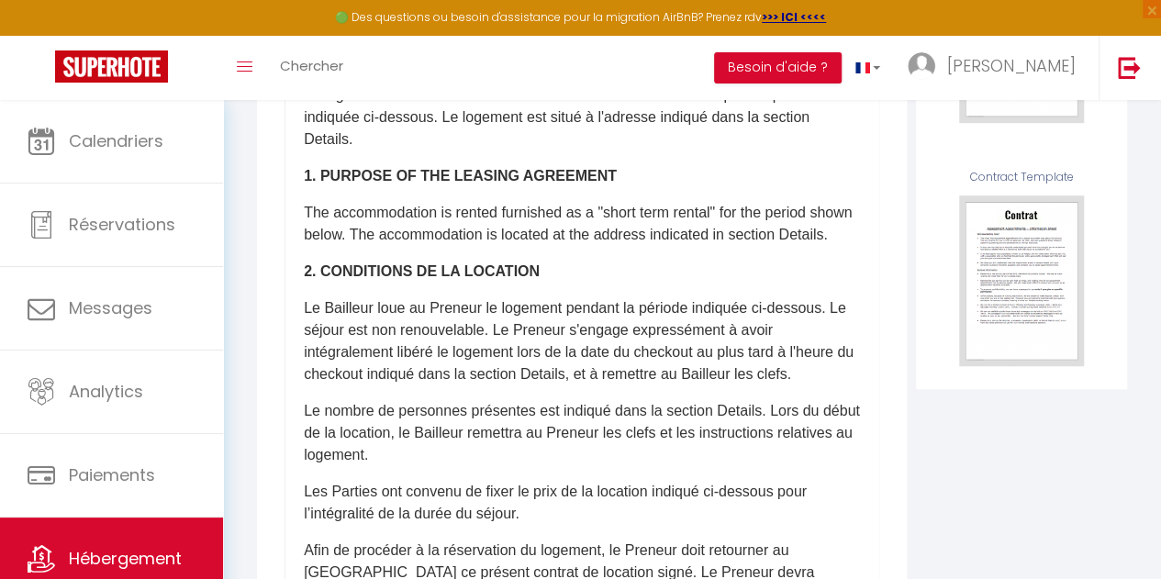
click at [739, 246] on p "The accommodation is rented furnished as a "short term rental" for the period s…" at bounding box center [582, 224] width 556 height 44
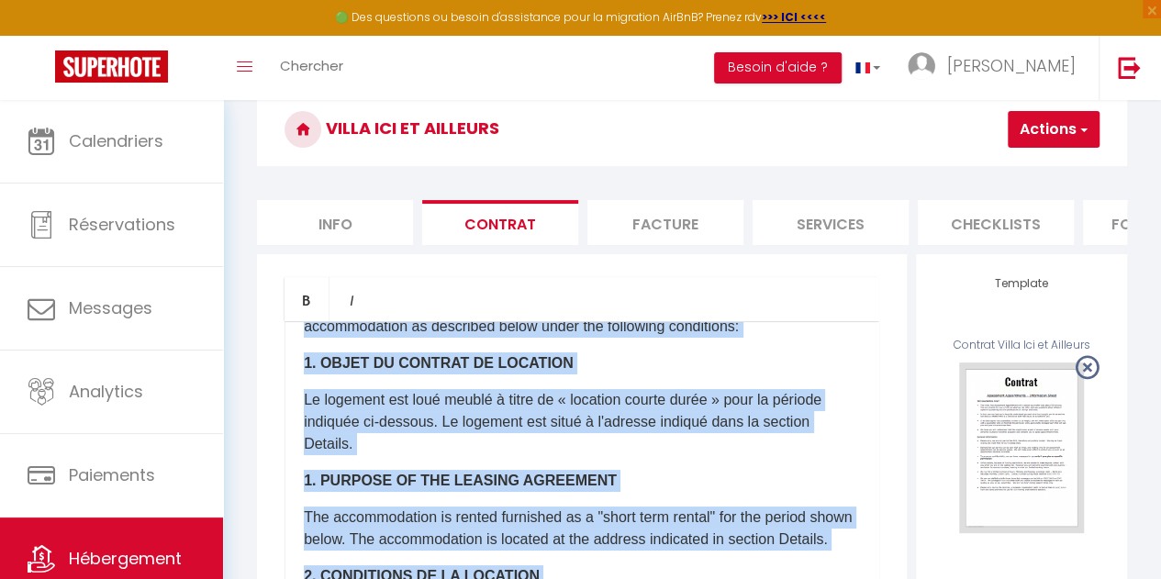
scroll to position [0, 0]
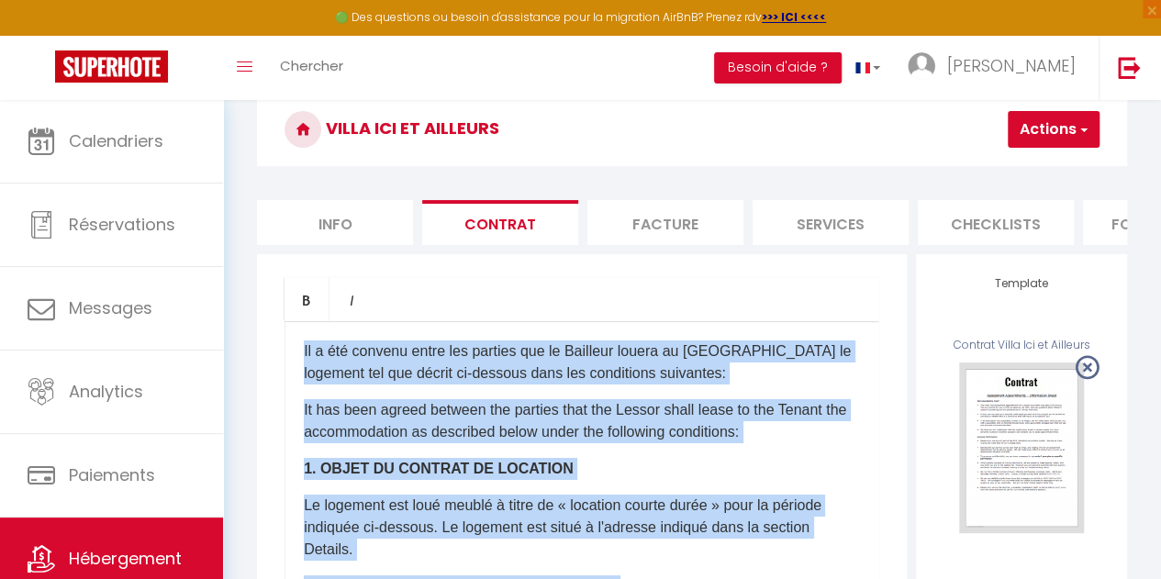
copy div "​Il a été convenu entre les parties que le Bailleur louera au Locataire le loge…"
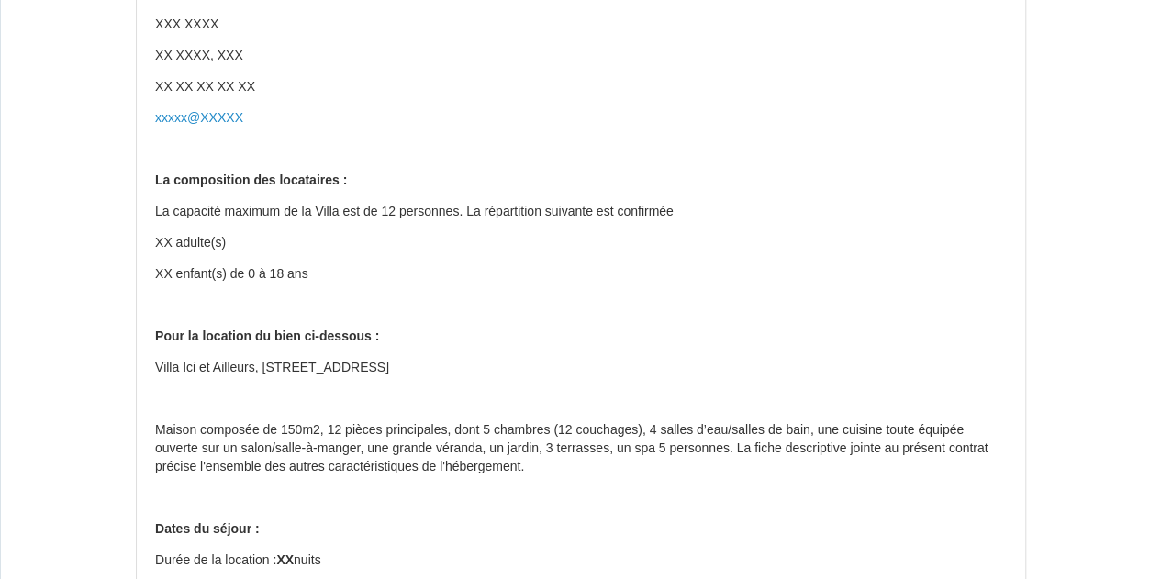
scroll to position [529, 0]
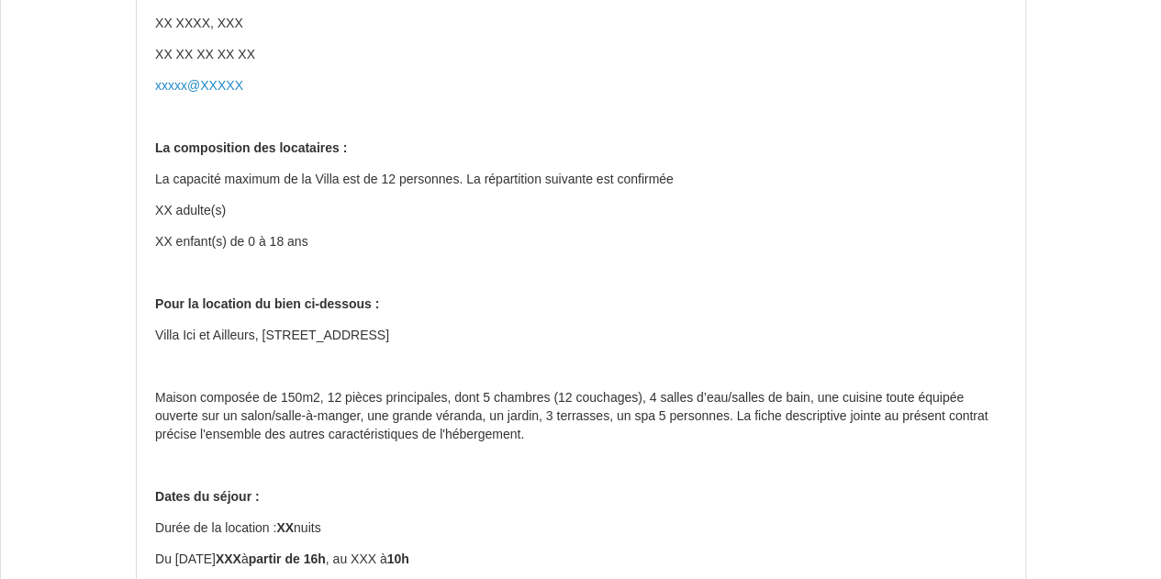
click at [569, 375] on p at bounding box center [581, 367] width 852 height 18
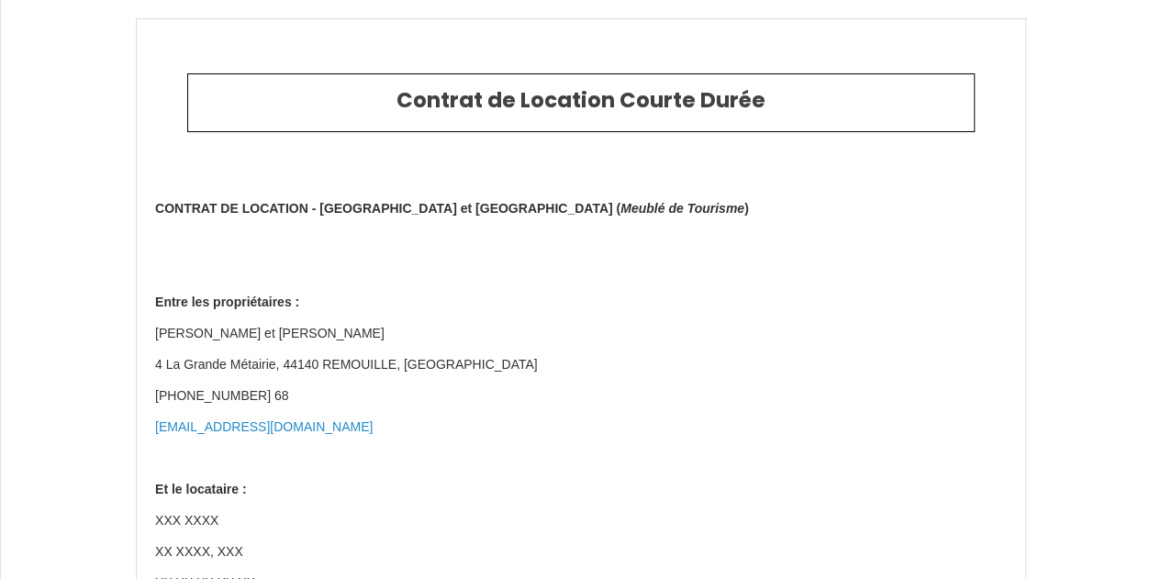
click at [238, 235] on p at bounding box center [581, 240] width 852 height 18
click at [227, 205] on strong "CONTRAT DE LOCATION - [GEOGRAPHIC_DATA] et [GEOGRAPHIC_DATA] (" at bounding box center [387, 208] width 465 height 15
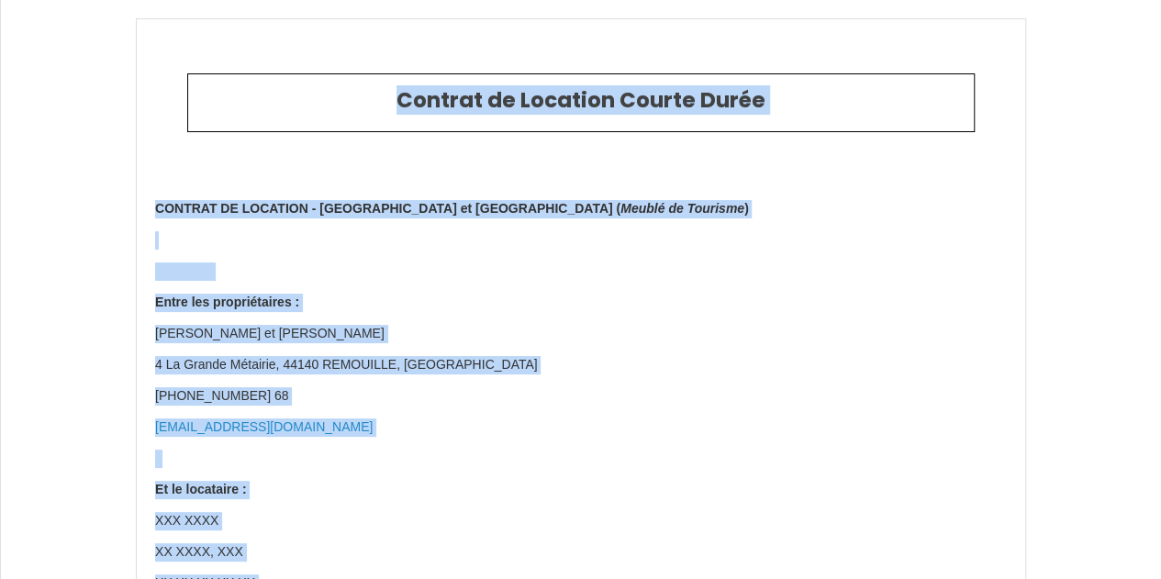
copy body "Loremip do Sitametc Adipis Elits DOEIUSM TE INCIDIDU - Utlab Etd ma Aliquaen ( …"
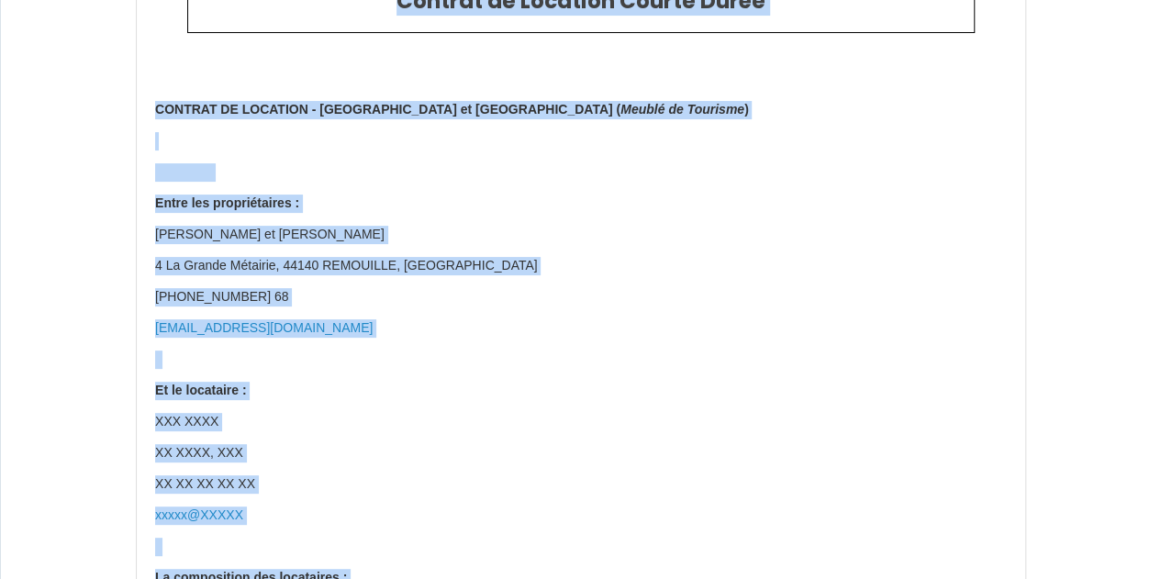
scroll to position [110, 0]
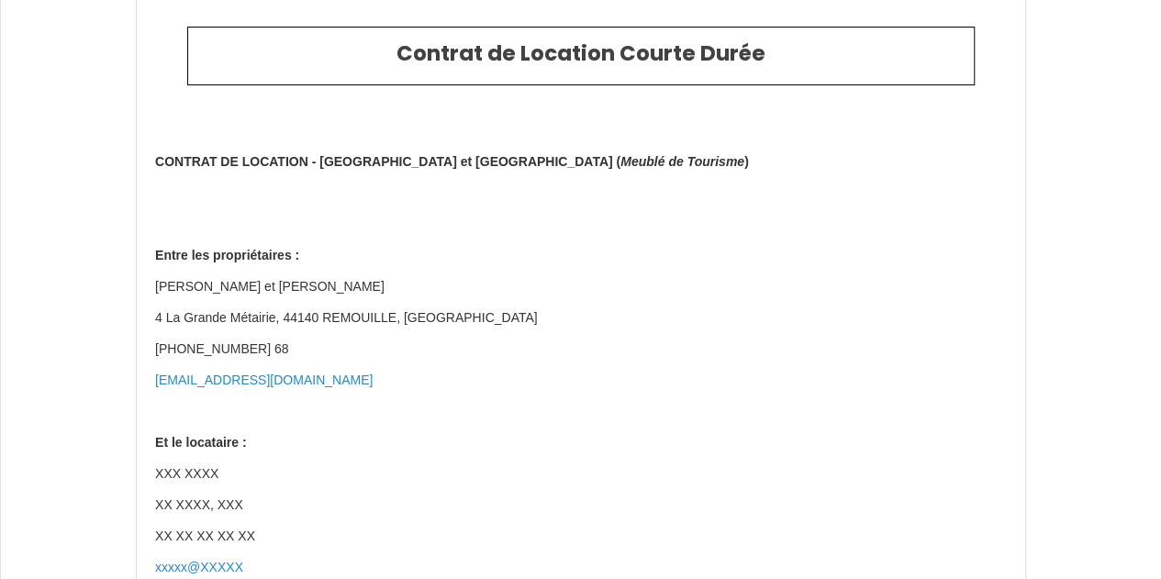
scroll to position [0, 0]
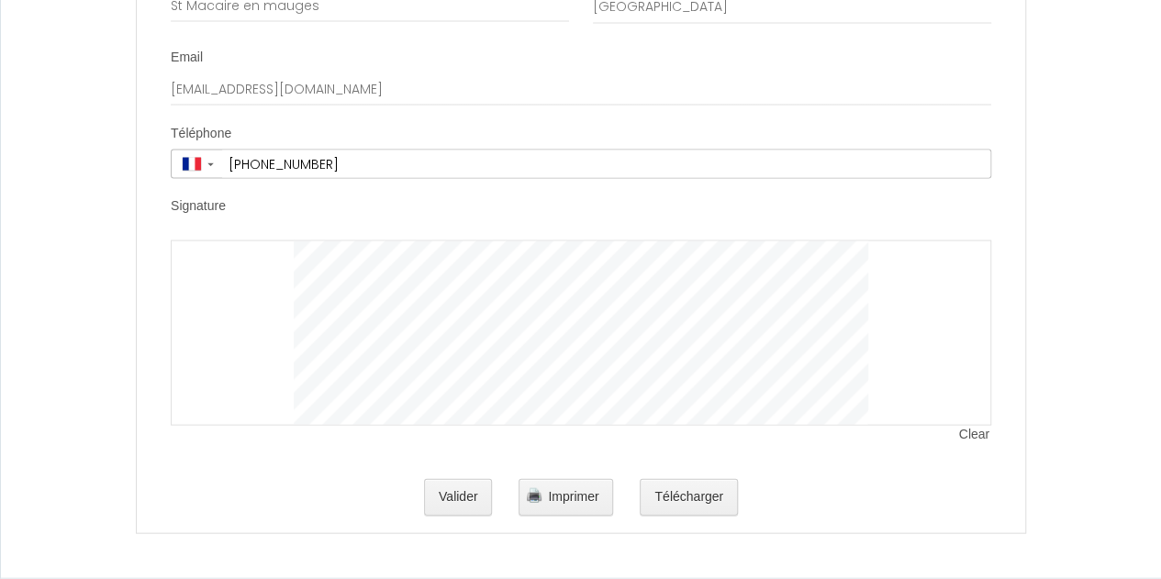
scroll to position [8771, 0]
click at [709, 495] on button "Télécharger" at bounding box center [689, 497] width 98 height 37
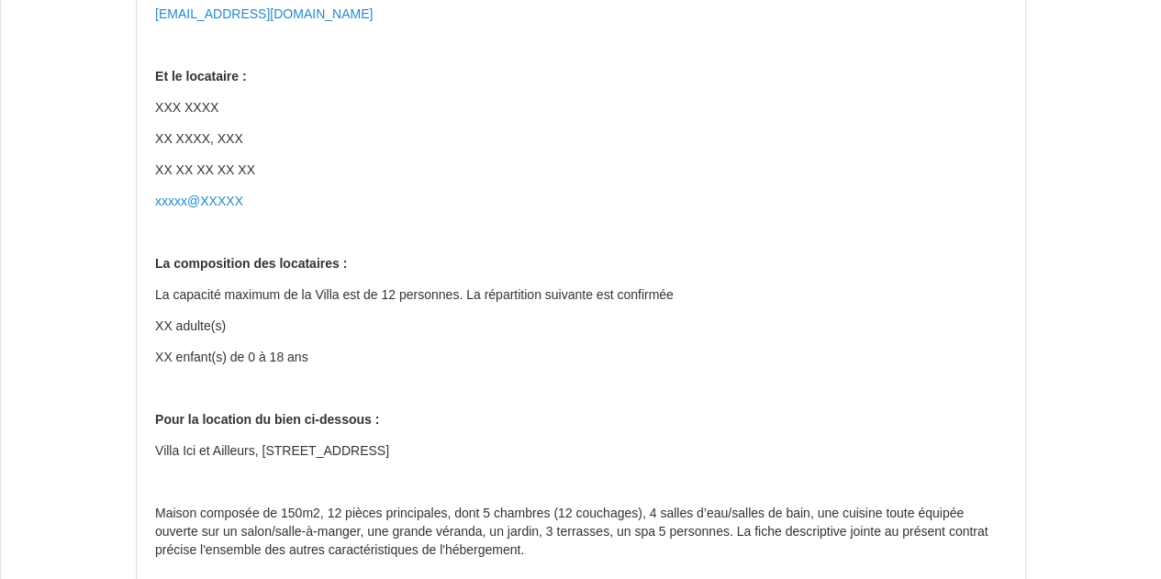
scroll to position [392, 0]
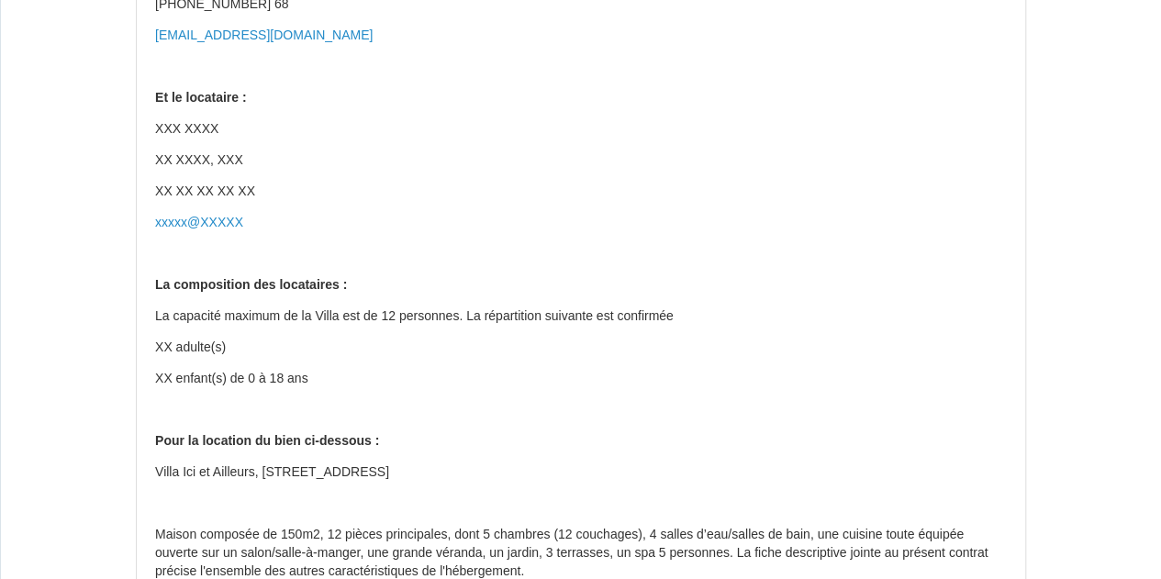
drag, startPoint x: 601, startPoint y: 473, endPoint x: 154, endPoint y: 472, distance: 447.1
click at [155, 472] on p "Villa Ici et Ailleurs, [STREET_ADDRESS]" at bounding box center [581, 473] width 852 height 18
copy p "Villa Ici et Ailleurs, [STREET_ADDRESS]"
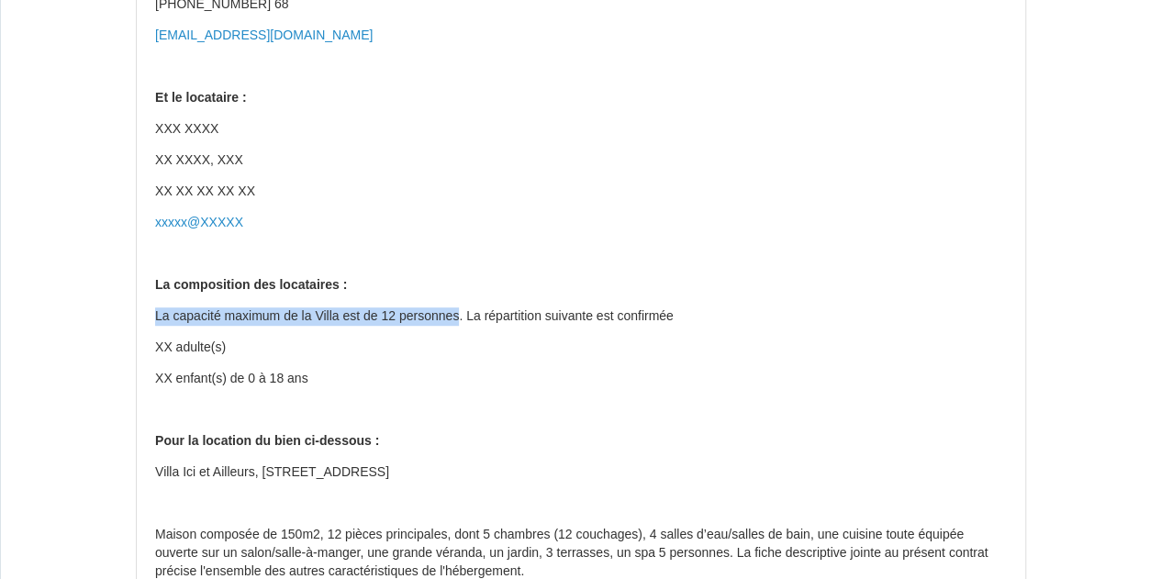
drag, startPoint x: 156, startPoint y: 316, endPoint x: 460, endPoint y: 317, distance: 303.9
click at [460, 317] on p "La capacité maximum de la Villa est de 12 personnes. La répartition suivante es…" at bounding box center [581, 317] width 852 height 18
copy p "La capacité maximum de la Villa est de 12 personnes"
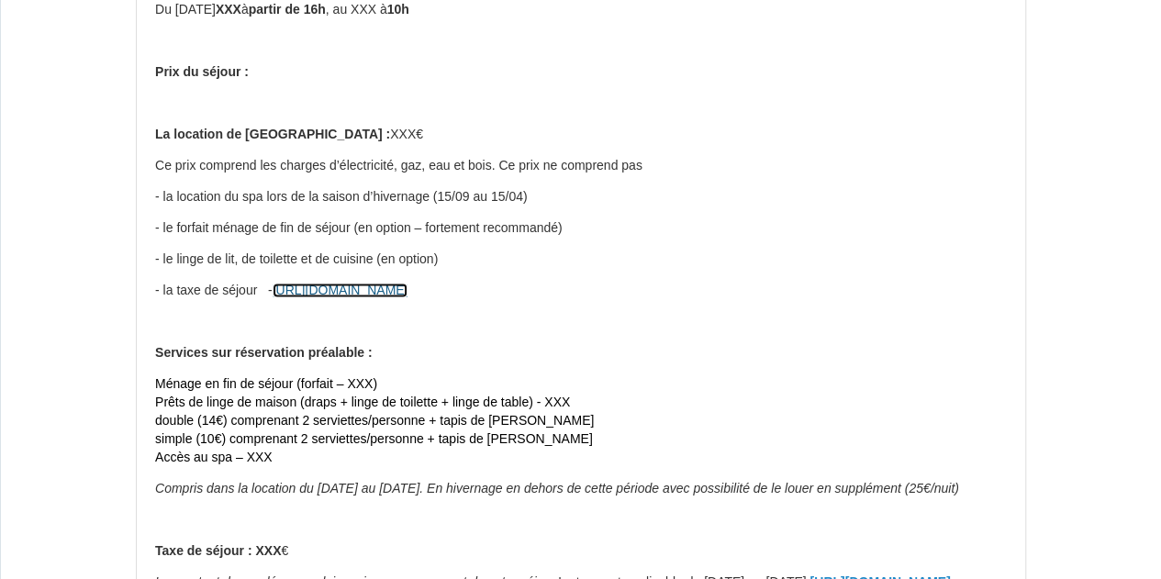
scroll to position [1032, 0]
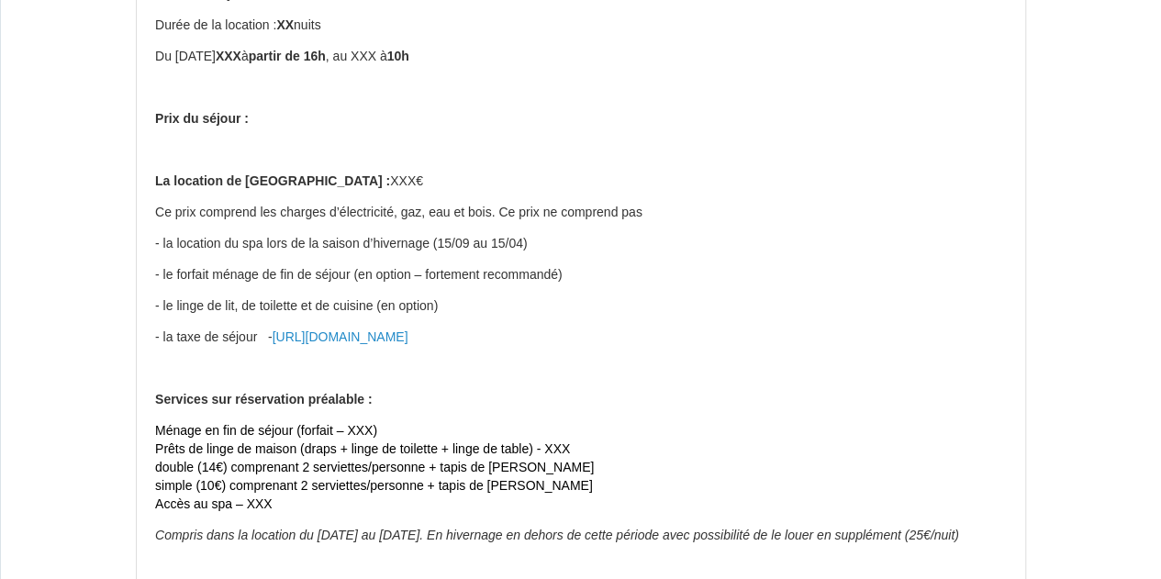
drag, startPoint x: 157, startPoint y: 210, endPoint x: 630, endPoint y: 335, distance: 489.0
copy div "Ce prix comprend les charges d’électricité, gaz, eau et bois. Ce prix ne compre…"
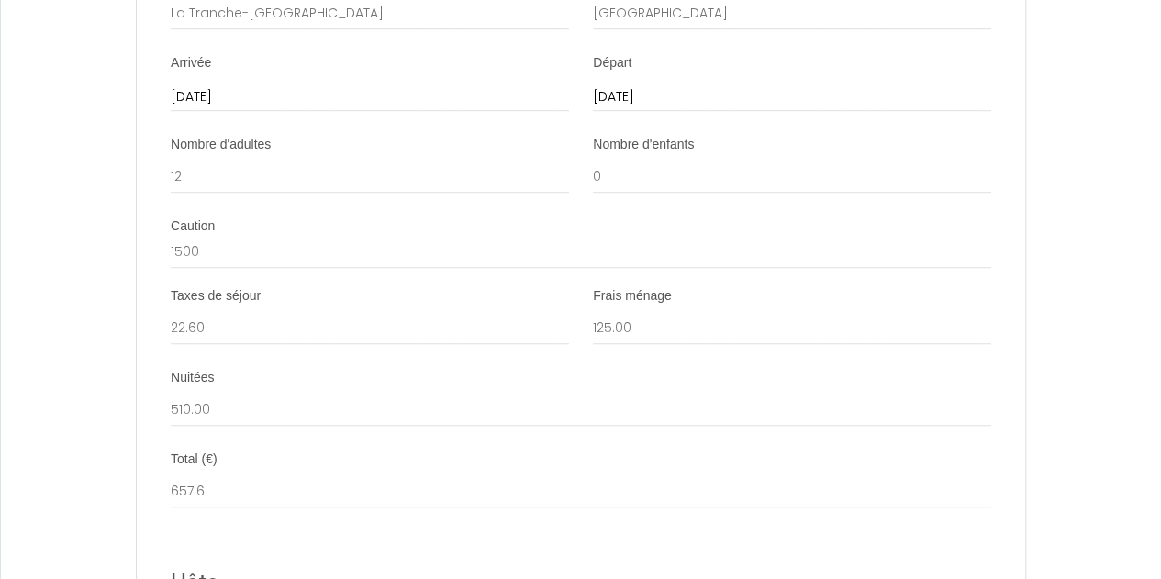
scroll to position [7468, 0]
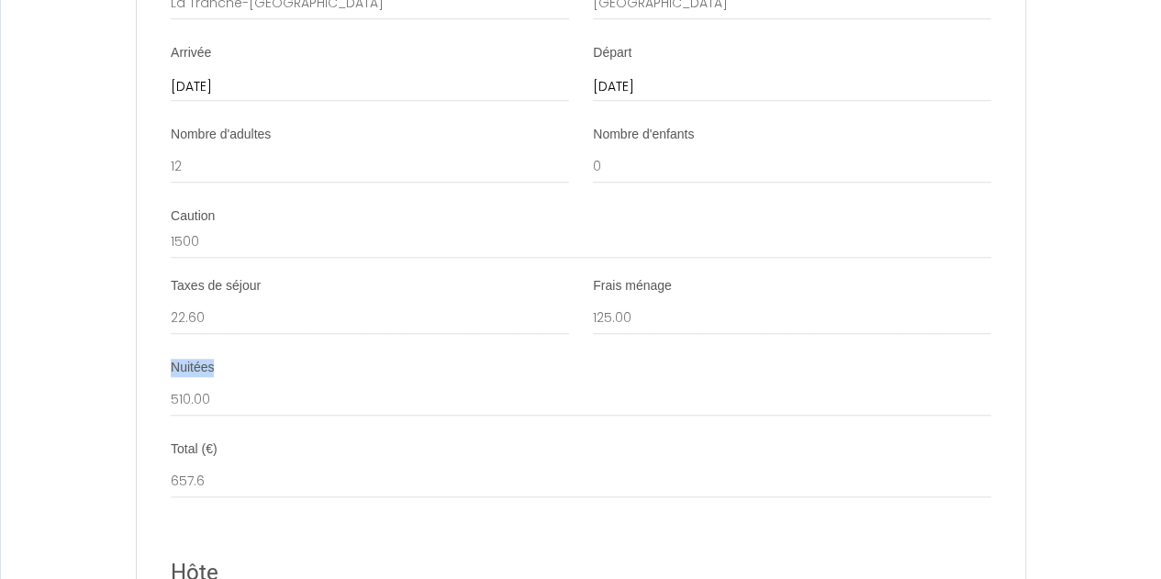
drag, startPoint x: 234, startPoint y: 426, endPoint x: 172, endPoint y: 420, distance: 62.8
click at [172, 417] on div "Nuitées 510.00" at bounding box center [581, 388] width 821 height 58
copy label "Nuitées"
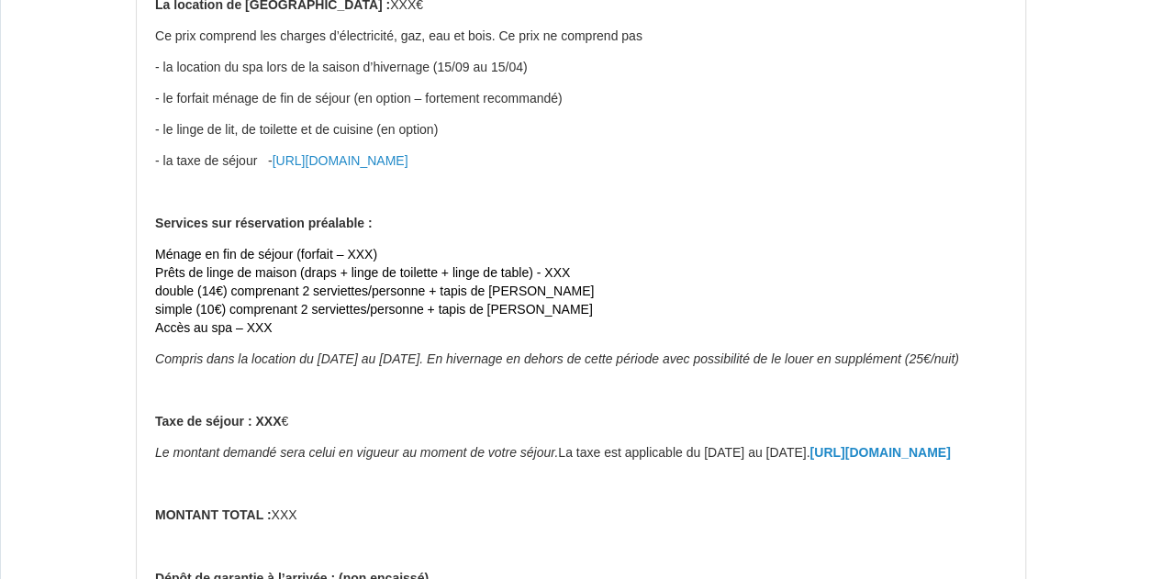
scroll to position [1219, 0]
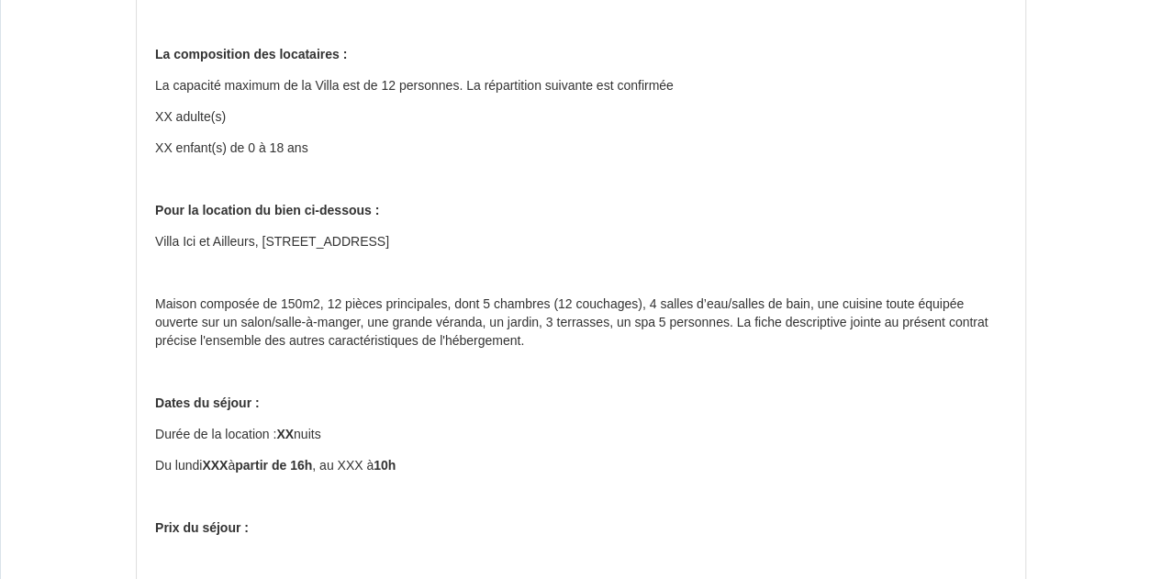
scroll to position [633, 0]
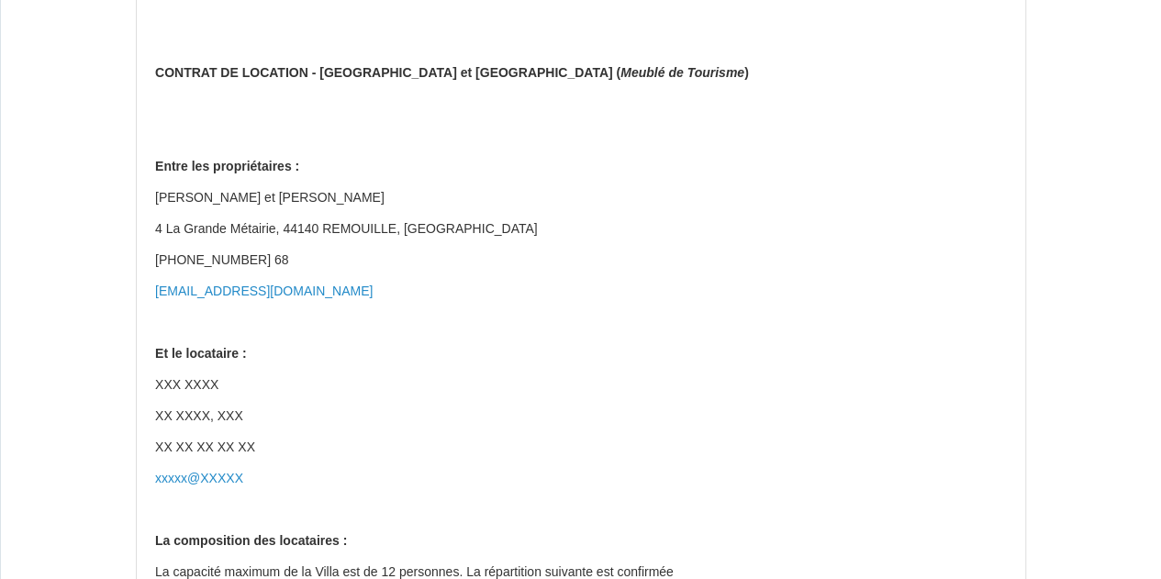
scroll to position [0, 0]
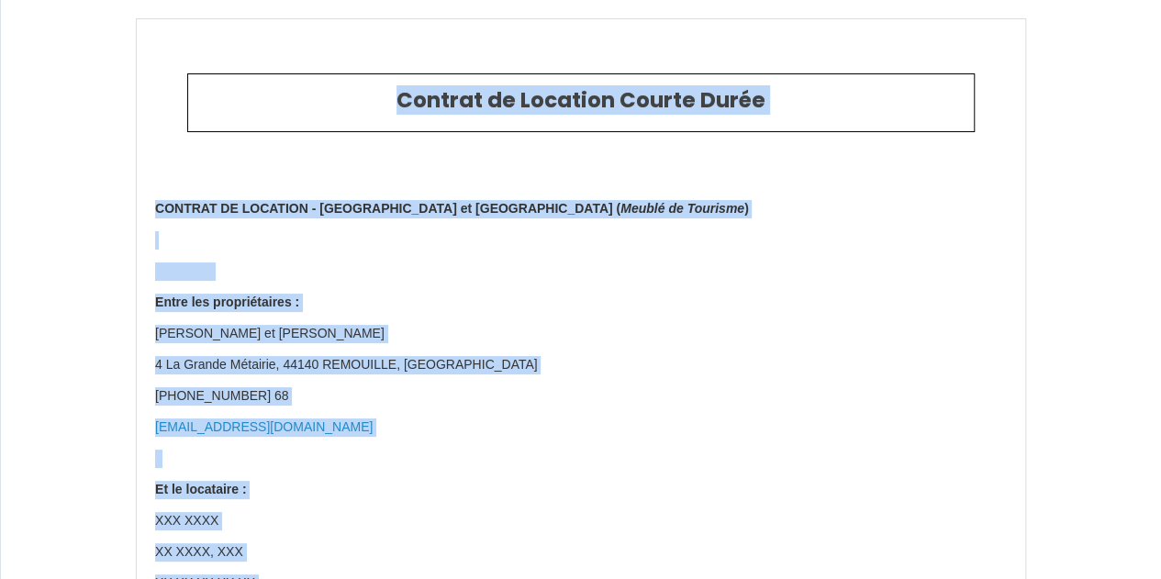
copy body "Loremip do Sitametc Adipis Elits DOEIUSM TE INCIDIDU - Utlab Etd ma Aliquaen ( …"
